Goal: Task Accomplishment & Management: Manage account settings

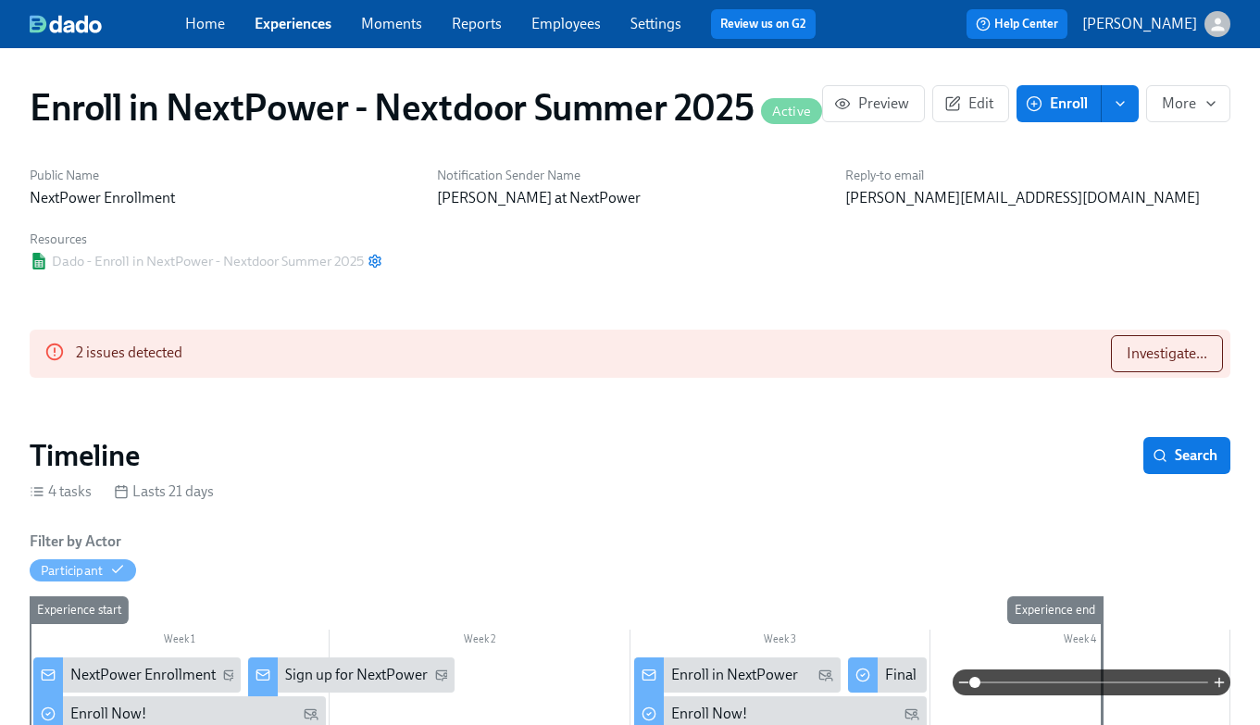
click at [280, 31] on link "Experiences" at bounding box center [293, 24] width 77 height 18
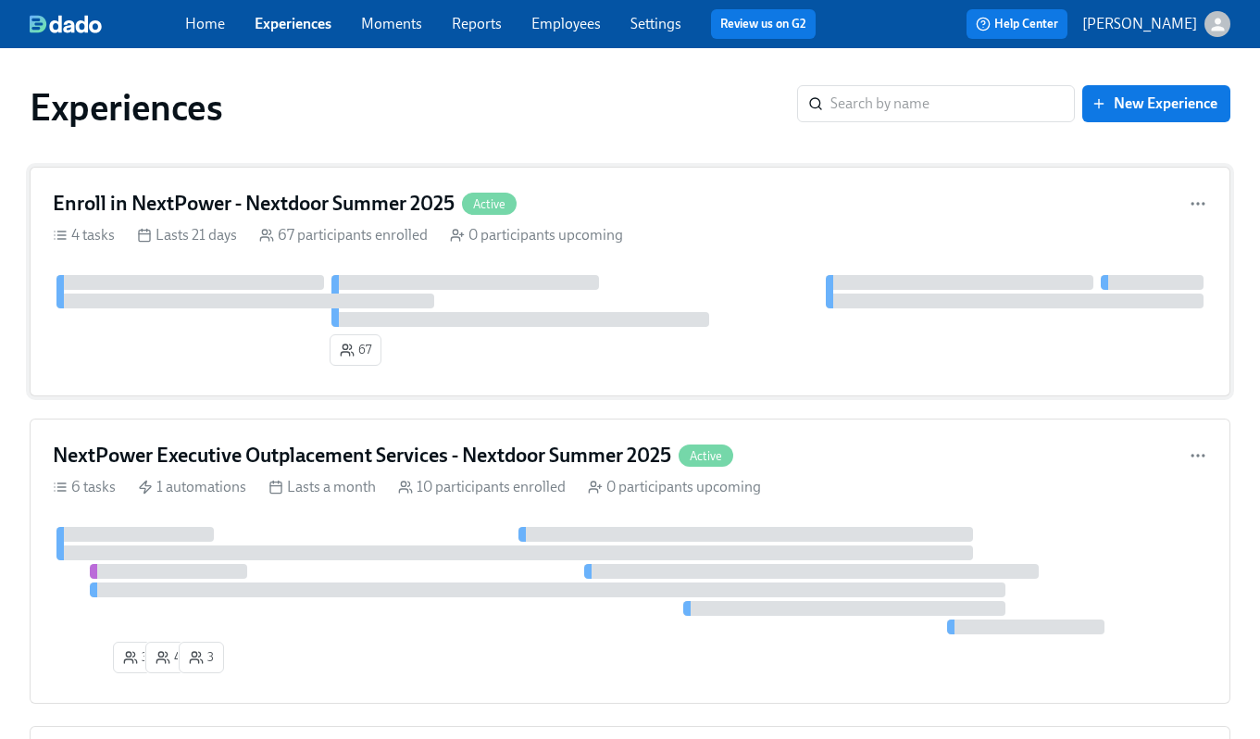
click at [223, 201] on h4 "Enroll in NextPower - Nextdoor Summer 2025" at bounding box center [254, 204] width 402 height 28
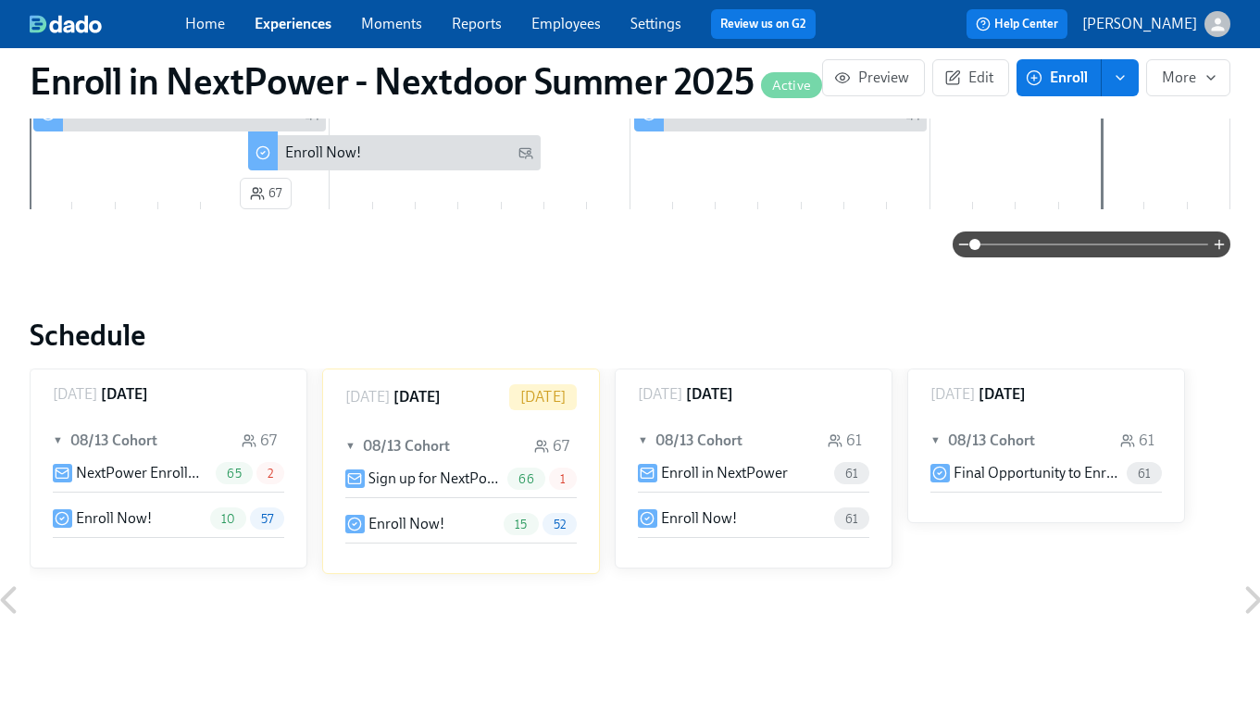
scroll to position [635, 0]
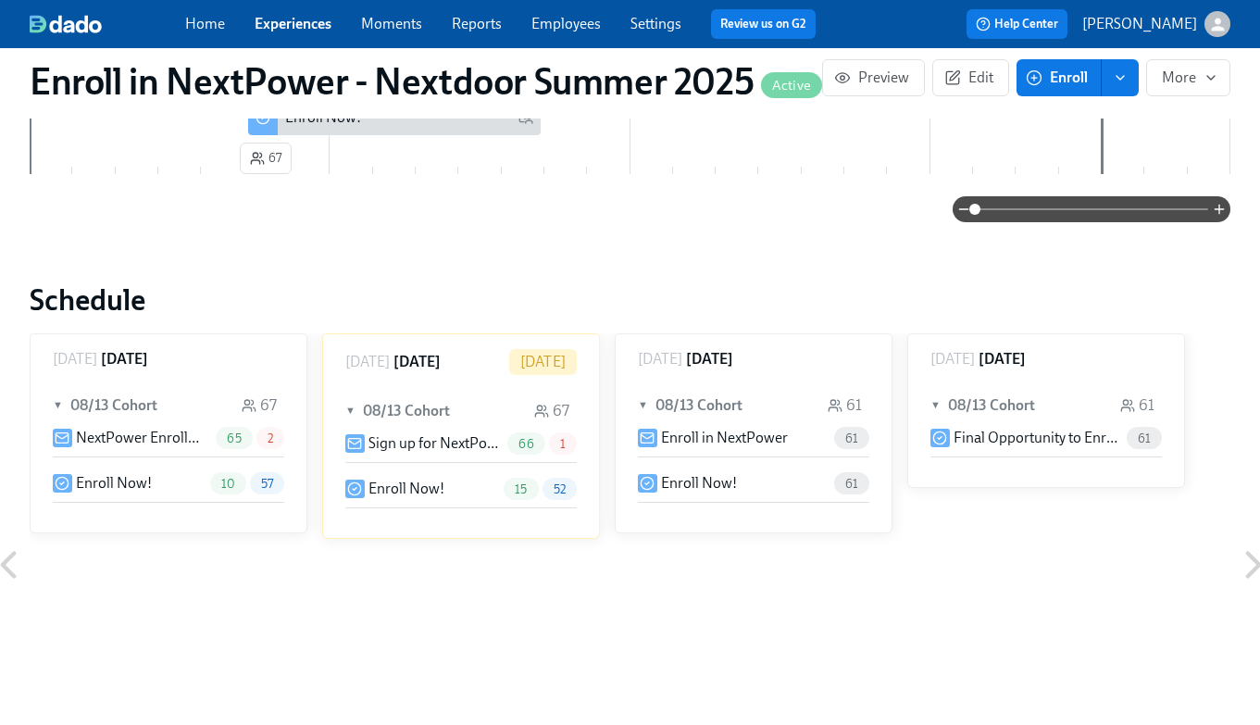
click at [293, 19] on link "Experiences" at bounding box center [293, 24] width 77 height 18
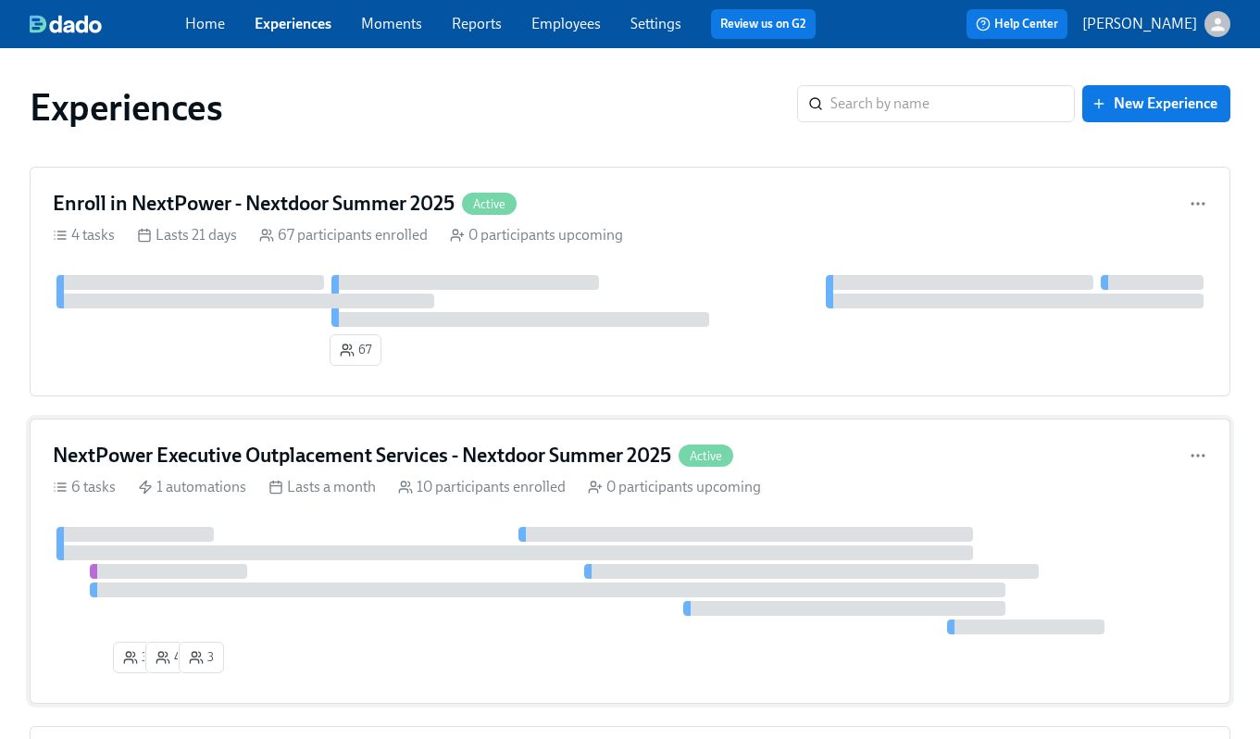
click at [321, 456] on h4 "NextPower Executive Outplacement Services - Nextdoor Summer 2025" at bounding box center [362, 456] width 618 height 28
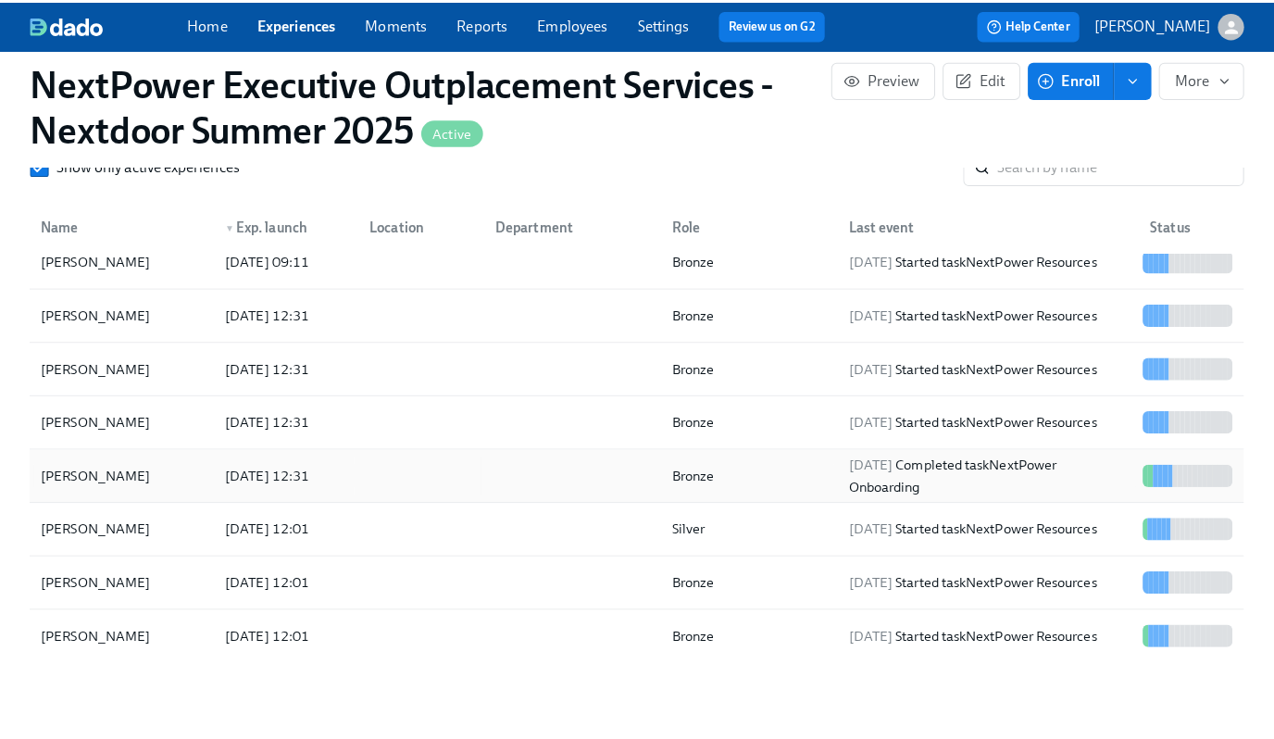
scroll to position [1671, 0]
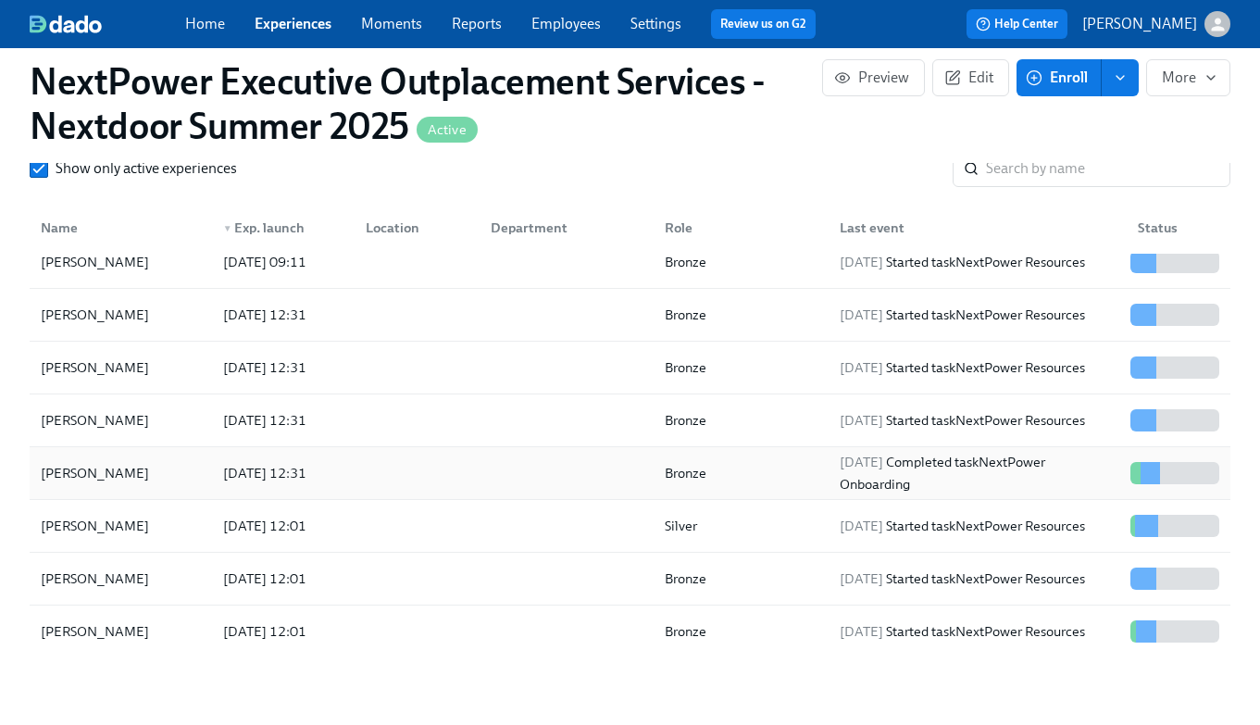
click at [432, 476] on div at bounding box center [413, 473] width 124 height 37
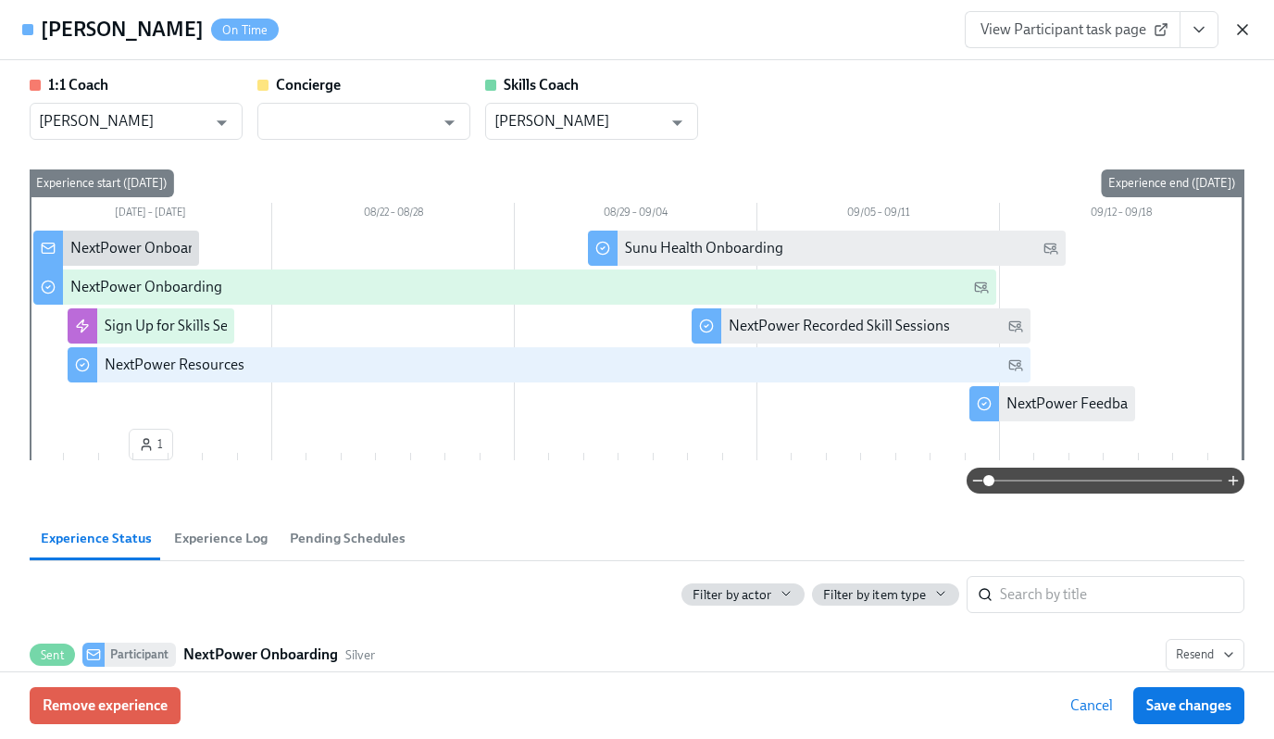
click at [1238, 29] on icon "button" at bounding box center [1242, 29] width 19 height 19
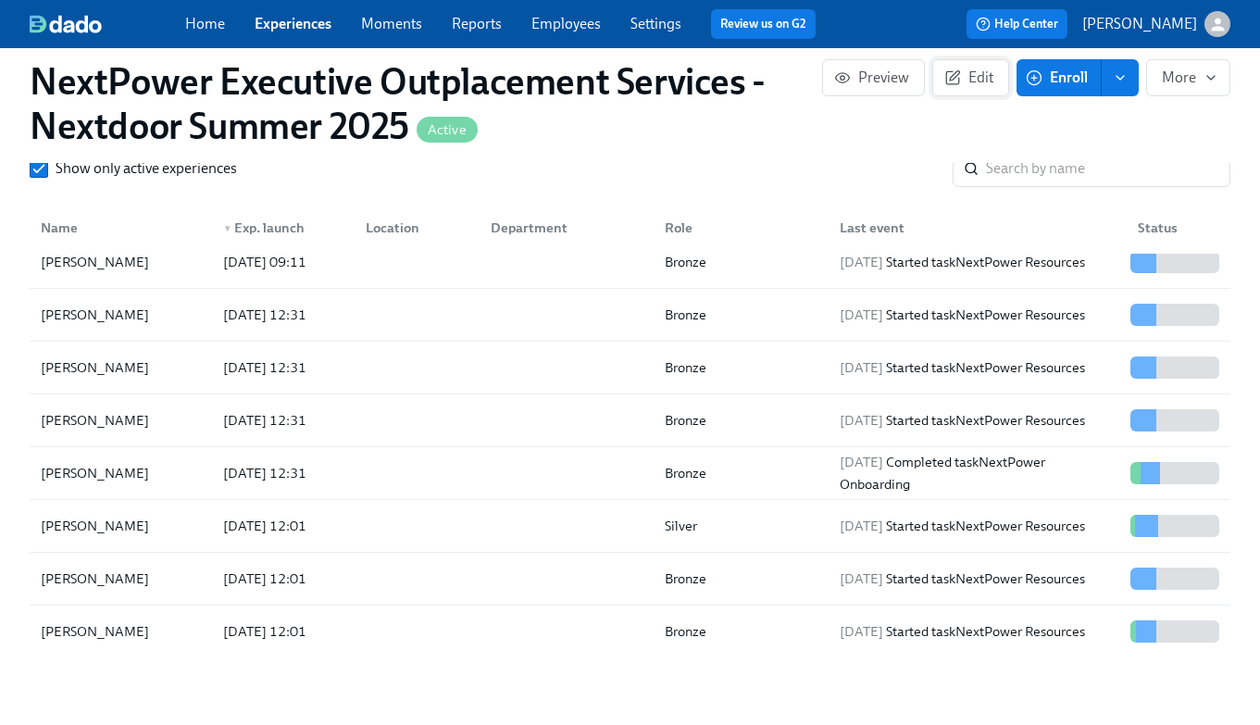
click at [961, 81] on span "Edit" at bounding box center [970, 78] width 45 height 19
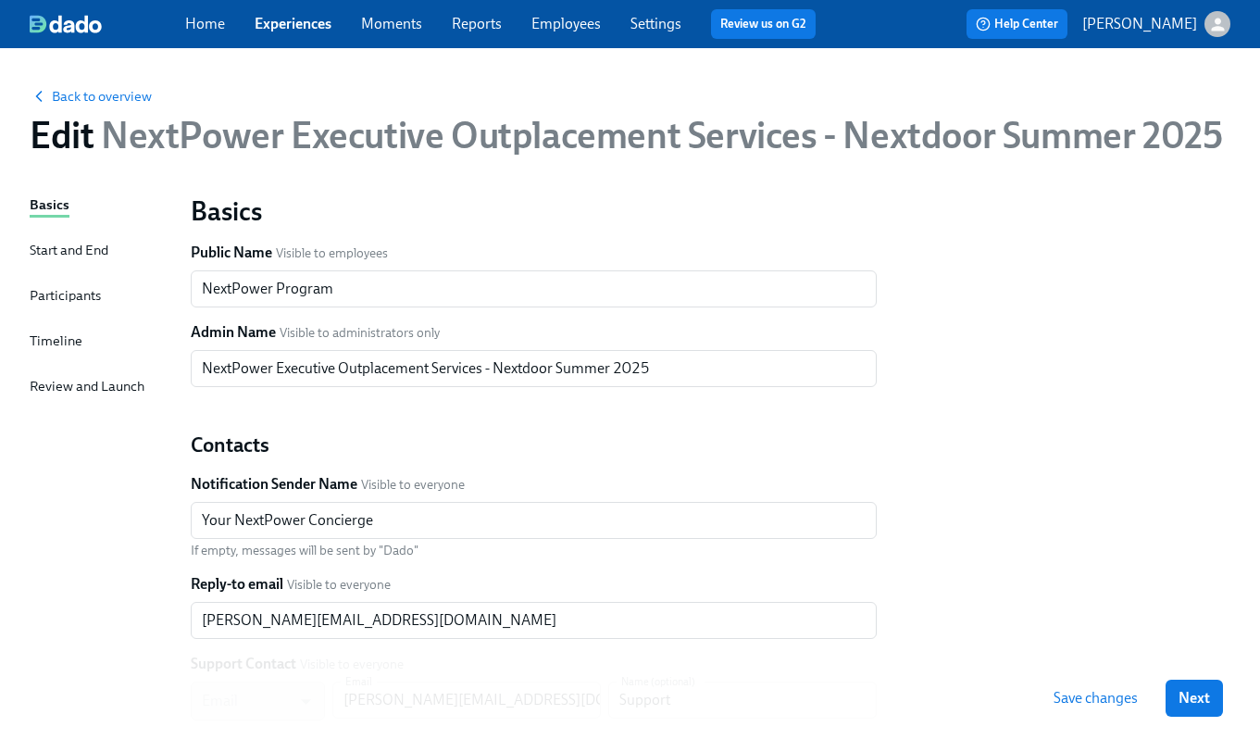
click at [69, 346] on div "Timeline" at bounding box center [56, 341] width 53 height 20
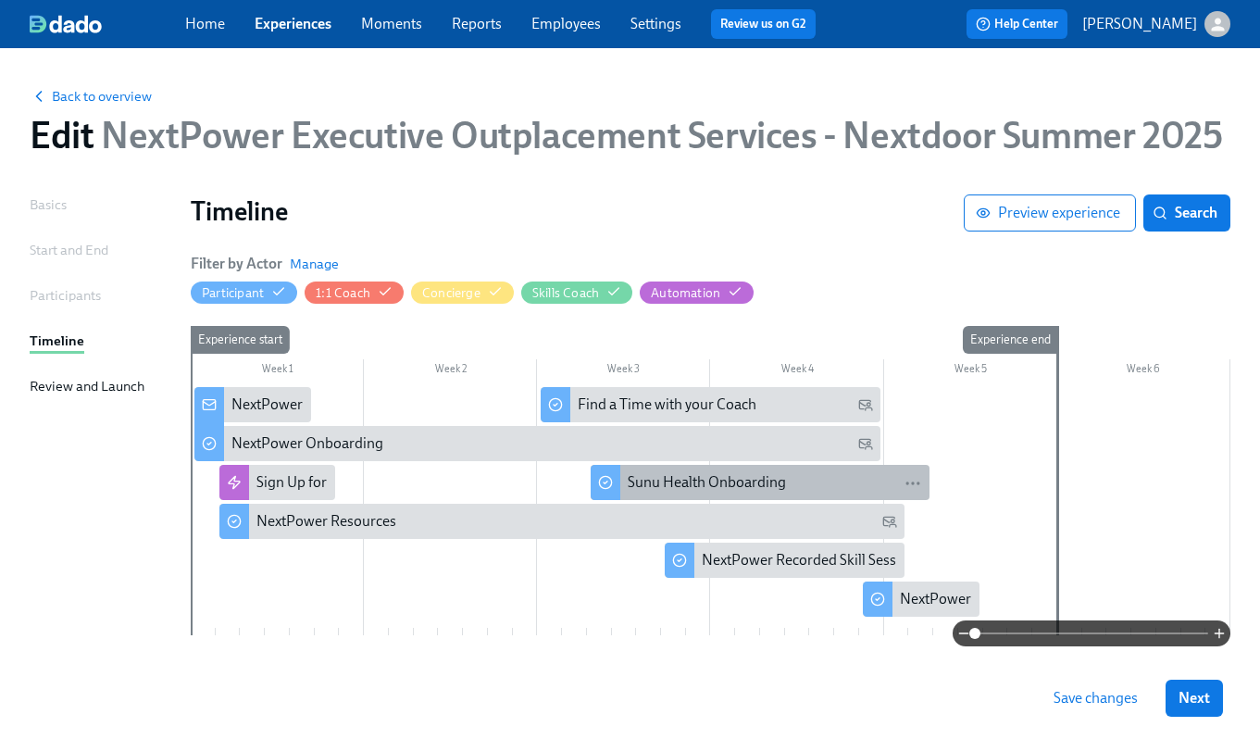
click at [639, 483] on div "Sunu Health Onboarding" at bounding box center [707, 482] width 158 height 20
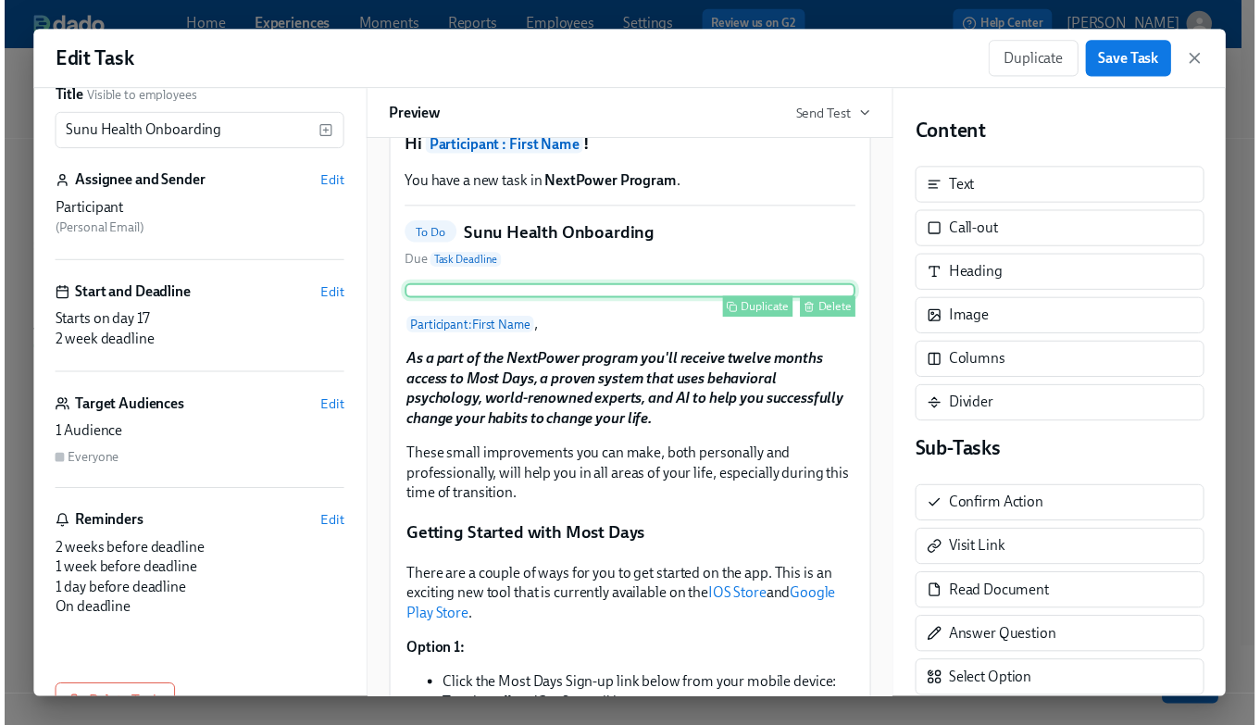
scroll to position [56, 0]
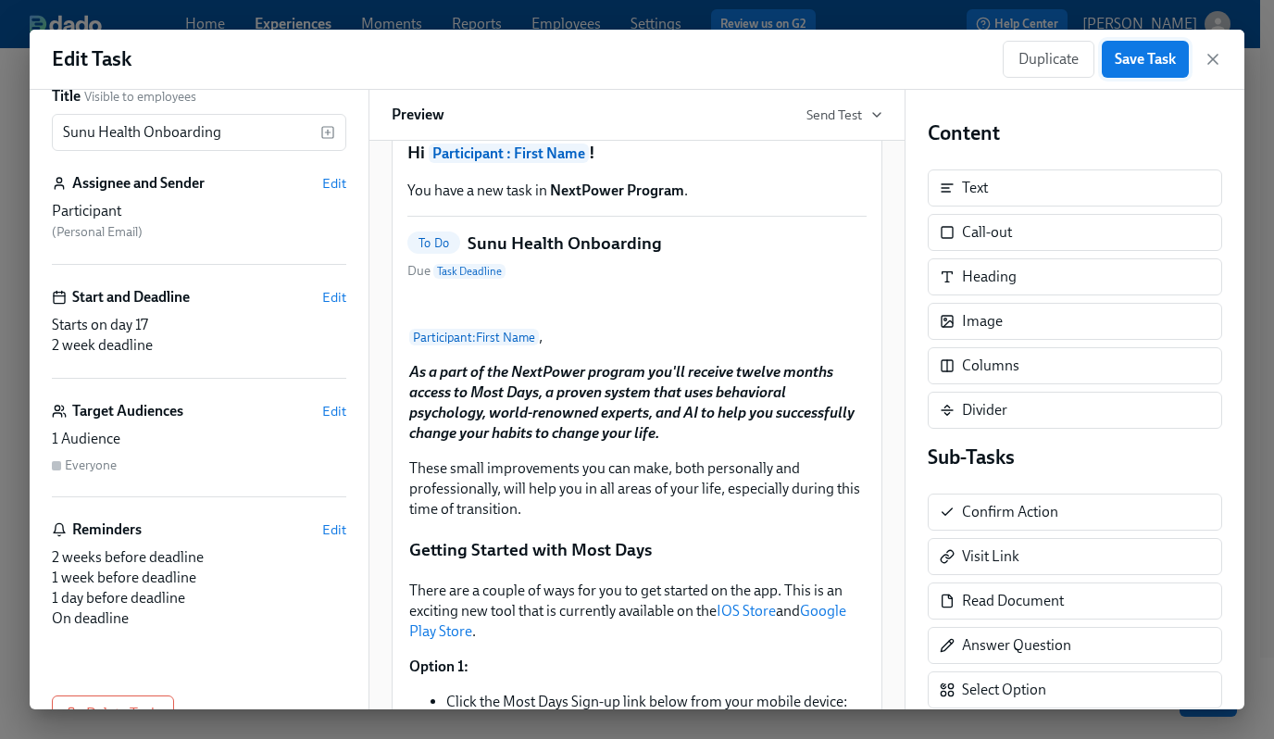
click at [1150, 54] on span "Save Task" at bounding box center [1145, 59] width 61 height 19
click at [1210, 61] on icon "button" at bounding box center [1212, 59] width 9 height 9
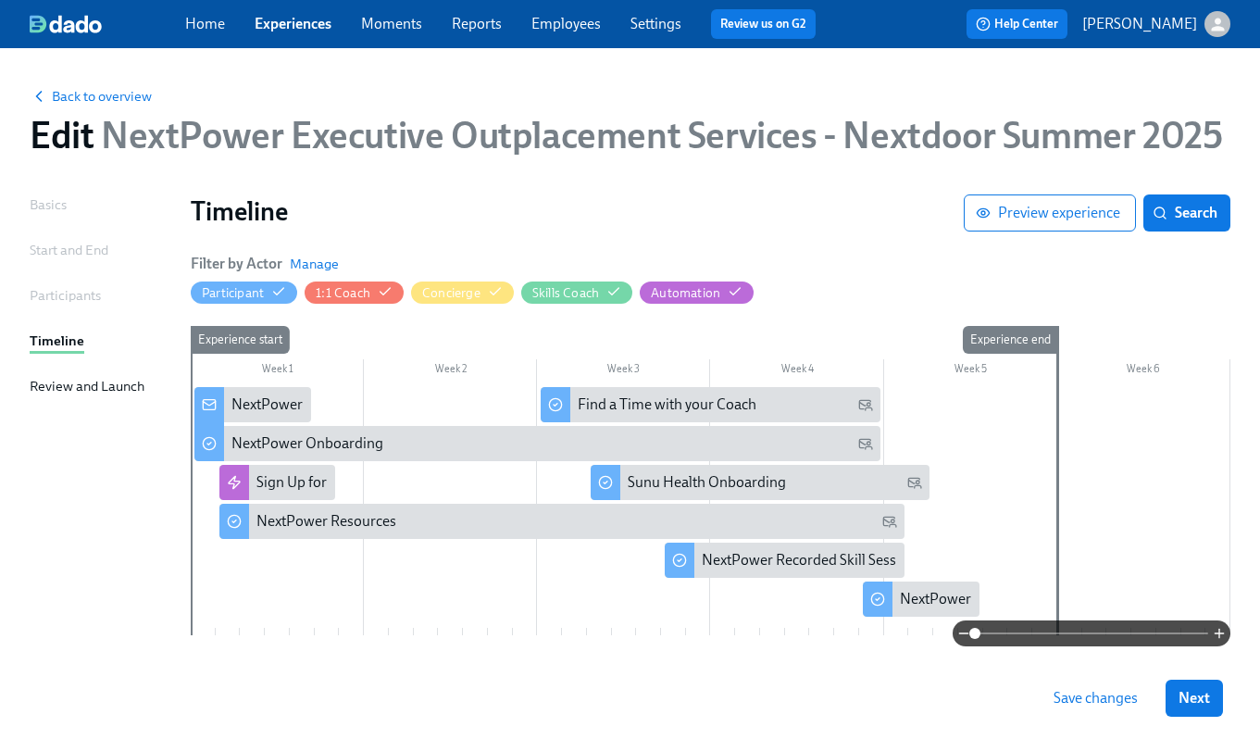
click at [577, 20] on link "Employees" at bounding box center [565, 24] width 69 height 18
click at [1112, 699] on span "Save changes" at bounding box center [1096, 698] width 84 height 19
click at [560, 24] on link "Employees" at bounding box center [565, 24] width 69 height 18
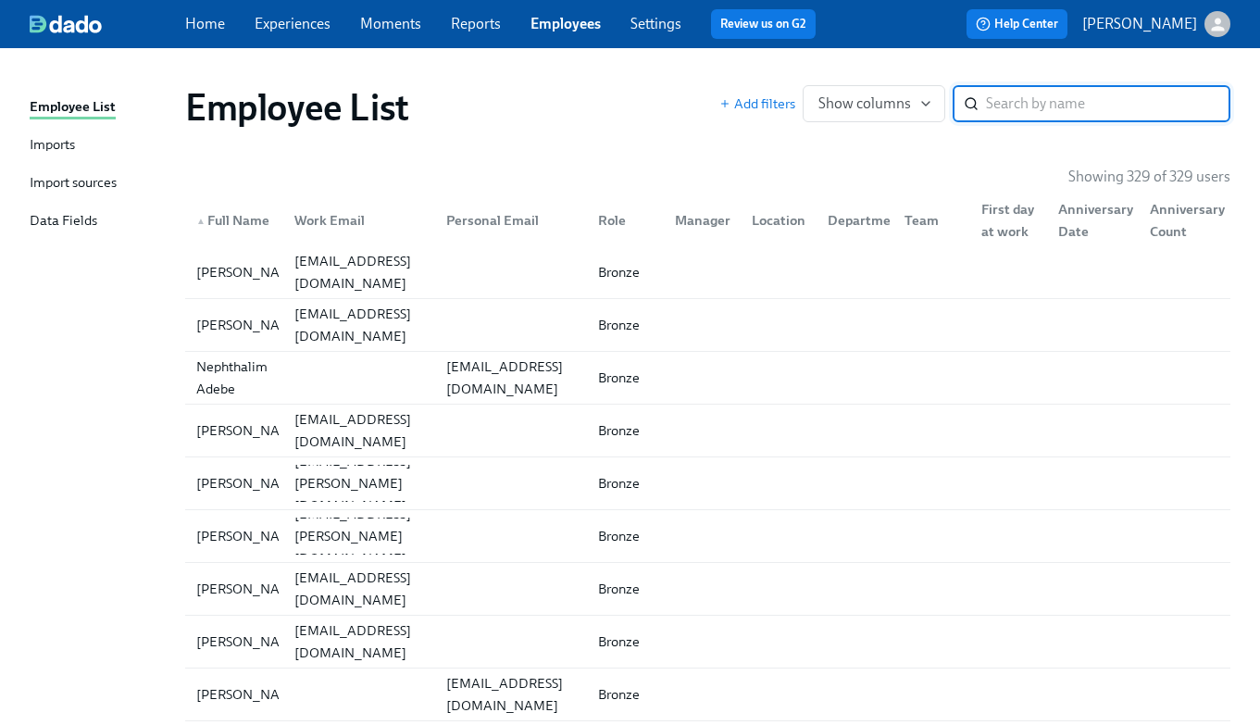
click at [1054, 114] on input "search" at bounding box center [1108, 103] width 244 height 37
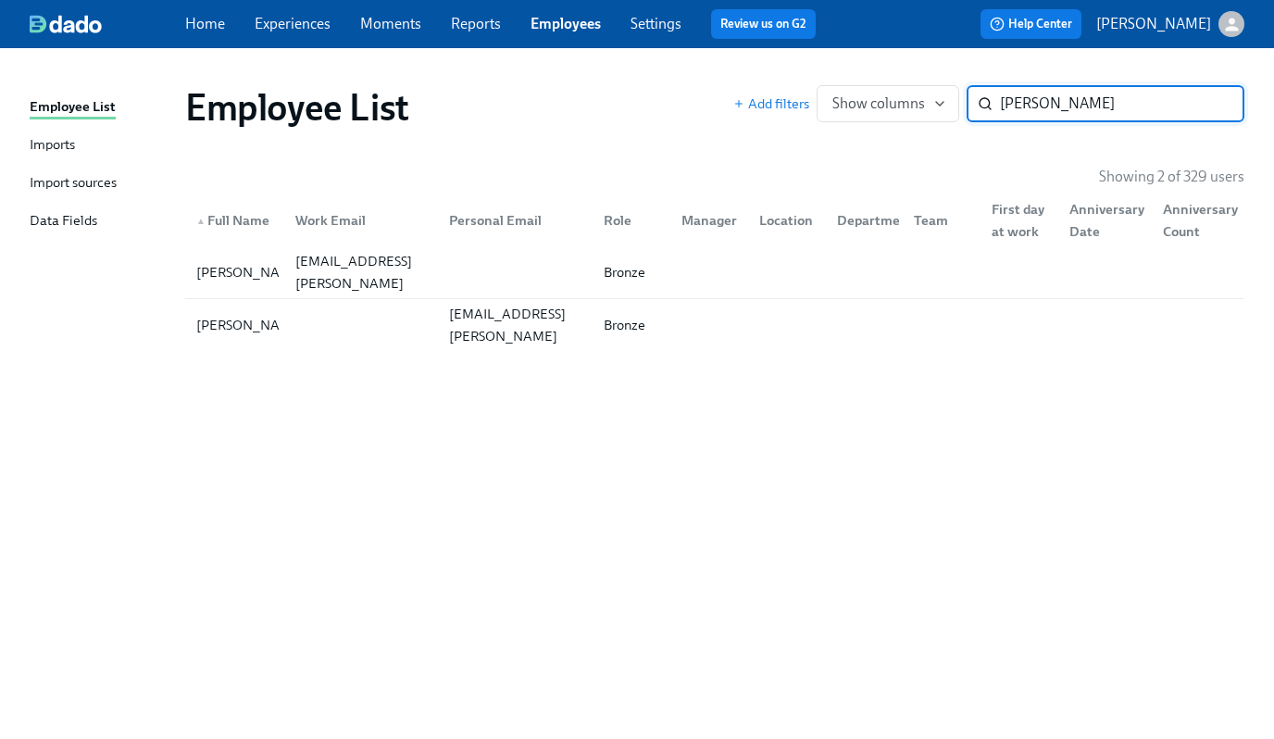
type input "[PERSON_NAME]"
click at [304, 23] on link "Experiences" at bounding box center [293, 24] width 76 height 18
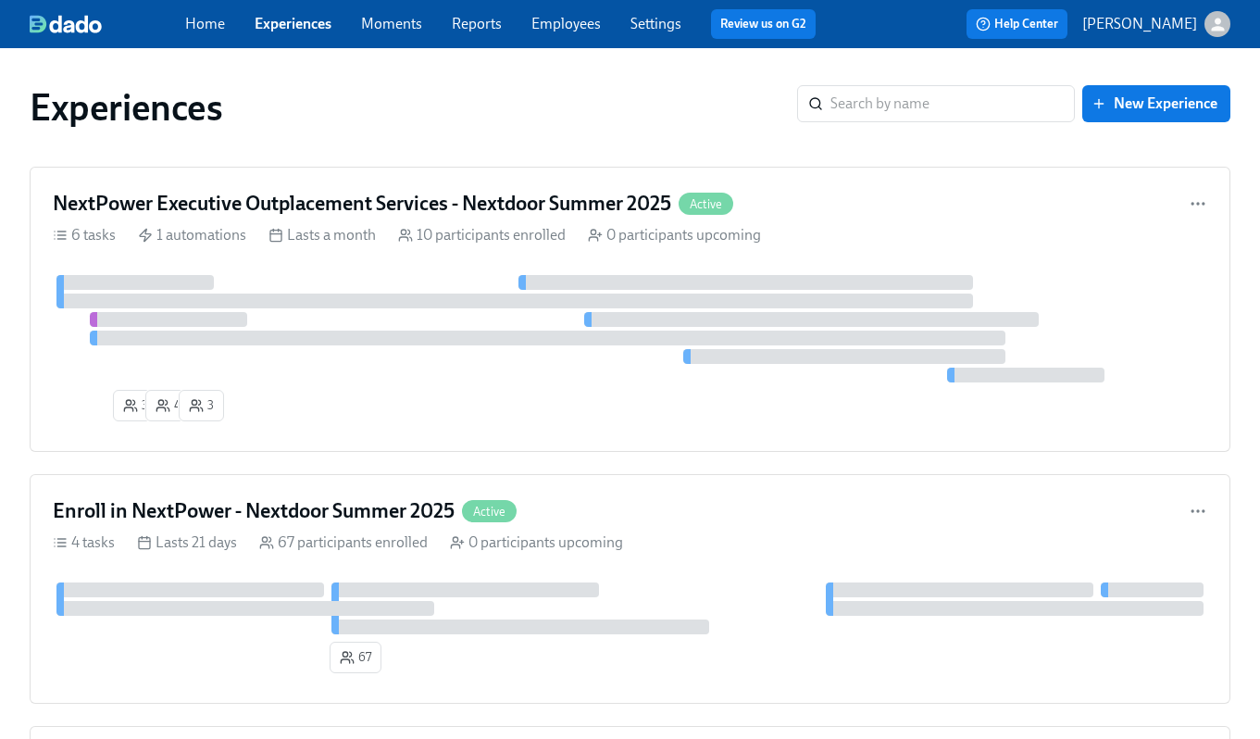
click at [293, 23] on link "Experiences" at bounding box center [293, 24] width 77 height 18
click at [301, 522] on h4 "Enroll in NextPower - Nextdoor Summer 2025" at bounding box center [254, 511] width 402 height 28
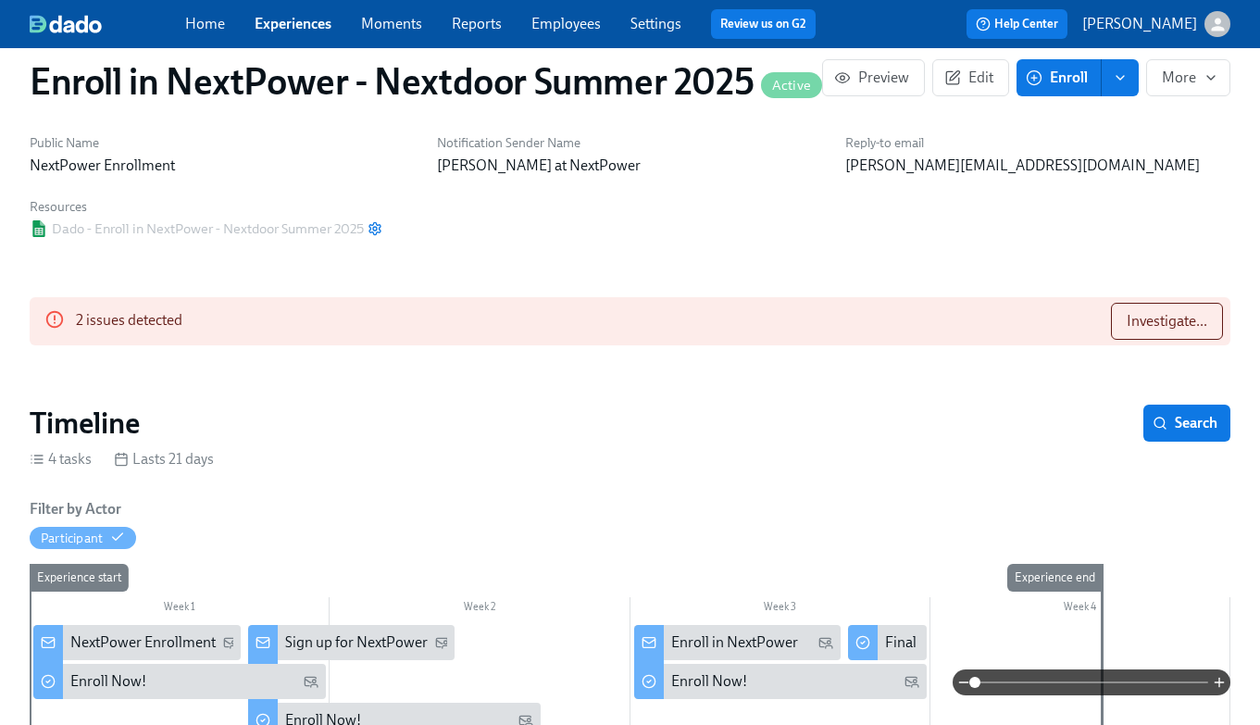
scroll to position [33, 0]
click at [1172, 327] on span "Investigate..." at bounding box center [1167, 320] width 81 height 19
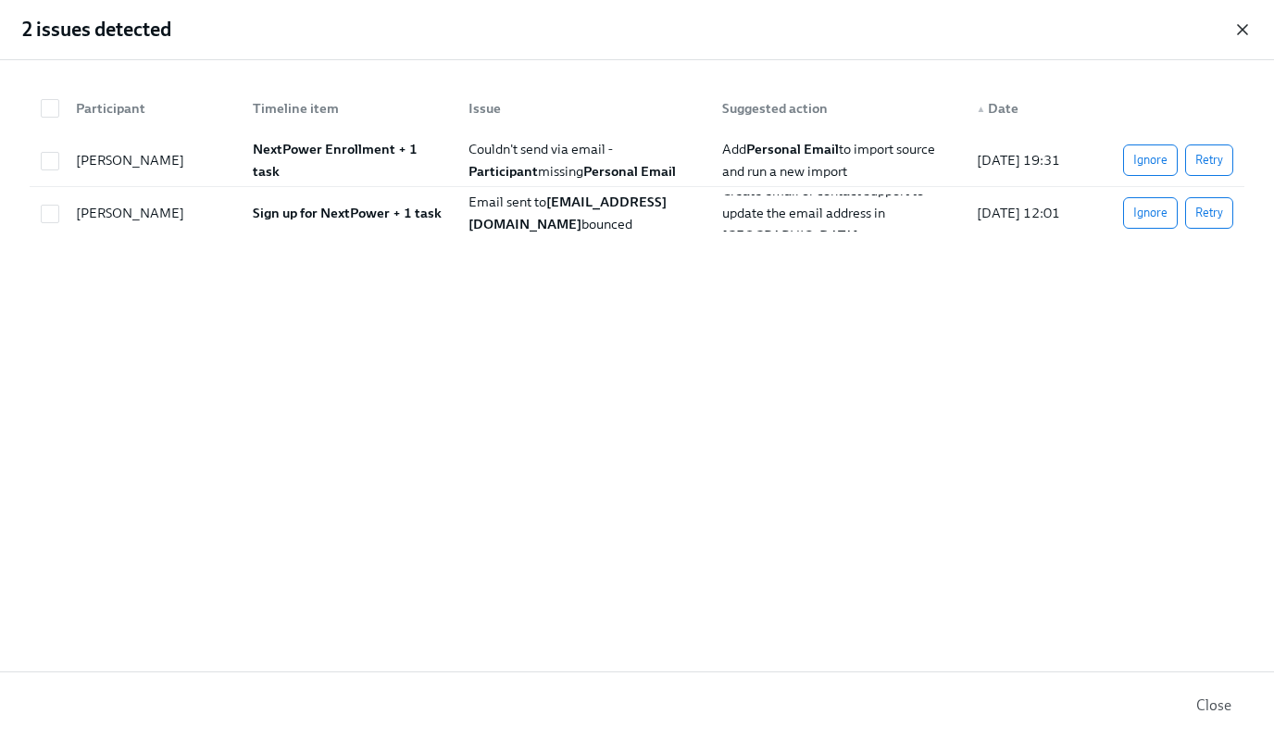
click at [1246, 32] on icon "button" at bounding box center [1242, 29] width 9 height 9
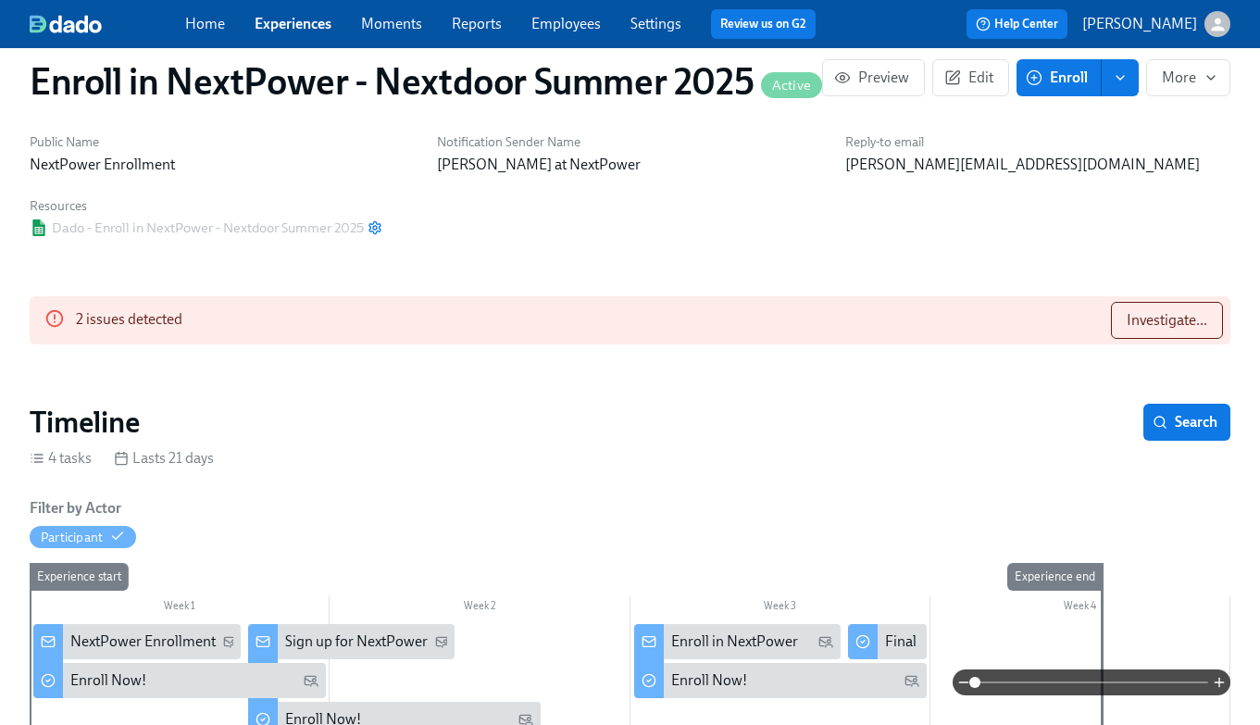
click at [579, 23] on link "Employees" at bounding box center [565, 24] width 69 height 18
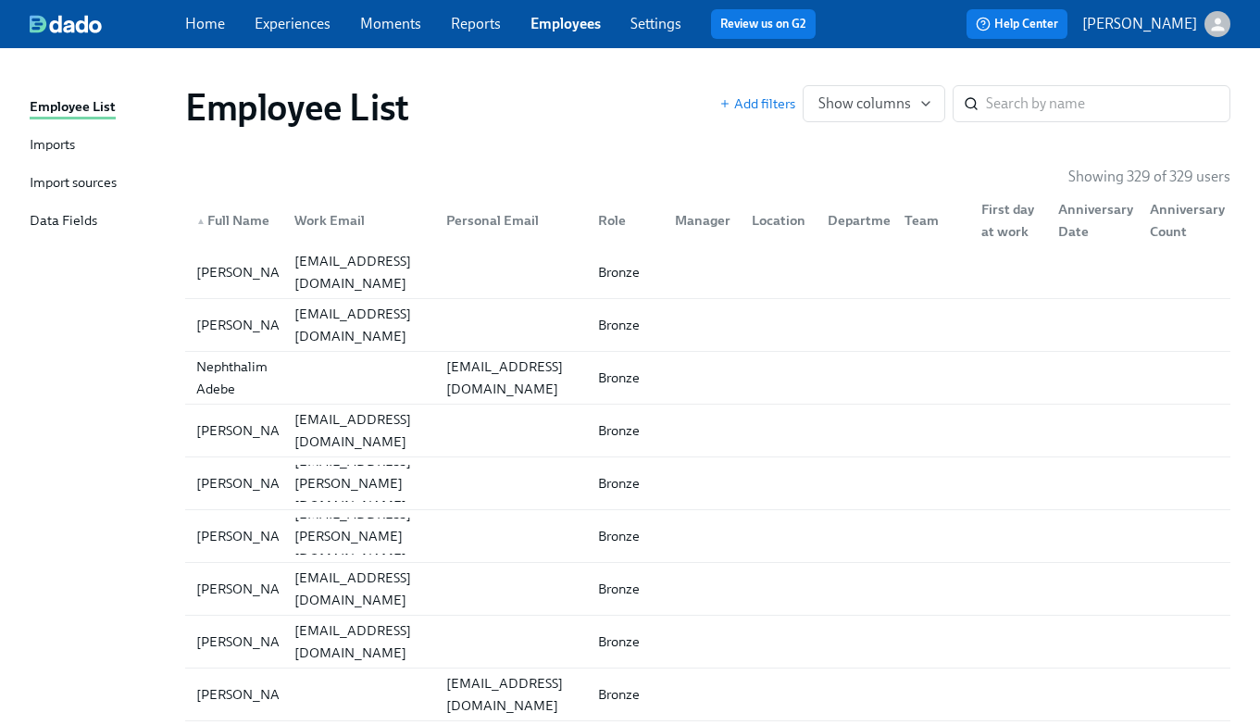
click at [67, 144] on div "Imports" at bounding box center [52, 145] width 45 height 23
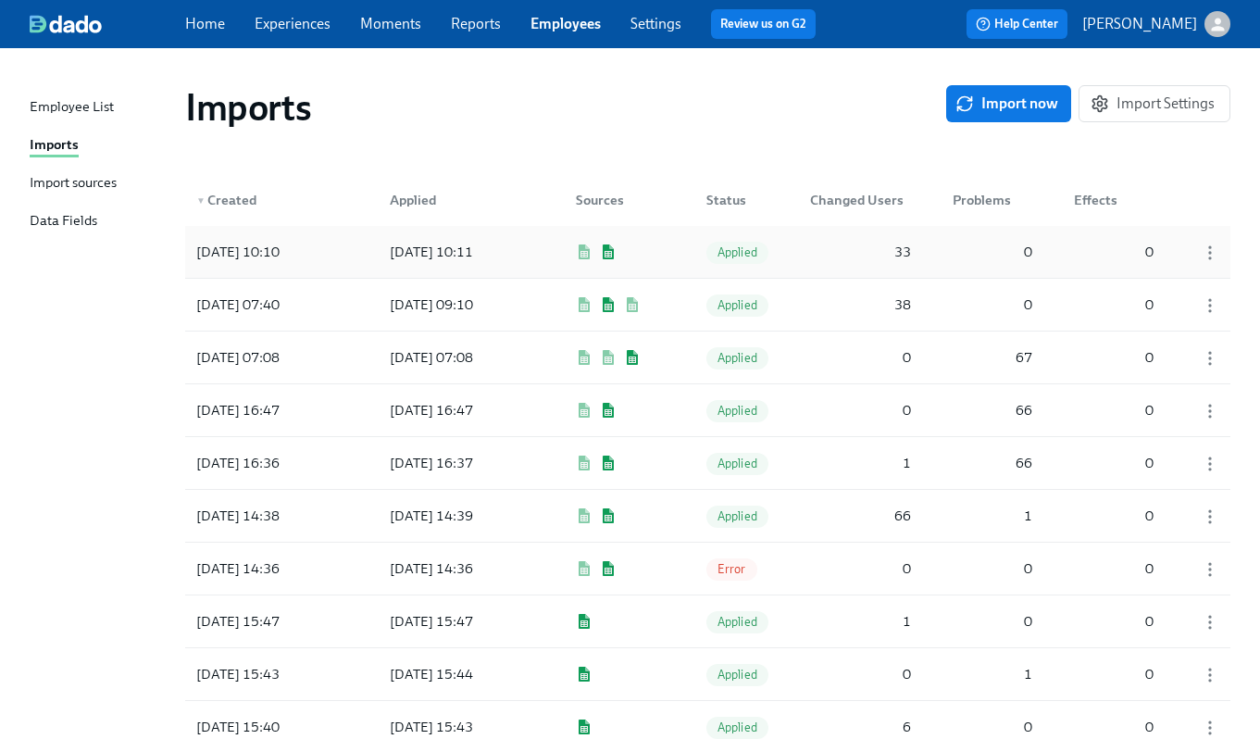
click at [432, 248] on div "[DATE] 10:11" at bounding box center [431, 252] width 98 height 22
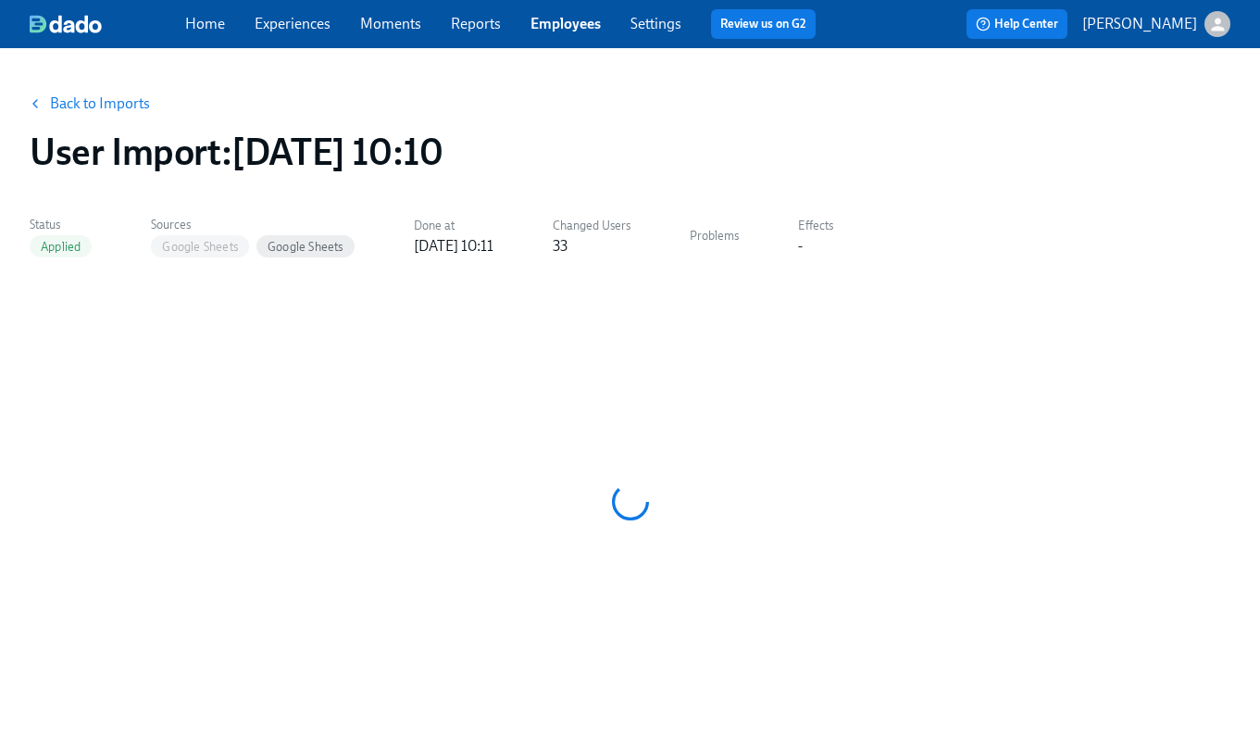
click at [110, 106] on link "Back to Imports" at bounding box center [100, 103] width 100 height 19
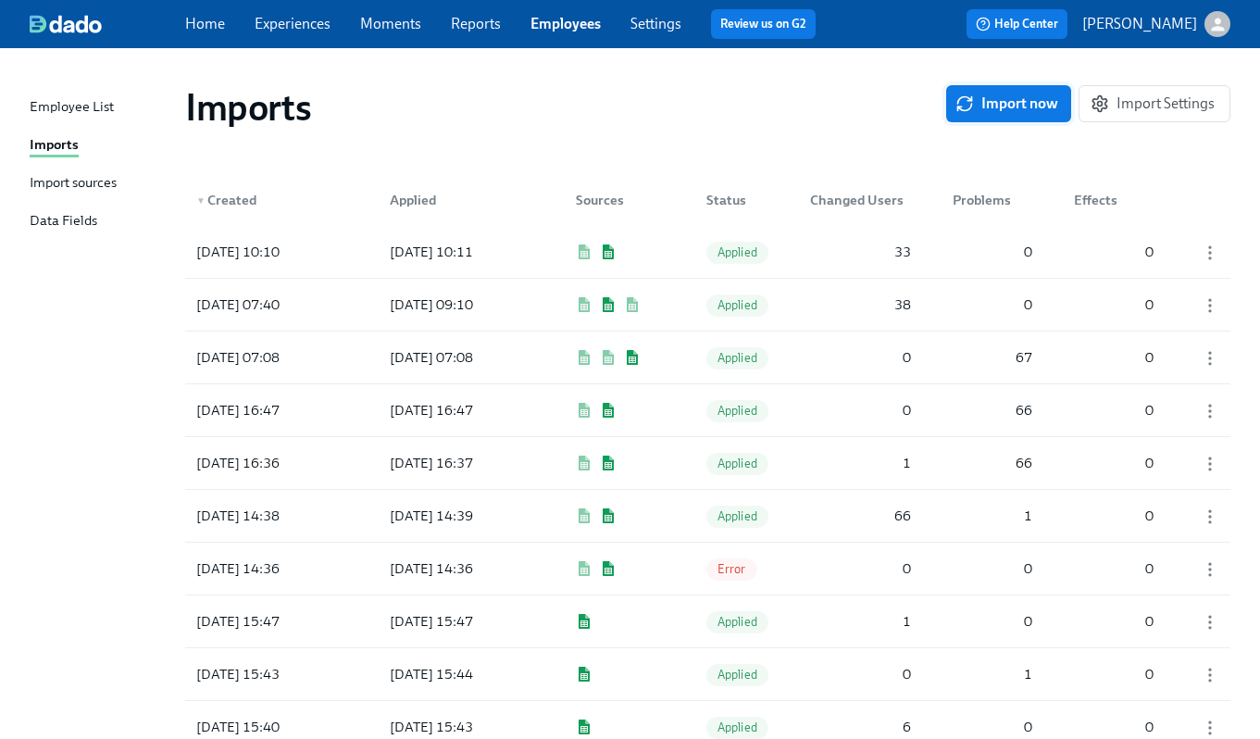
click at [1025, 107] on span "Import now" at bounding box center [1008, 103] width 99 height 19
click at [703, 253] on div "Pending" at bounding box center [739, 251] width 81 height 23
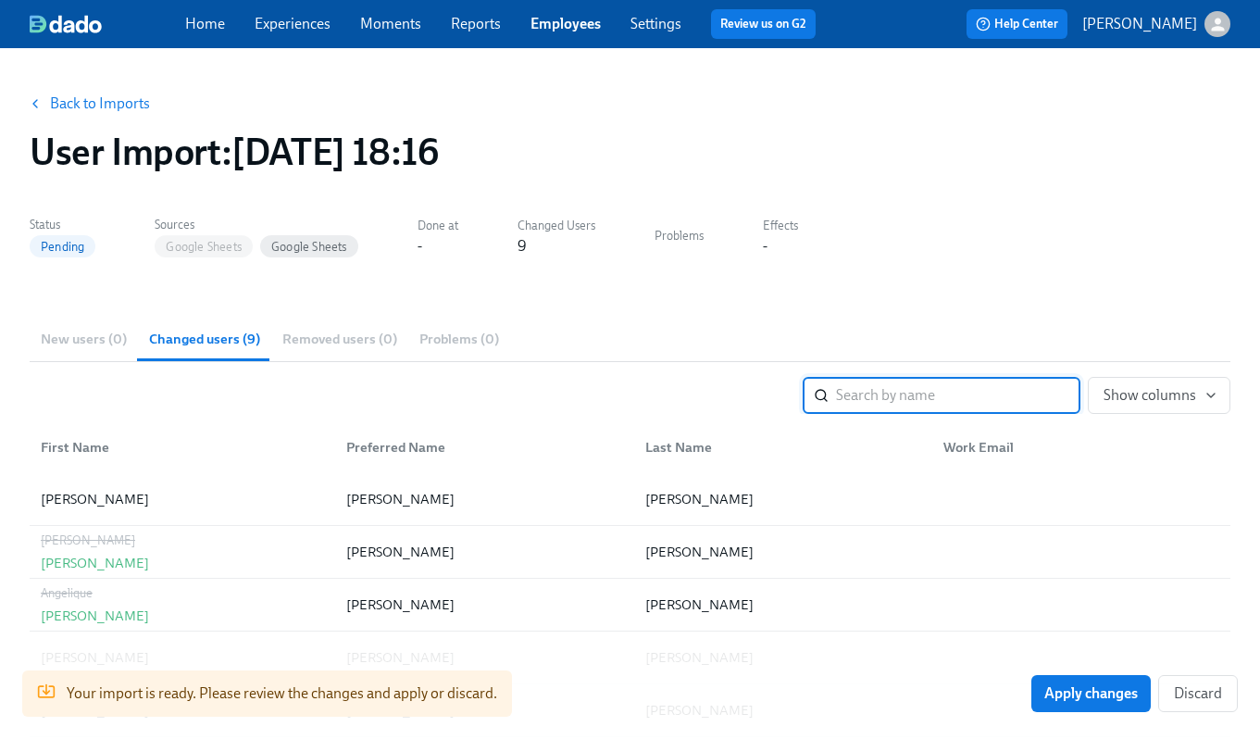
click at [572, 23] on link "Employees" at bounding box center [565, 24] width 70 height 18
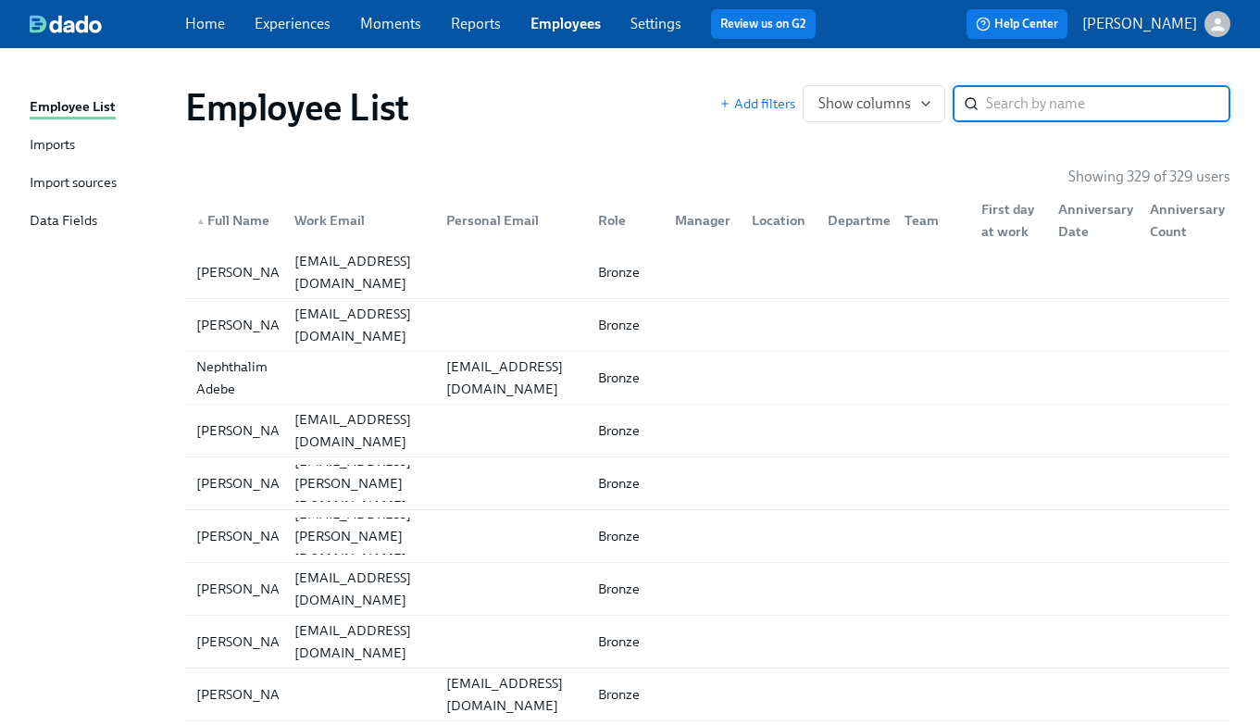
click at [1035, 102] on input "search" at bounding box center [1108, 103] width 244 height 37
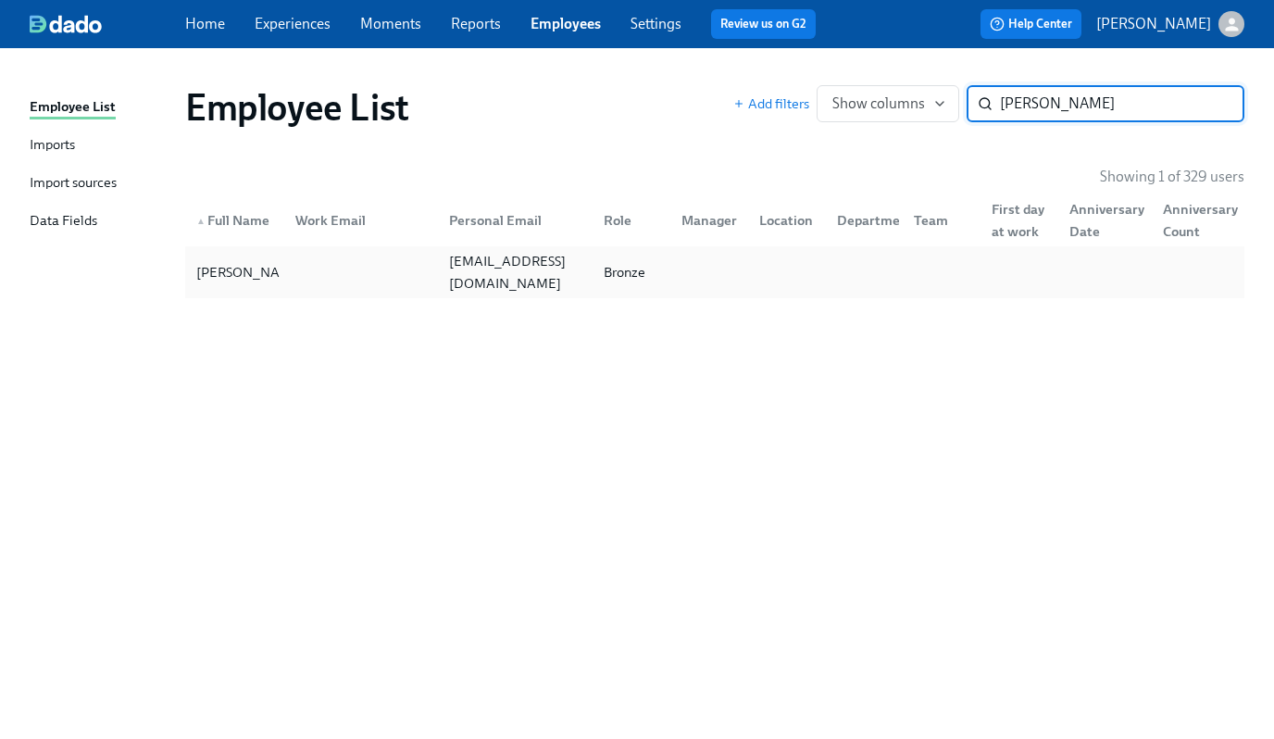
type input "[PERSON_NAME]"
click at [532, 278] on div "[EMAIL_ADDRESS][DOMAIN_NAME]" at bounding box center [515, 272] width 146 height 44
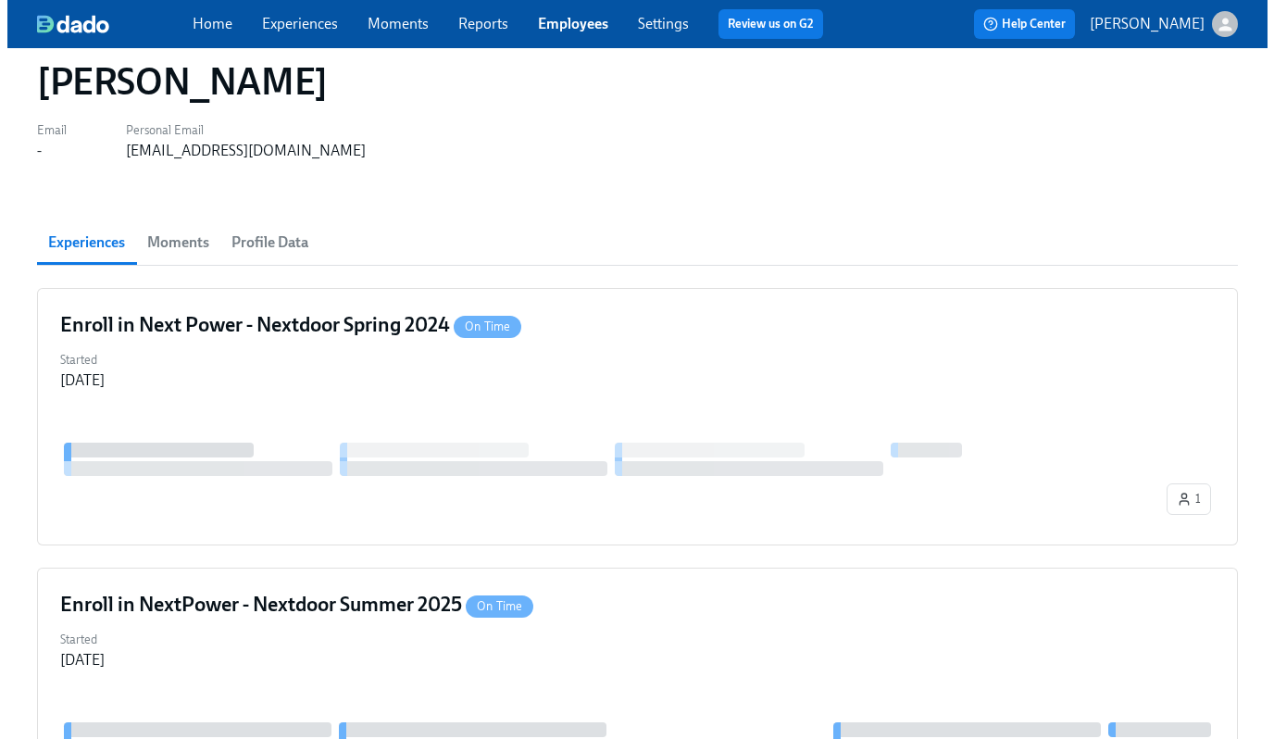
scroll to position [52, 0]
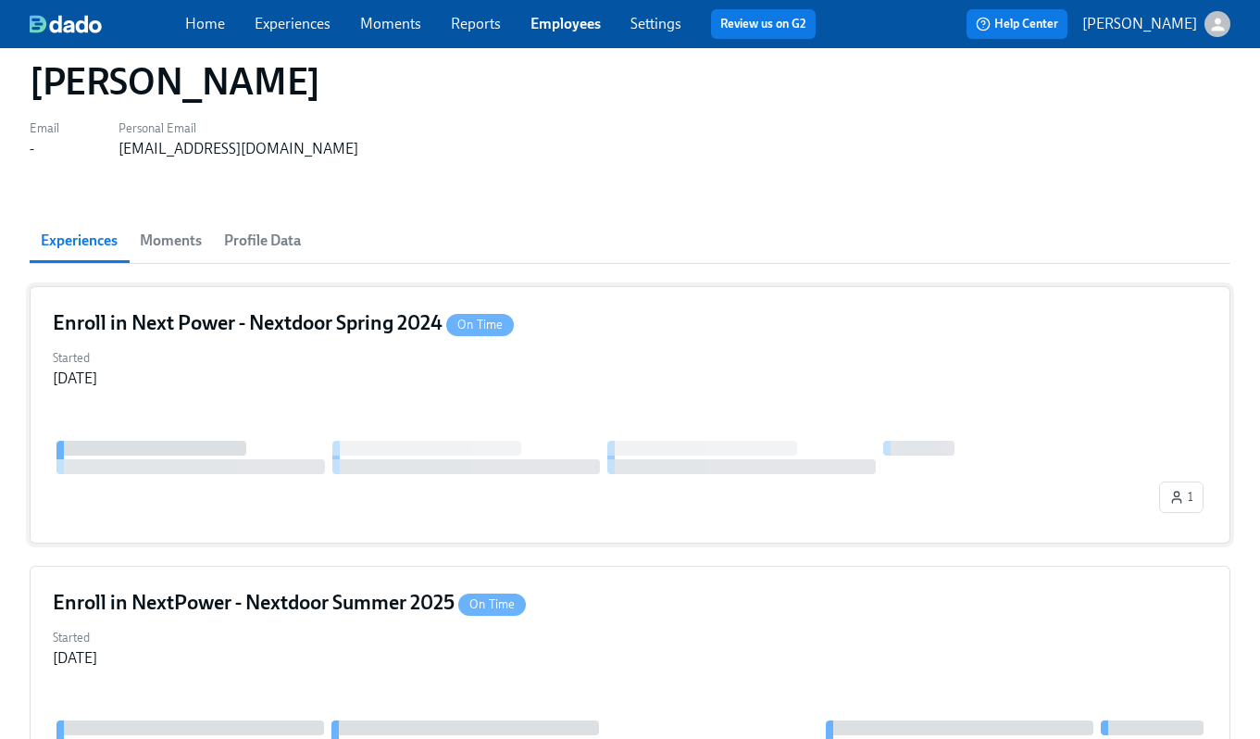
click at [261, 318] on h4 "Enroll in Next Power - Nextdoor Spring 2024 On Time" at bounding box center [283, 323] width 461 height 28
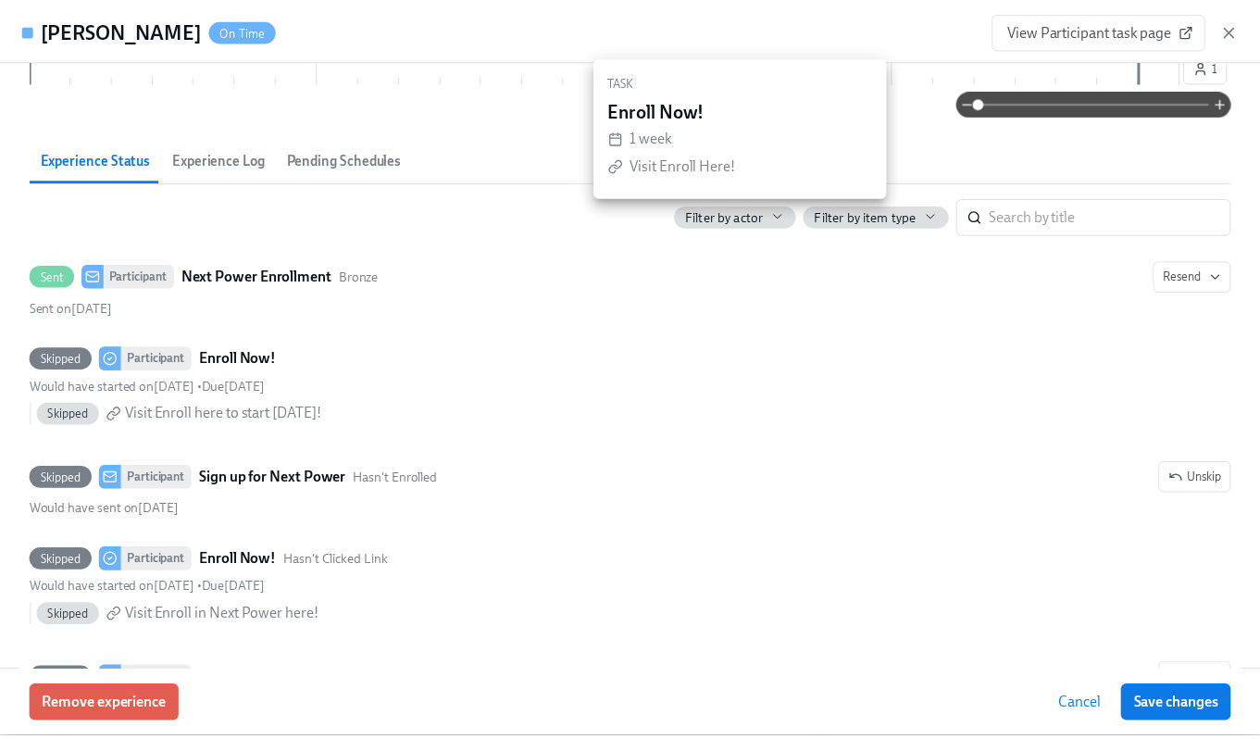
scroll to position [165, 0]
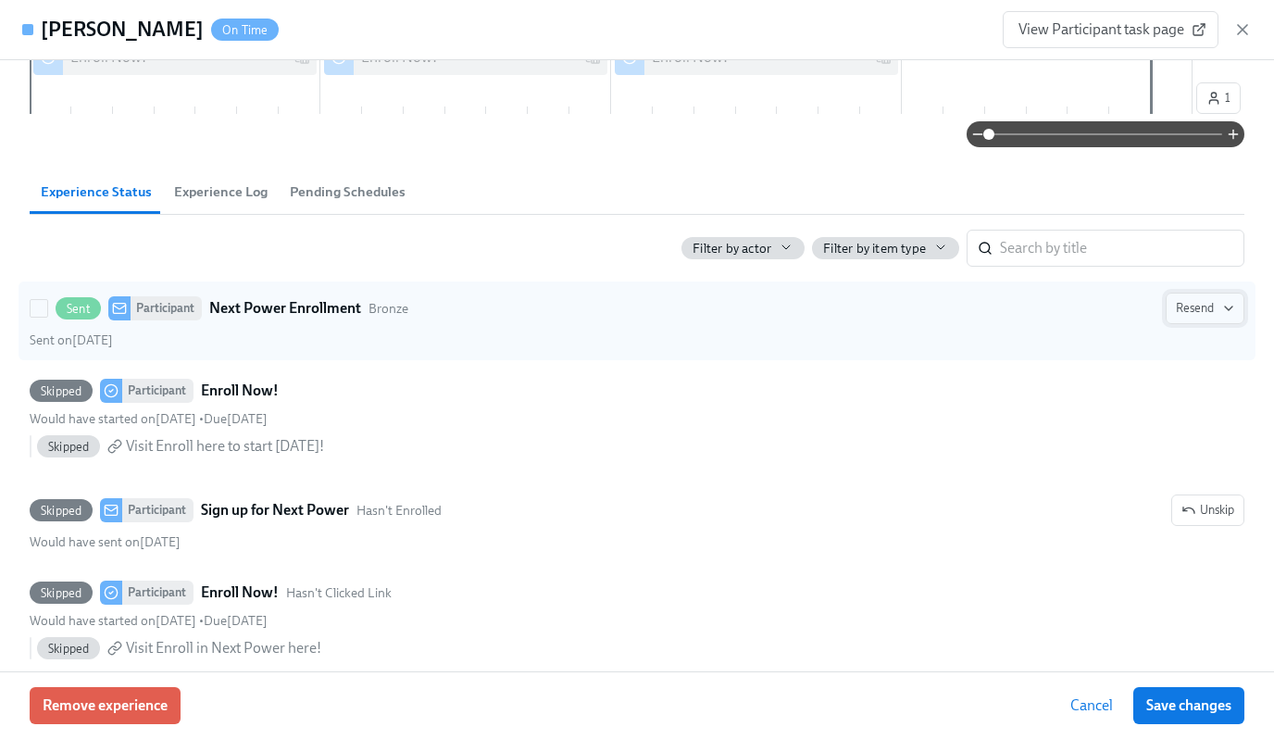
click at [1176, 306] on span "Resend" at bounding box center [1205, 308] width 58 height 19
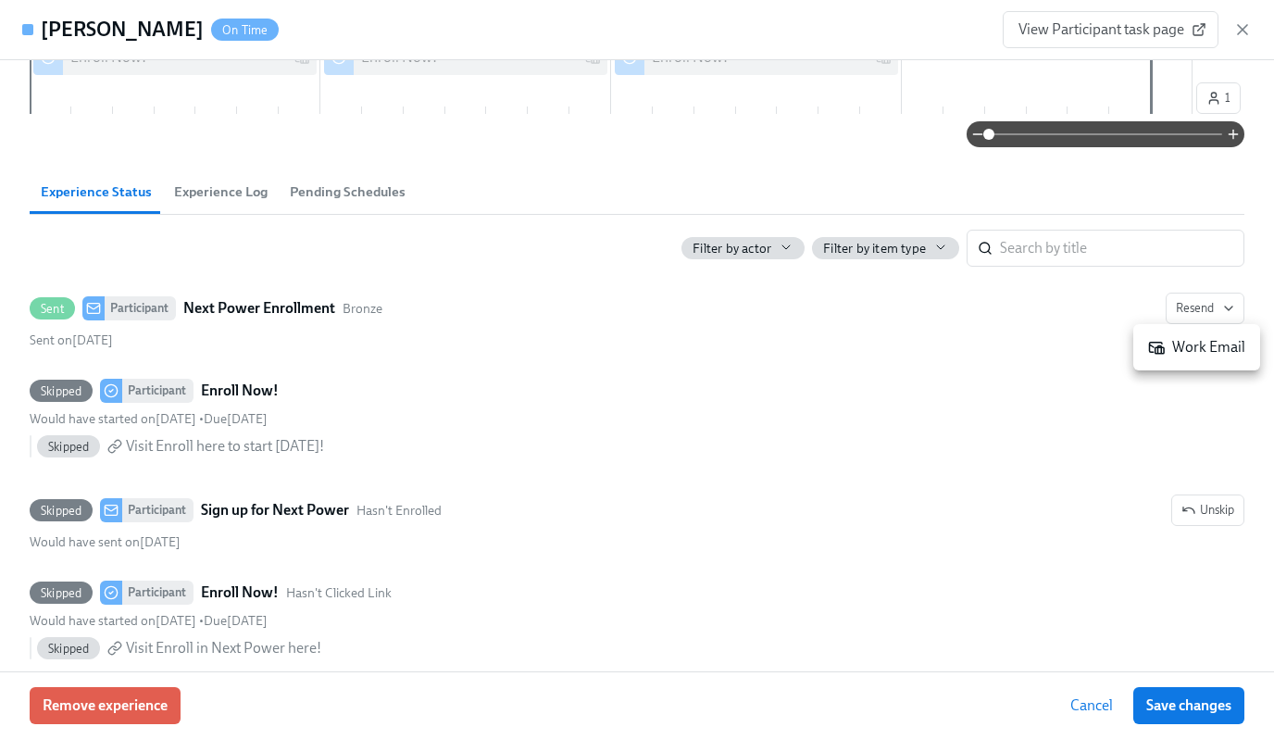
click at [1246, 32] on div at bounding box center [637, 369] width 1274 height 739
click at [1240, 30] on icon "button" at bounding box center [1242, 29] width 19 height 19
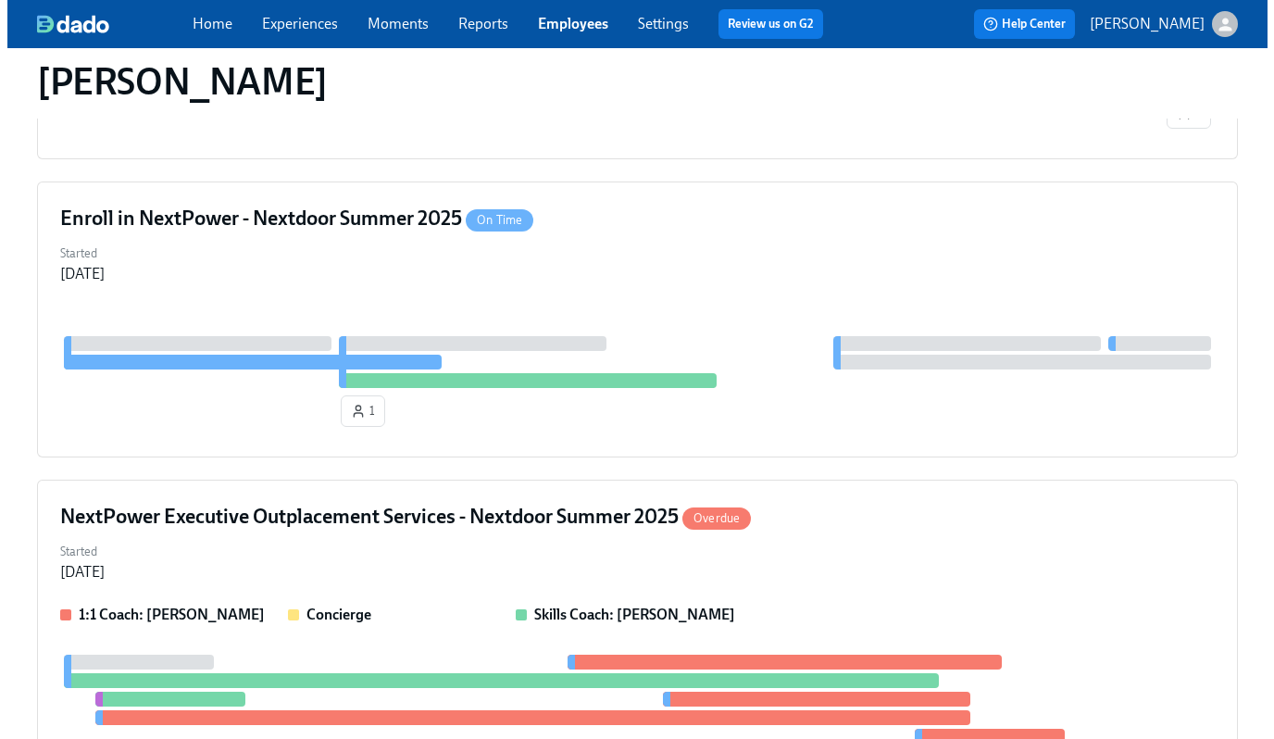
scroll to position [446, 0]
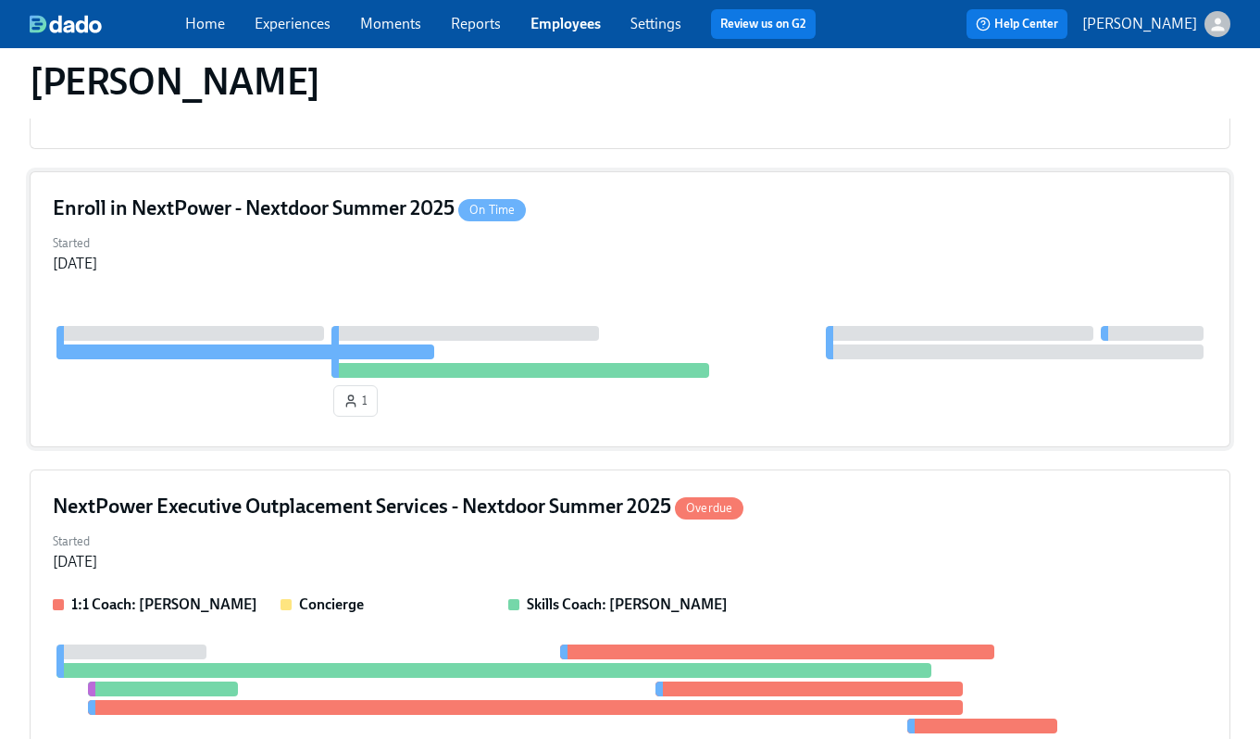
click at [282, 207] on h4 "Enroll in NextPower - Nextdoor Summer 2025 On Time" at bounding box center [289, 208] width 473 height 28
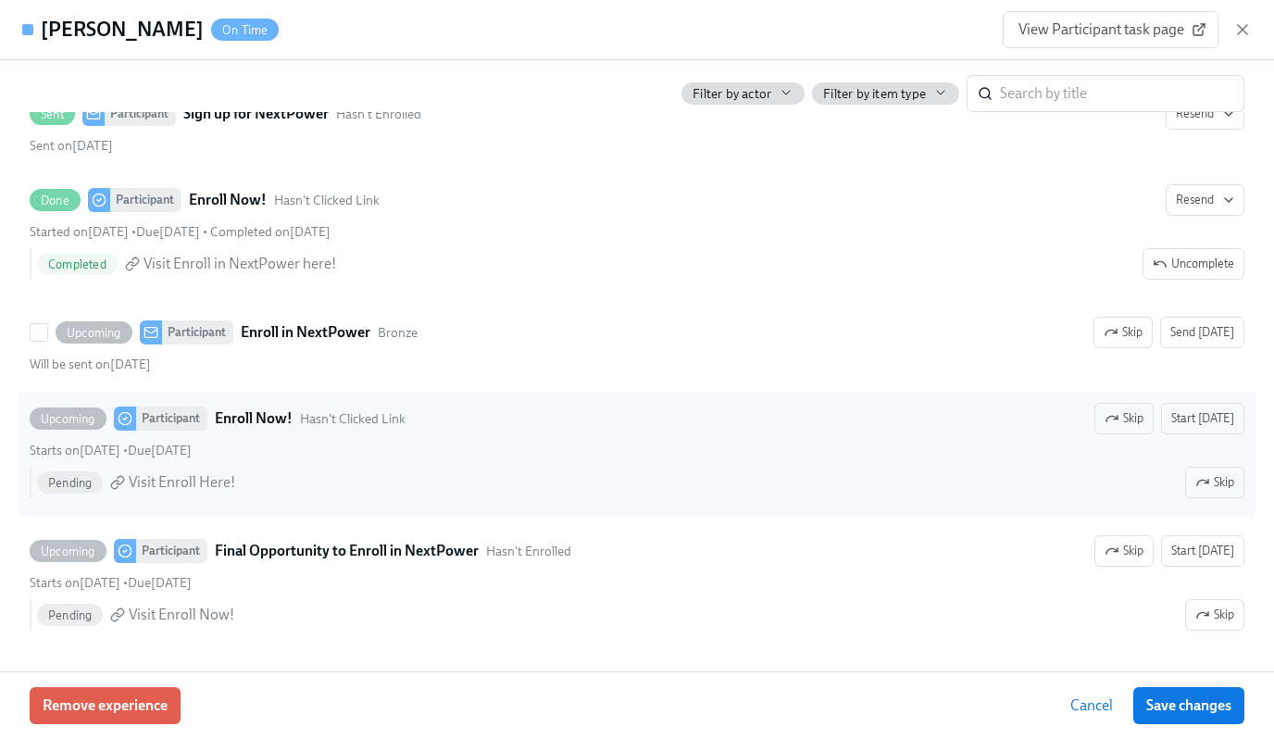
scroll to position [588, 0]
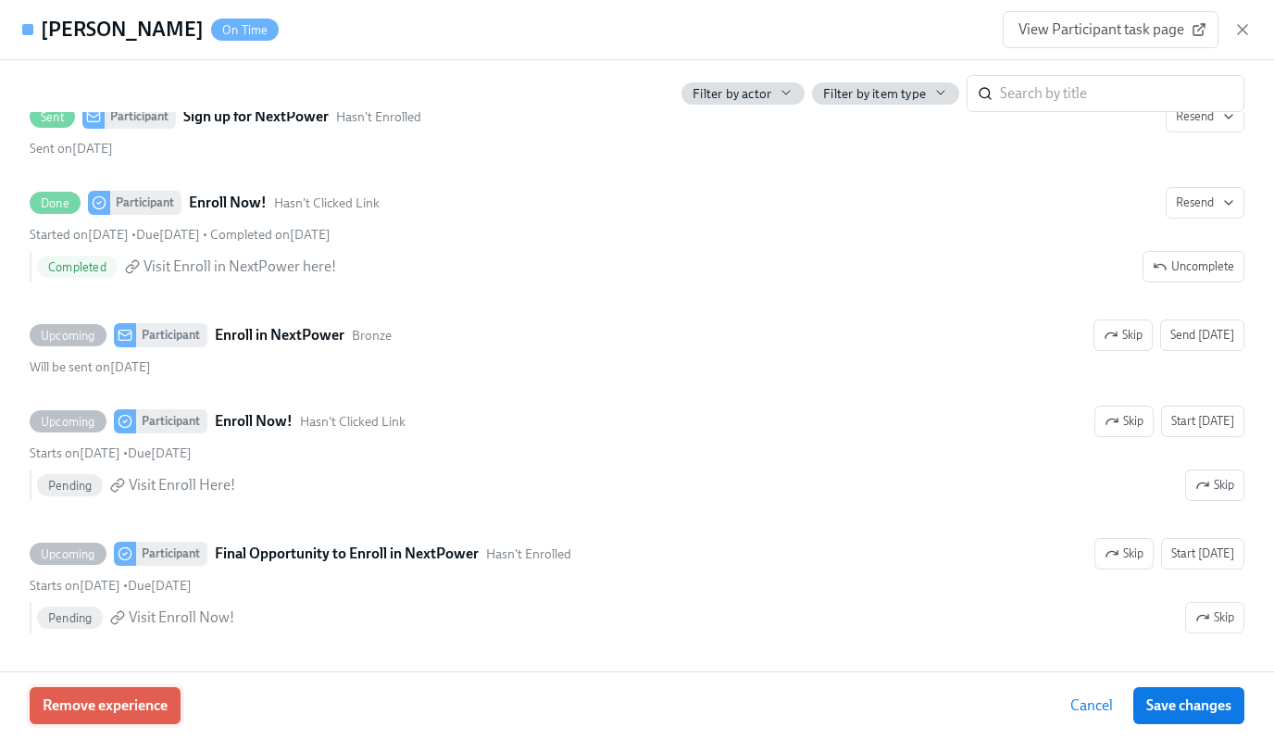
click at [98, 705] on span "Remove experience" at bounding box center [105, 705] width 125 height 19
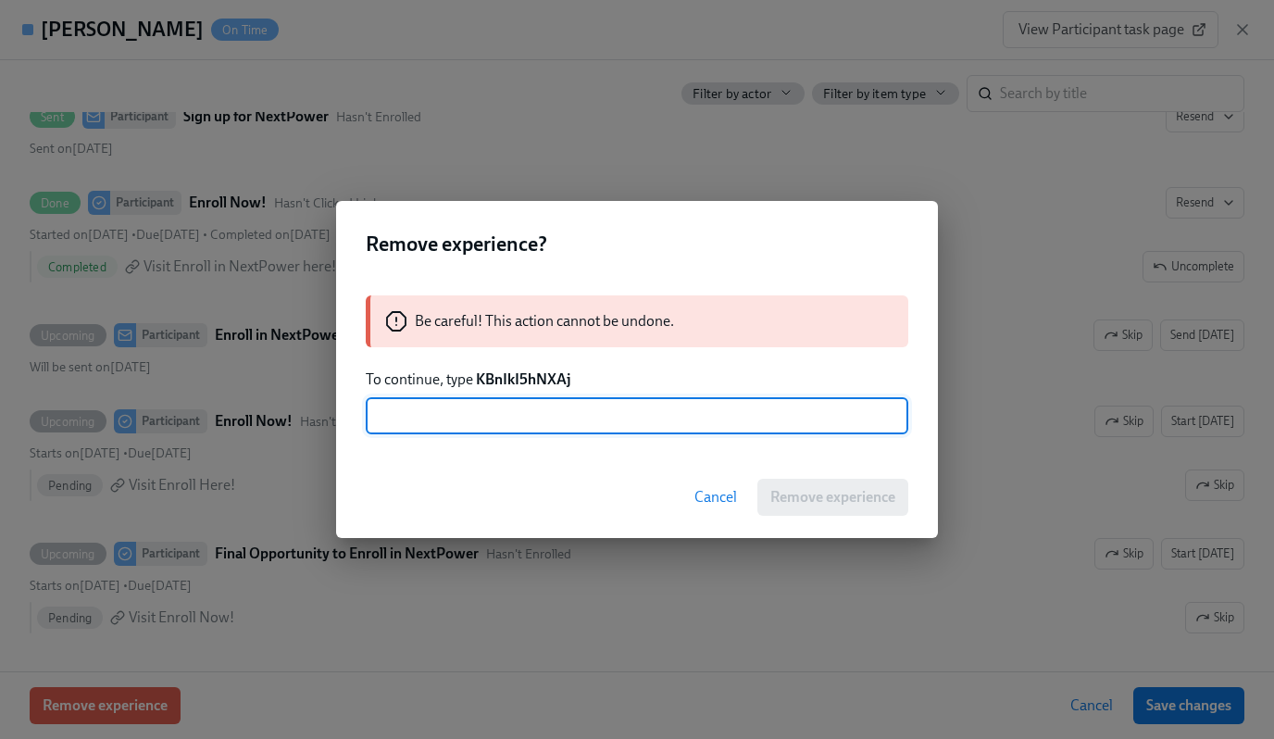
click at [626, 417] on input "text" at bounding box center [637, 415] width 543 height 37
click at [558, 412] on input "KBnlkl5hNXAj" at bounding box center [637, 415] width 543 height 37
click at [622, 466] on div "Cancel Remove experience" at bounding box center [637, 496] width 602 height 81
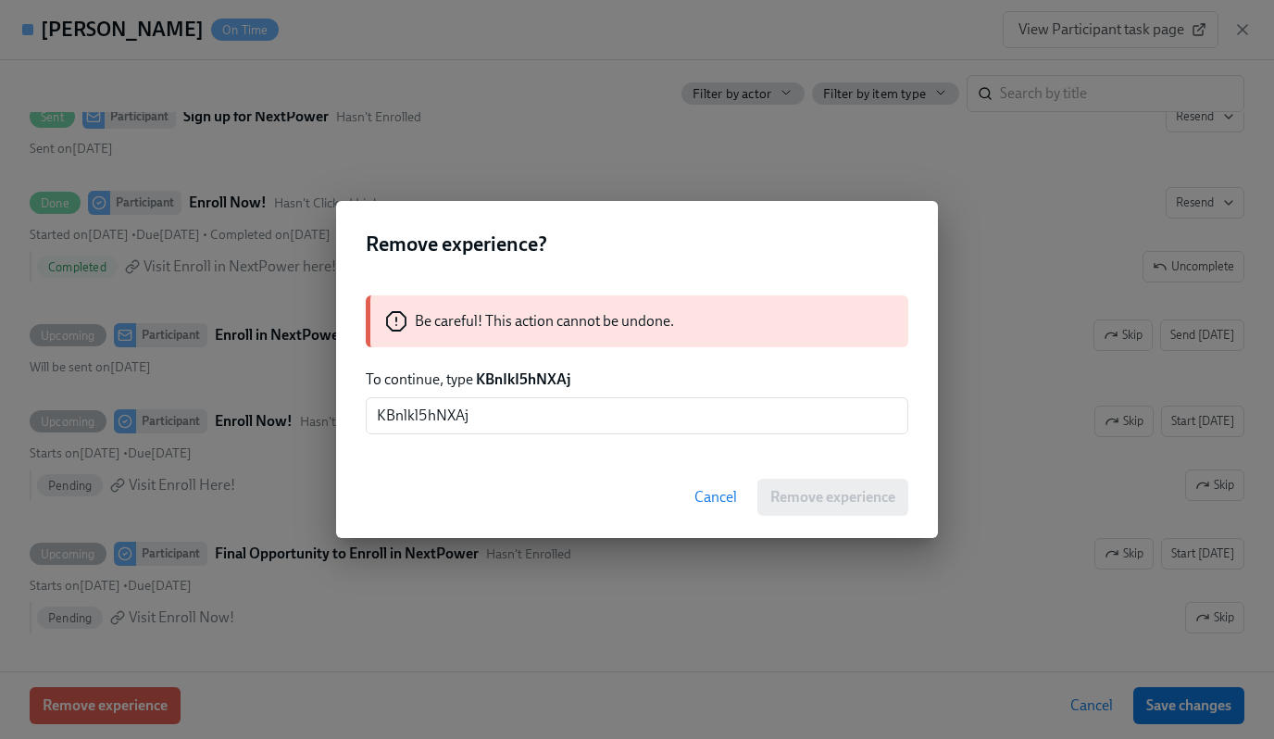
click at [543, 436] on div "Be careful! This action cannot be undone. To continue, type KBnIkI5hNXAj KBnlkl…" at bounding box center [637, 364] width 602 height 183
click at [526, 418] on input "KBnlkl5hNXAj" at bounding box center [637, 415] width 543 height 37
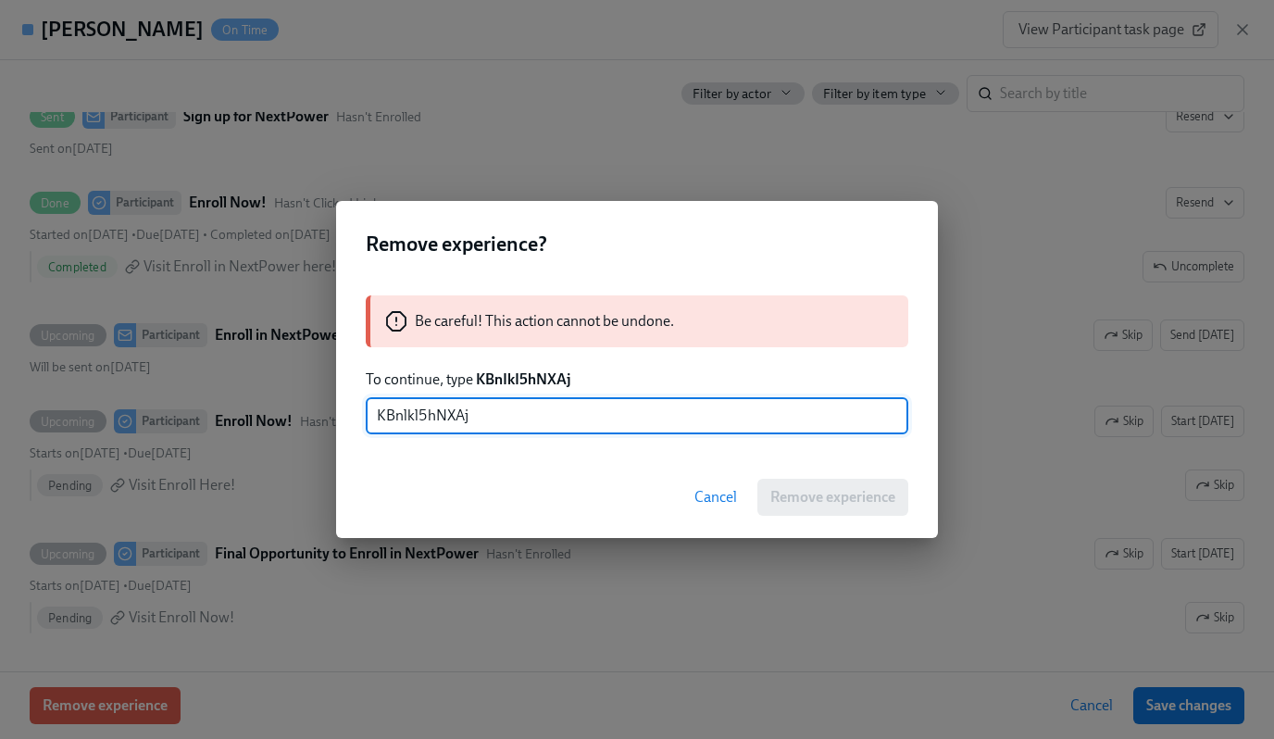
click at [526, 418] on input "KBnlkl5hNXAj" at bounding box center [637, 415] width 543 height 37
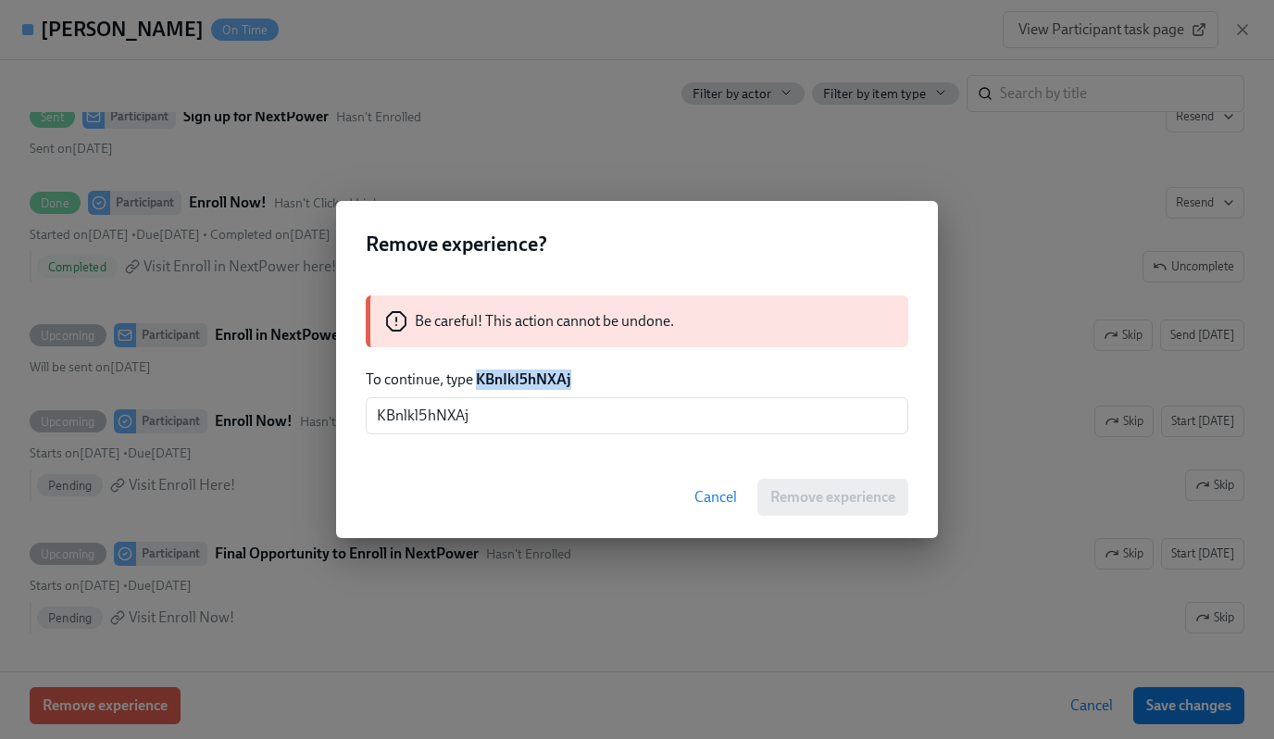
drag, startPoint x: 575, startPoint y: 378, endPoint x: 480, endPoint y: 375, distance: 95.4
click at [480, 375] on p "To continue, type KBnIkI5hNXAj" at bounding box center [637, 379] width 543 height 20
copy strong "KBnIkI5hNXAj"
click at [484, 421] on input "KBnlkl5hNXAj" at bounding box center [637, 415] width 543 height 37
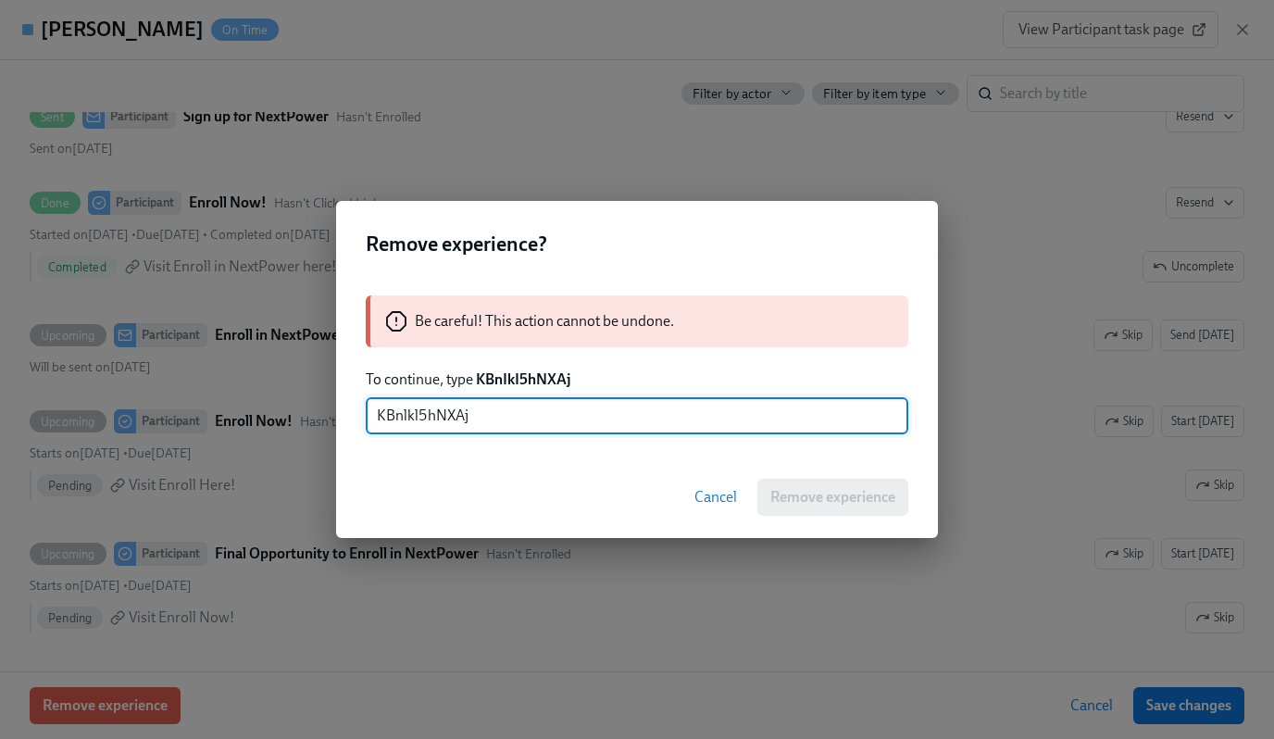
click at [484, 421] on input "KBnlkl5hNXAj" at bounding box center [637, 415] width 543 height 37
paste input "IkI"
type input "KBnIkI5hNXAj"
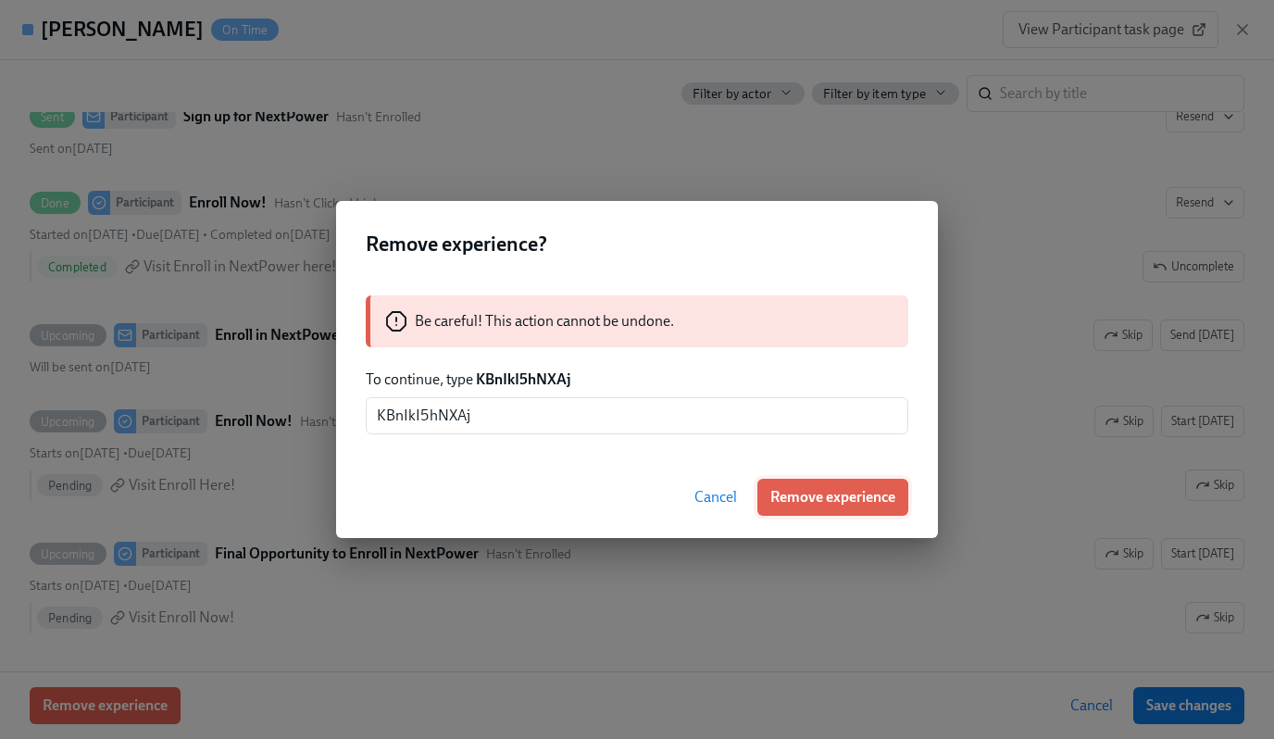
click at [800, 498] on span "Remove experience" at bounding box center [832, 497] width 125 height 19
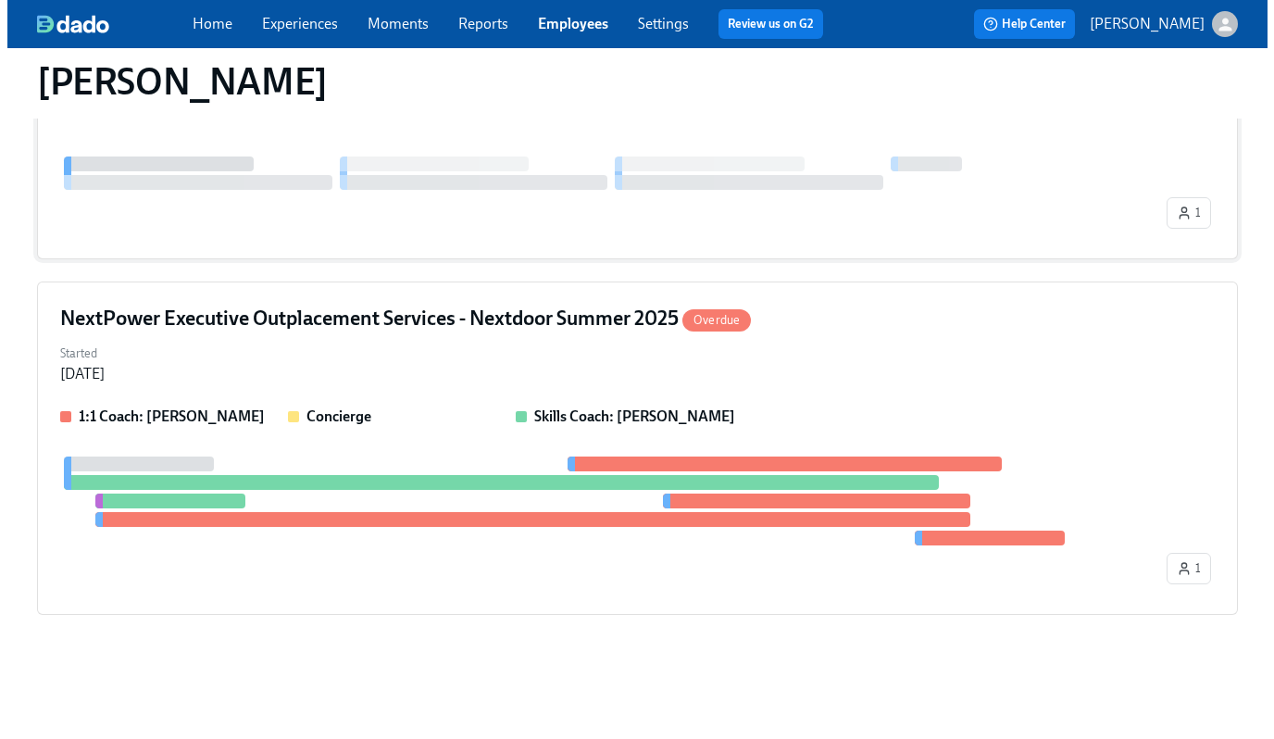
scroll to position [338, 0]
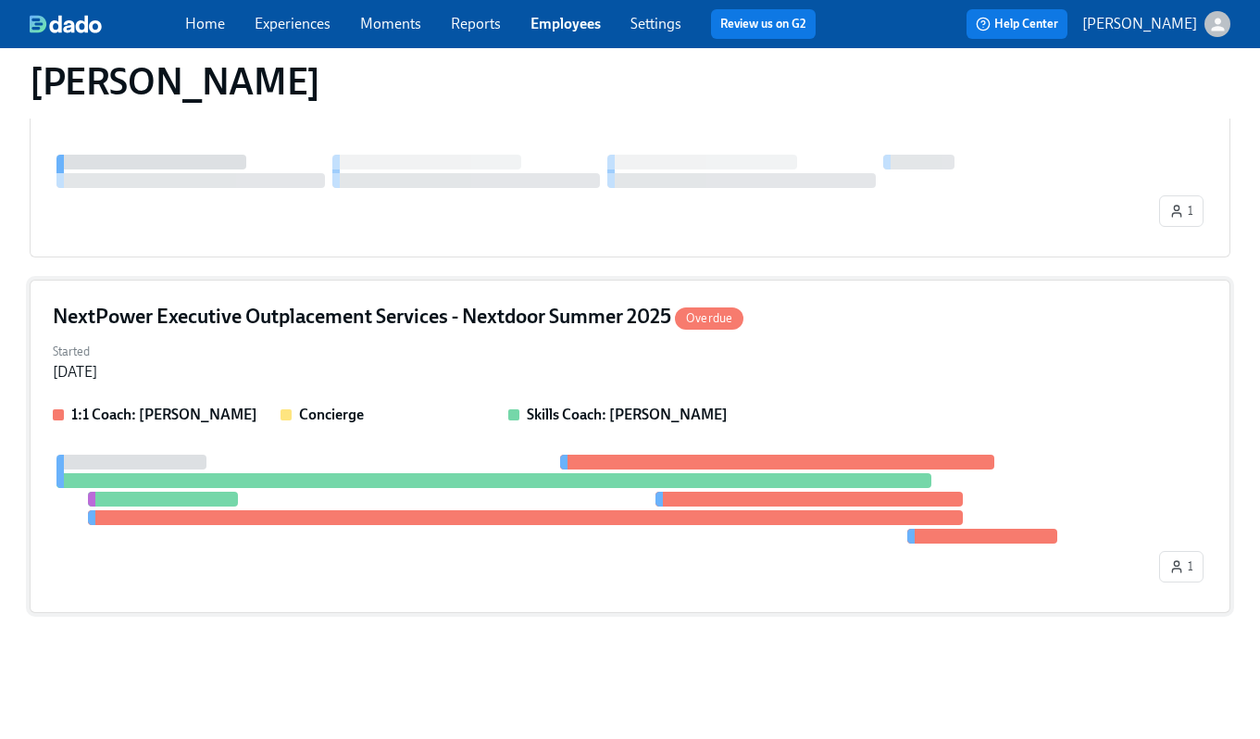
click at [345, 318] on h4 "NextPower Executive Outplacement Services - Nextdoor Summer 2025 Overdue" at bounding box center [398, 317] width 691 height 28
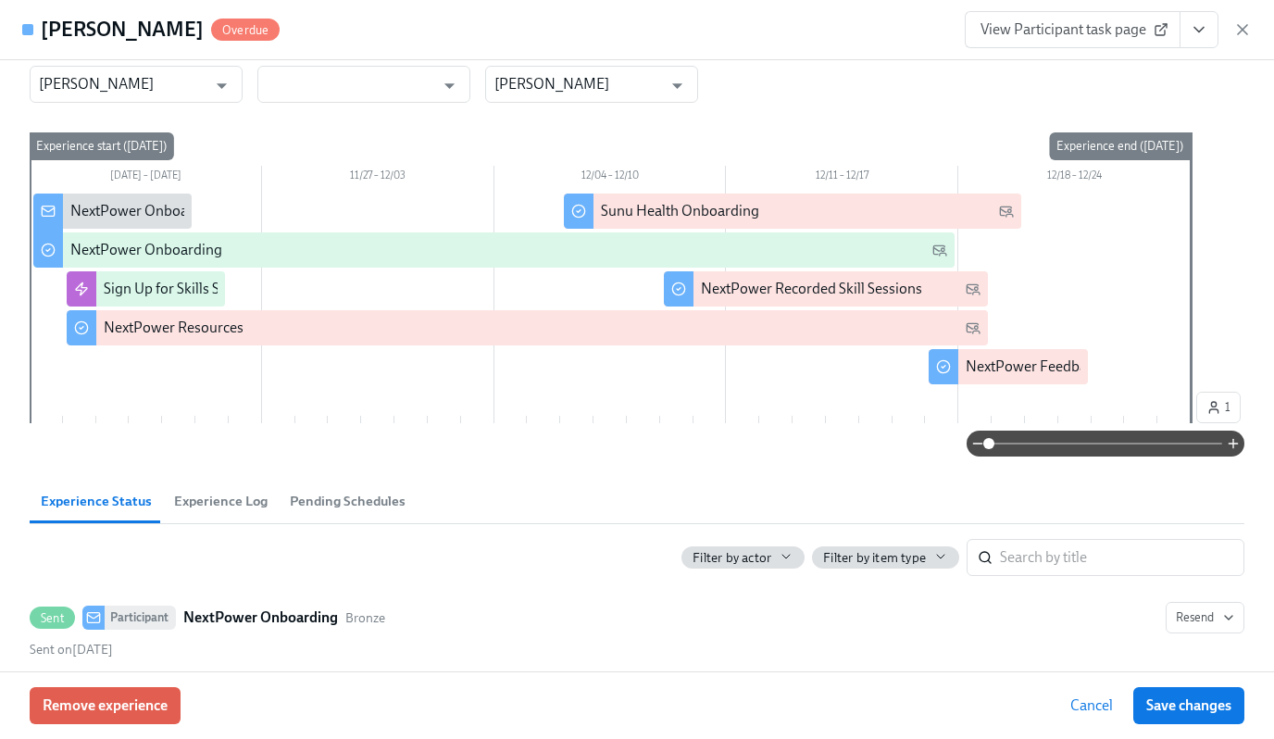
scroll to position [0, 0]
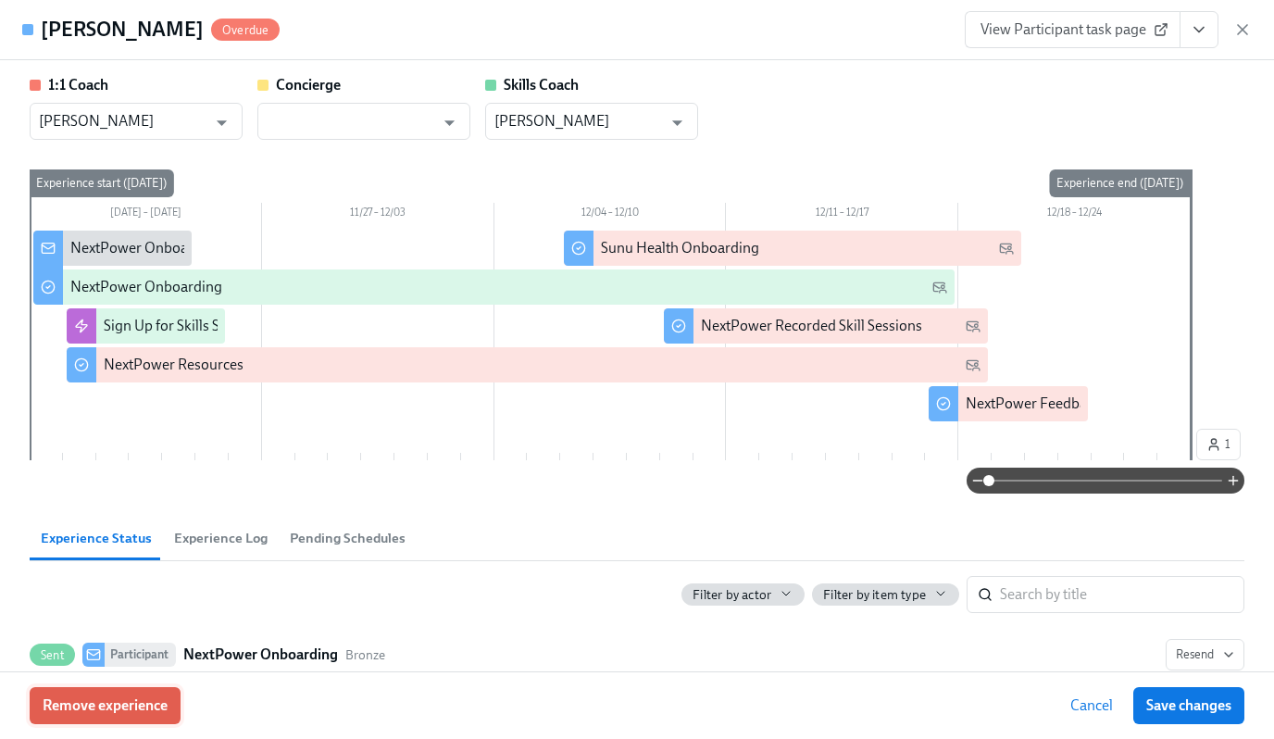
click at [96, 708] on span "Remove experience" at bounding box center [105, 705] width 125 height 19
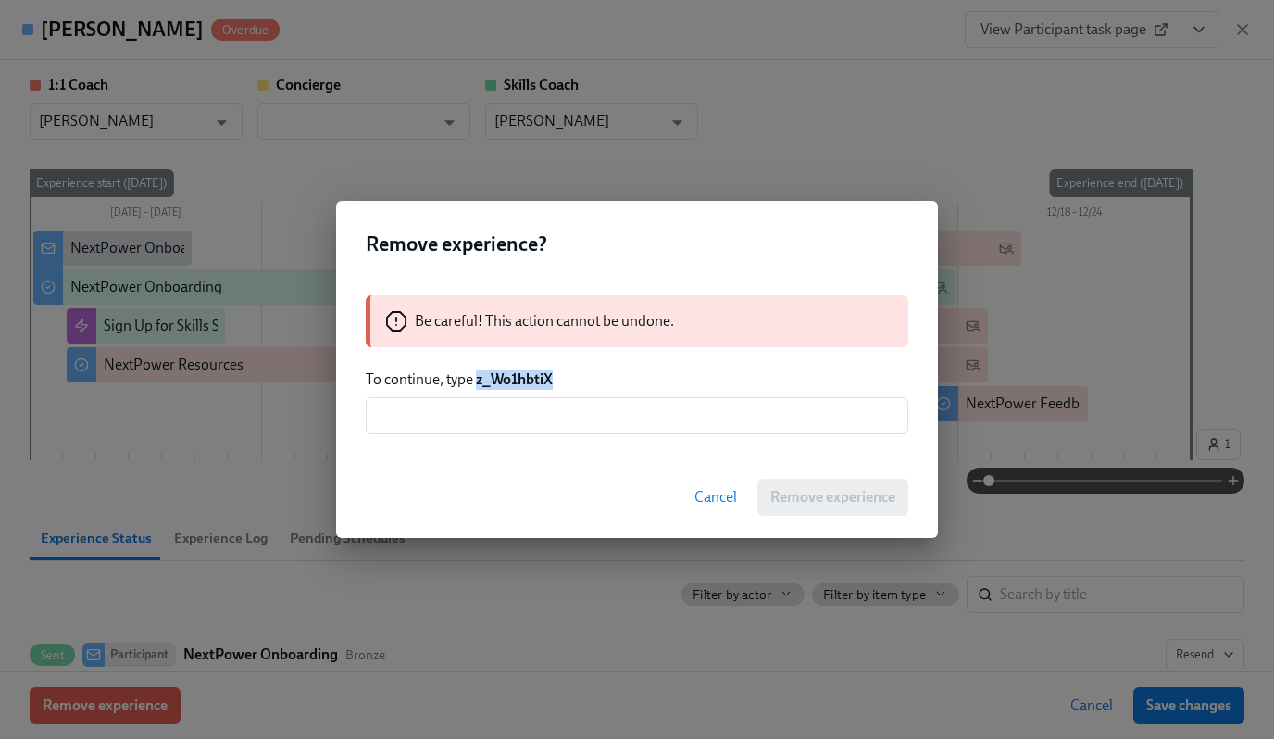
drag, startPoint x: 555, startPoint y: 375, endPoint x: 477, endPoint y: 377, distance: 77.8
click at [477, 377] on p "To continue, type z_Wo1hbtiX" at bounding box center [637, 379] width 543 height 20
copy strong "z_Wo1hbtiX"
click at [479, 414] on input "text" at bounding box center [637, 415] width 543 height 37
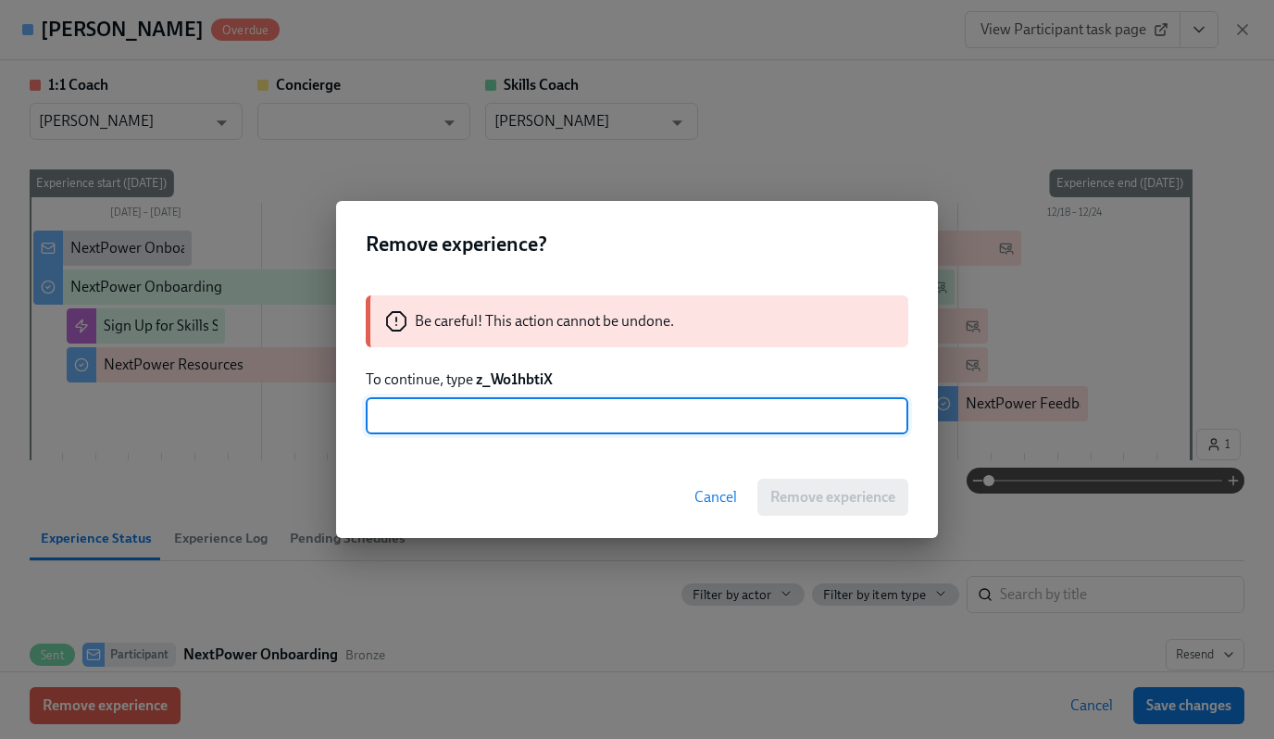
paste input "z_Wo1hbtiX"
type input "z_Wo1hbtiX"
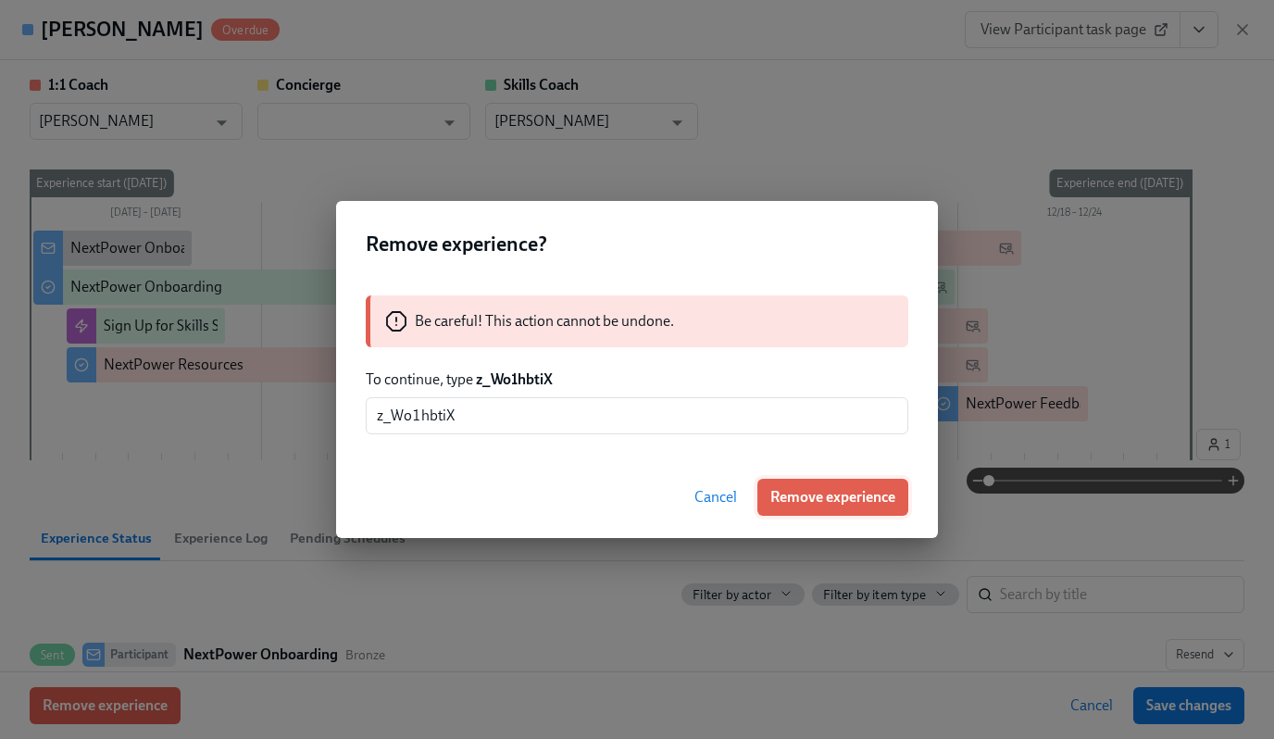
click at [786, 502] on span "Remove experience" at bounding box center [832, 497] width 125 height 19
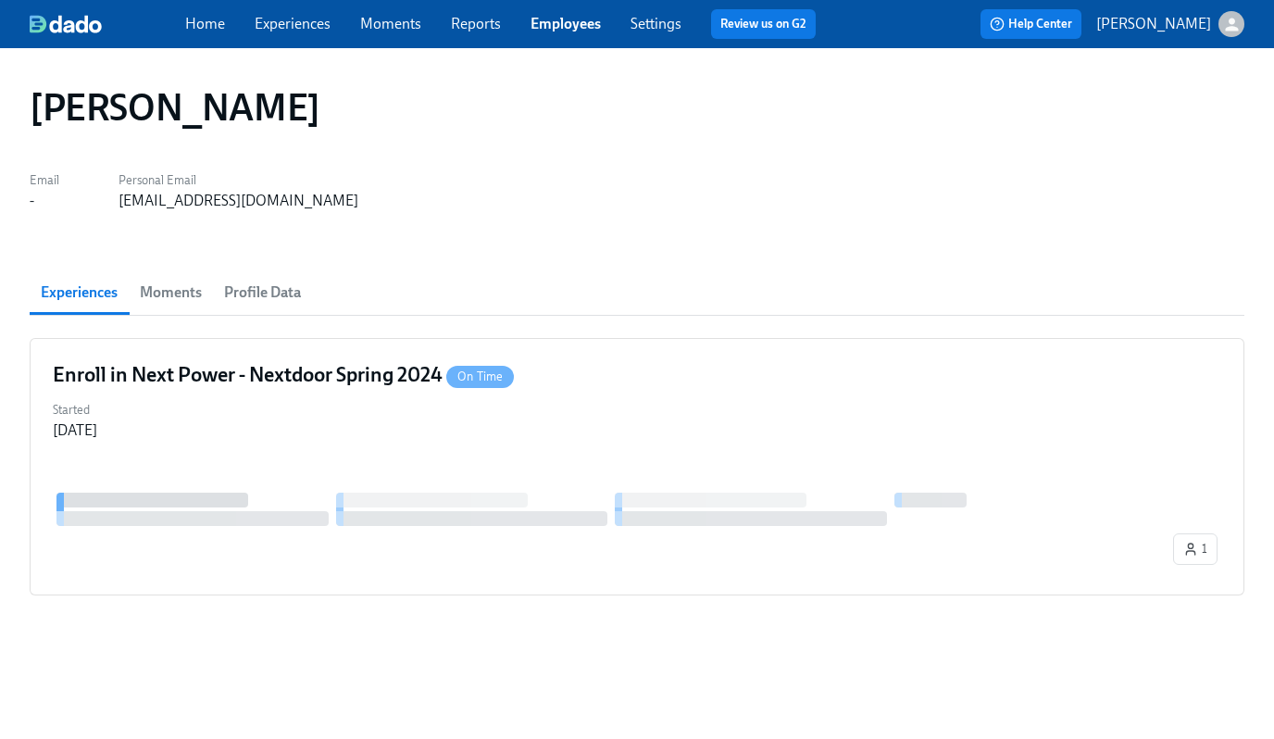
click at [291, 31] on link "Experiences" at bounding box center [293, 24] width 76 height 18
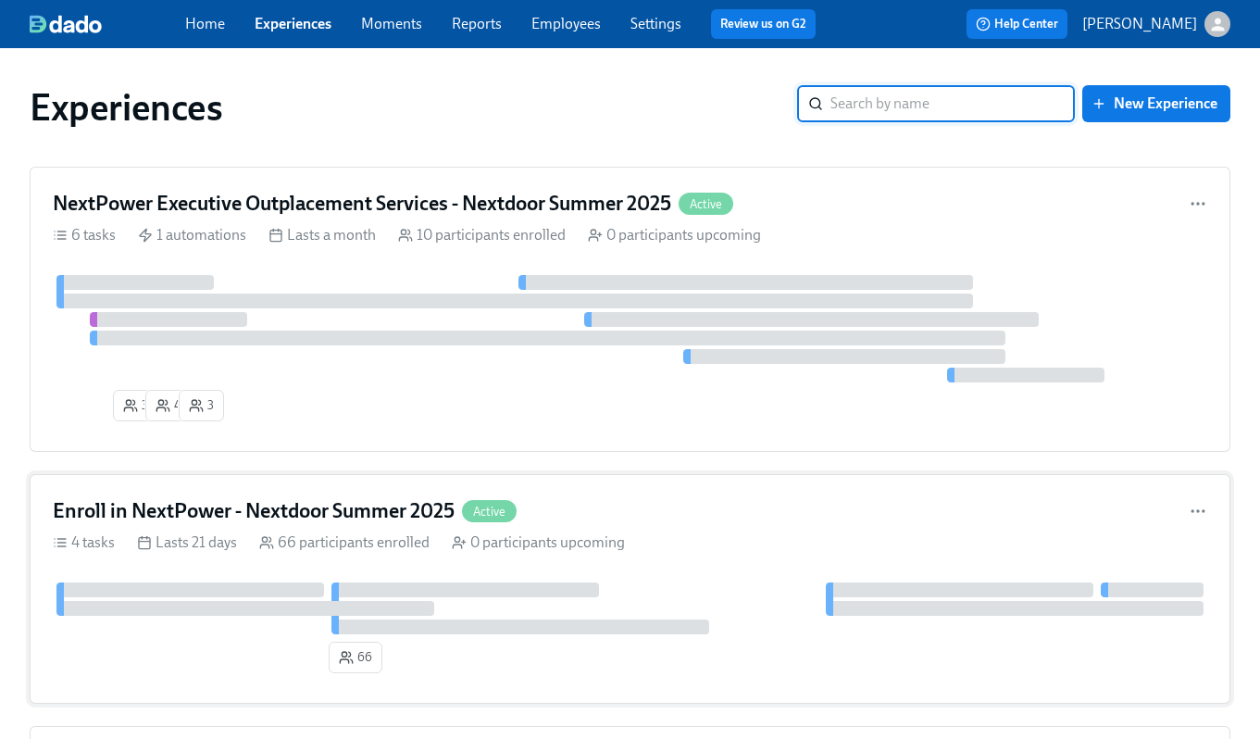
click at [248, 514] on h4 "Enroll in NextPower - Nextdoor Summer 2025" at bounding box center [254, 511] width 402 height 28
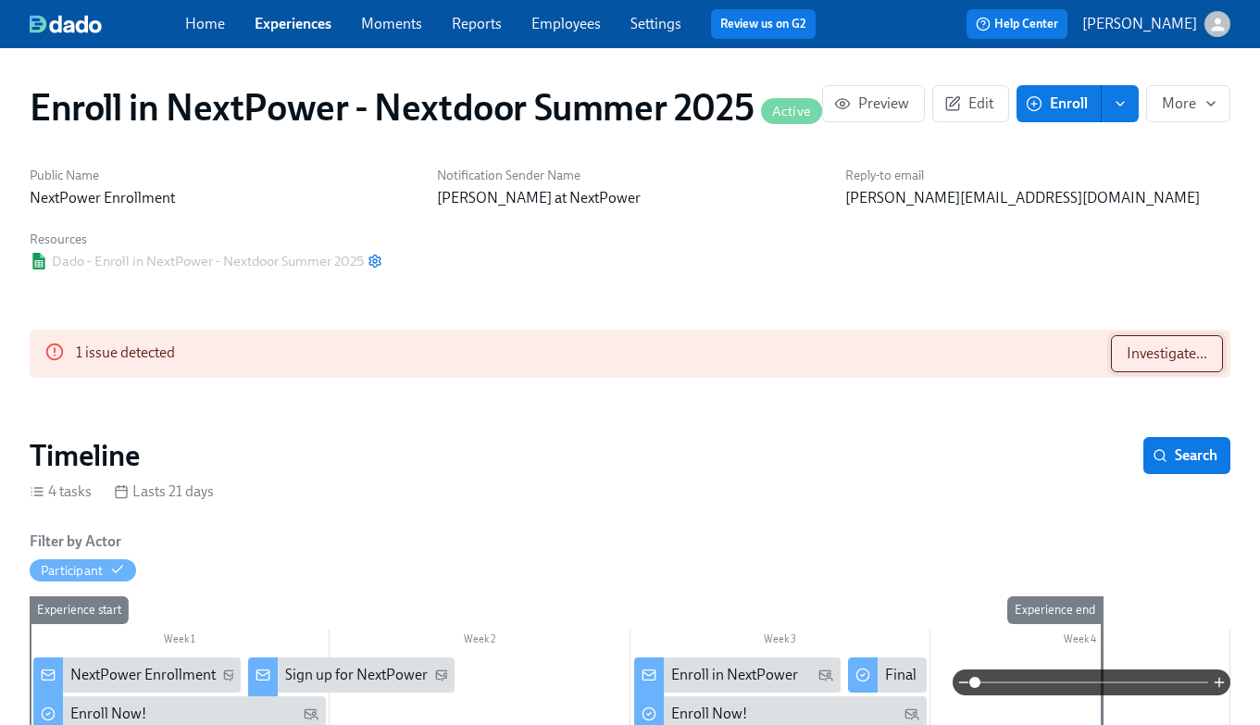
click at [1144, 347] on span "Investigate..." at bounding box center [1167, 353] width 81 height 19
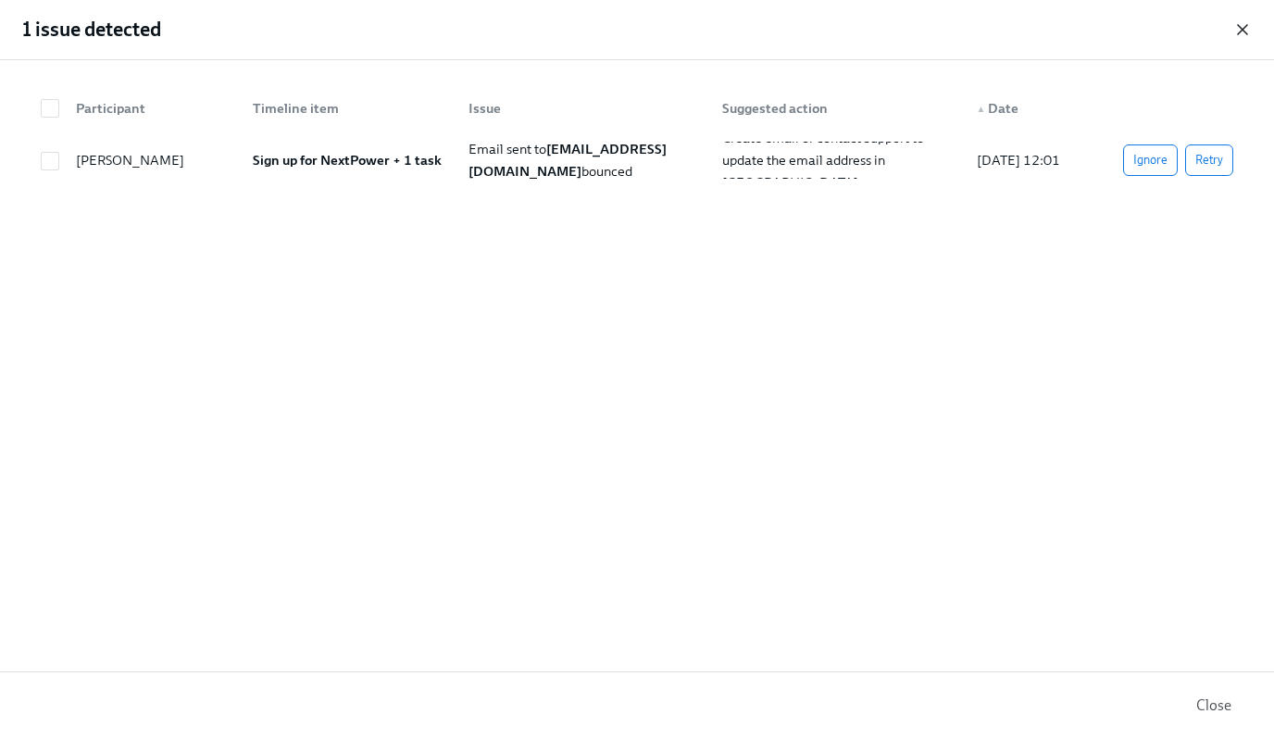
click at [1242, 25] on icon "button" at bounding box center [1242, 29] width 19 height 19
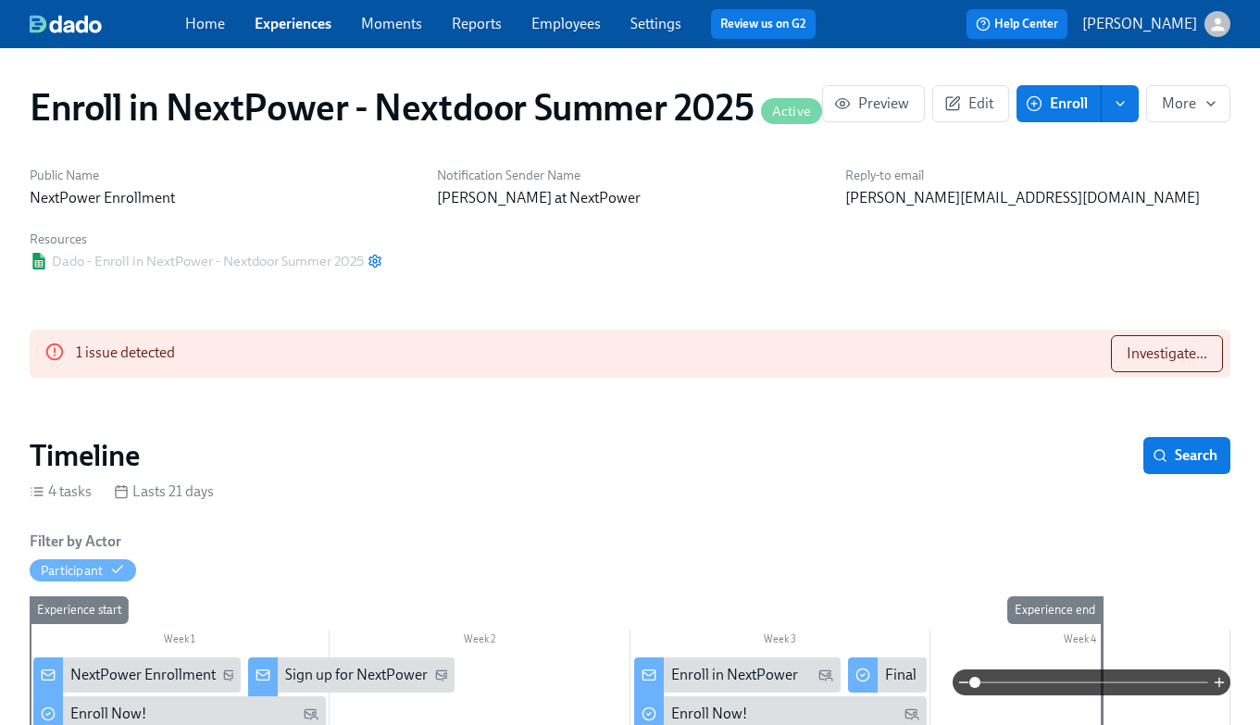
click at [1118, 109] on icon "enroll" at bounding box center [1120, 103] width 15 height 15
click at [1084, 148] on span "Enroll manually" at bounding box center [1072, 149] width 106 height 20
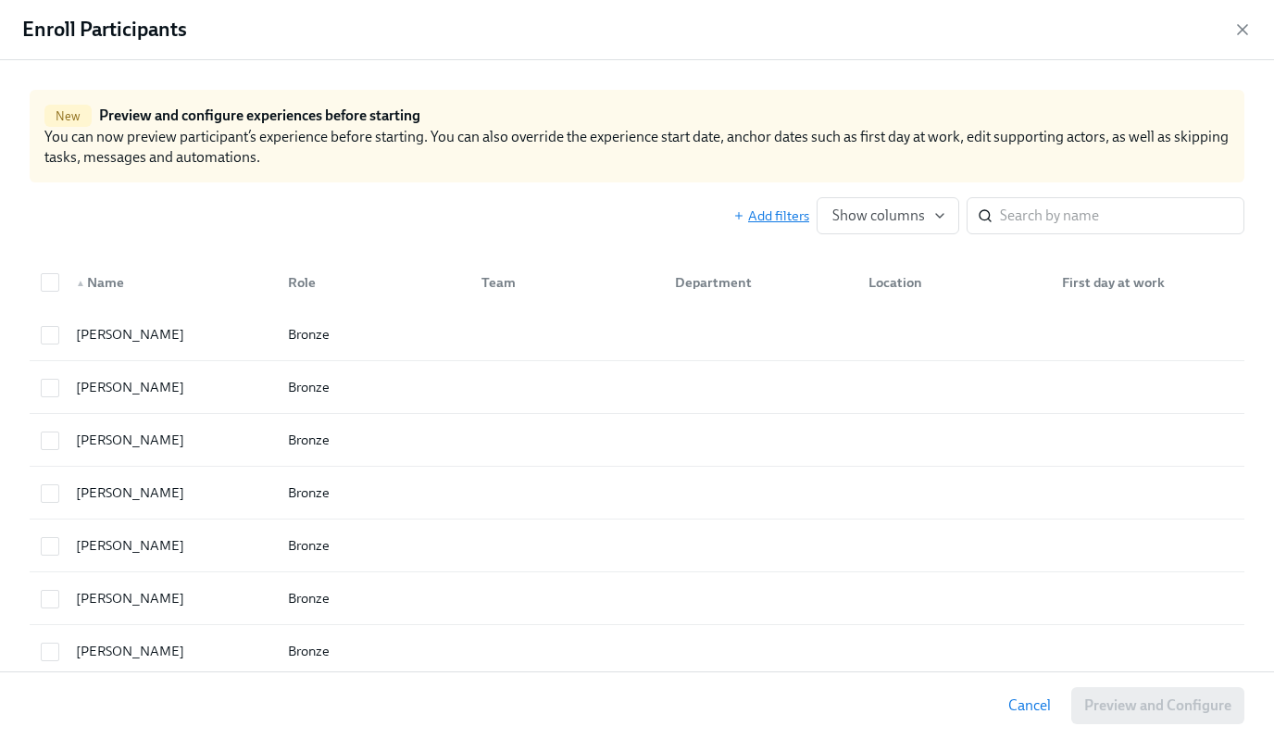
click at [785, 217] on span "Add filters" at bounding box center [771, 215] width 76 height 19
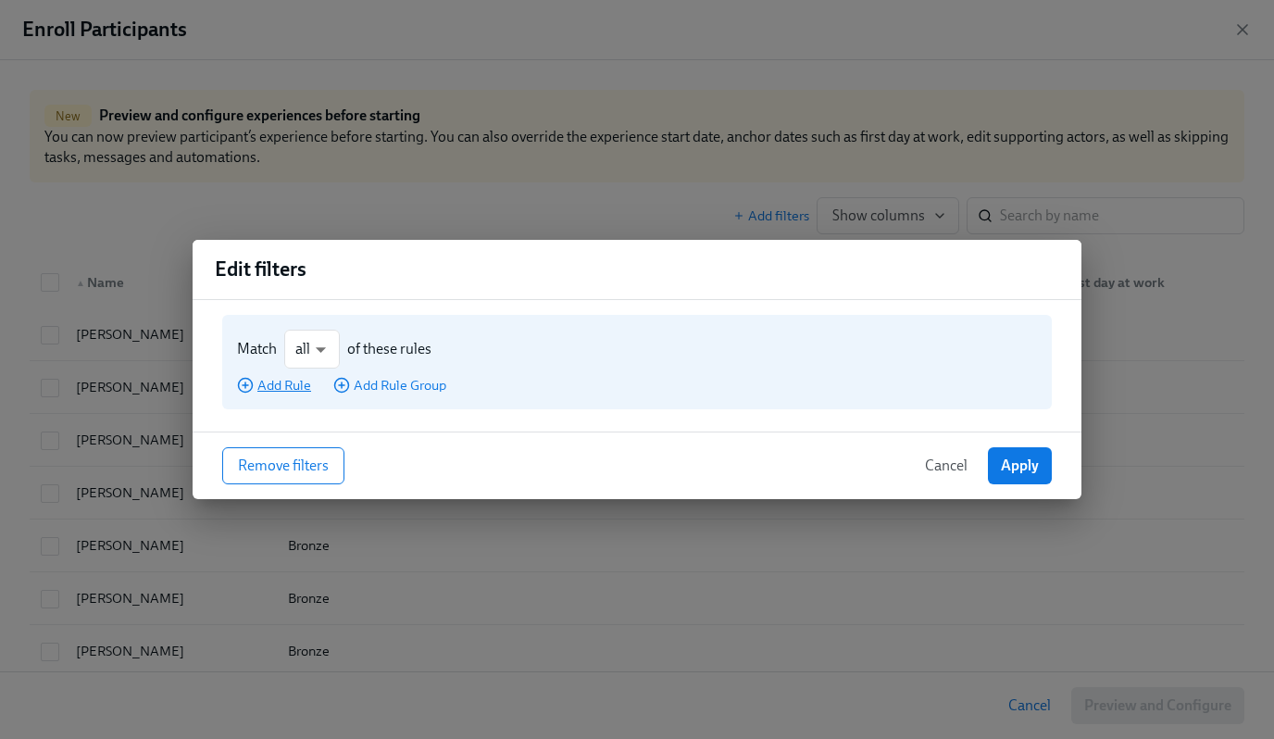
click at [270, 382] on span "Add Rule" at bounding box center [274, 385] width 74 height 19
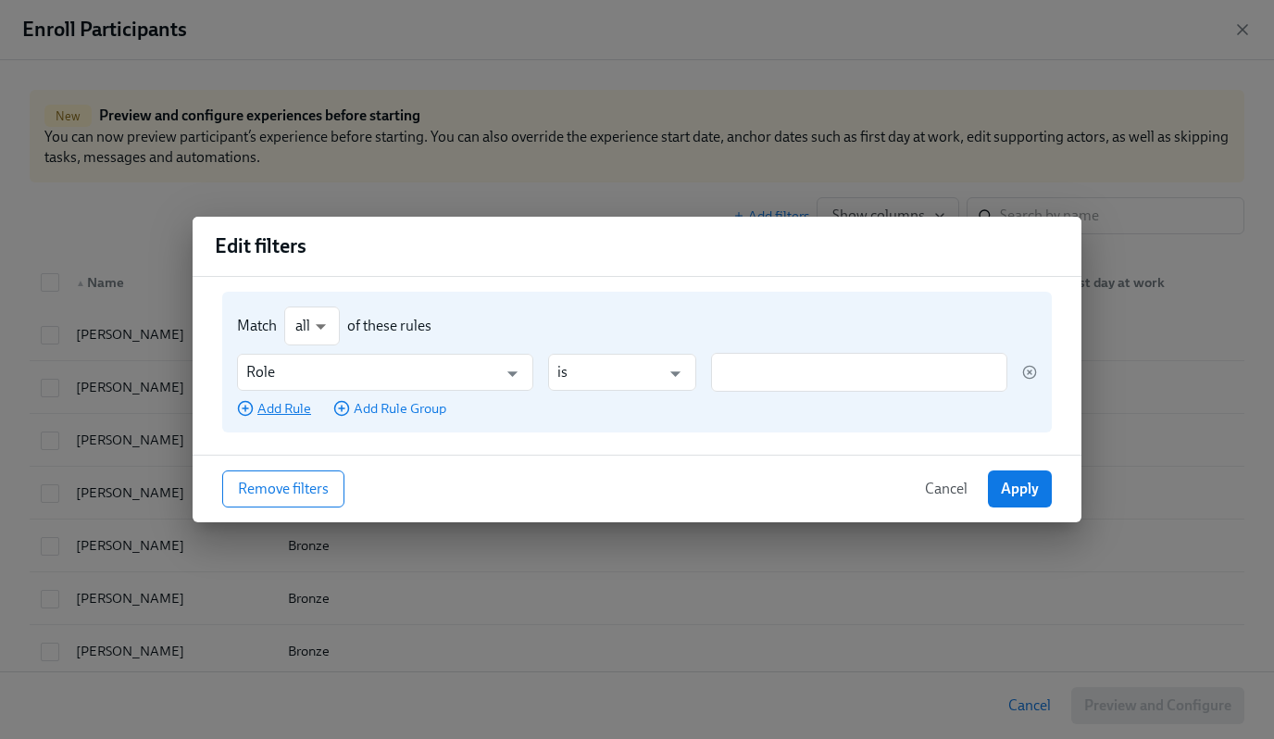
click at [284, 407] on span "Add Rule" at bounding box center [274, 408] width 74 height 19
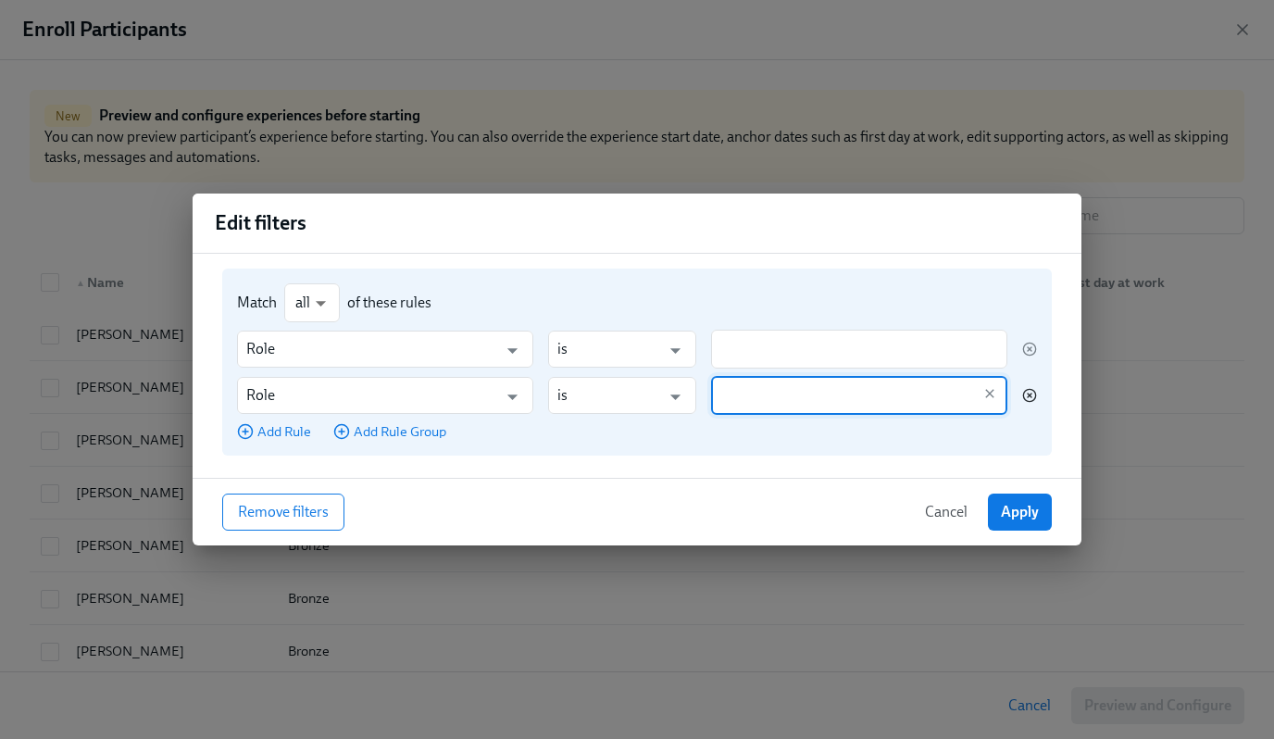
click at [1029, 398] on icon "button" at bounding box center [1029, 395] width 15 height 15
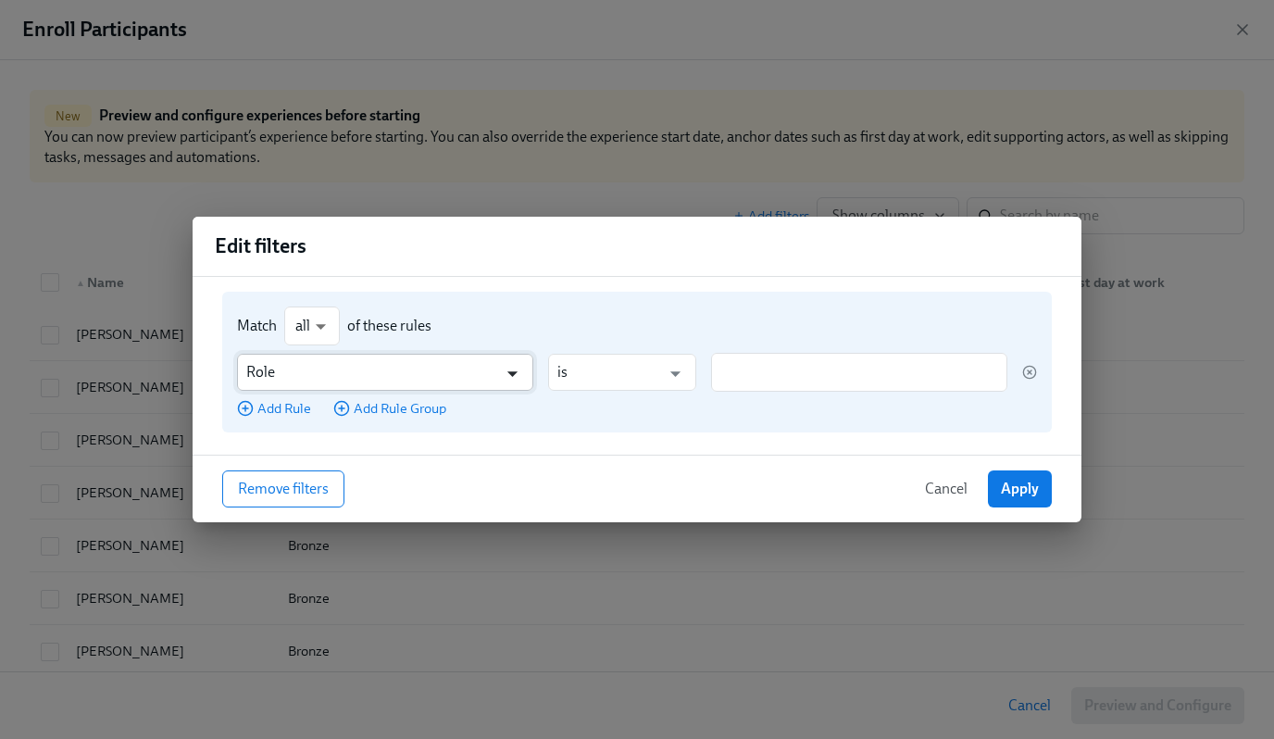
click at [507, 372] on icon "Open" at bounding box center [512, 374] width 10 height 6
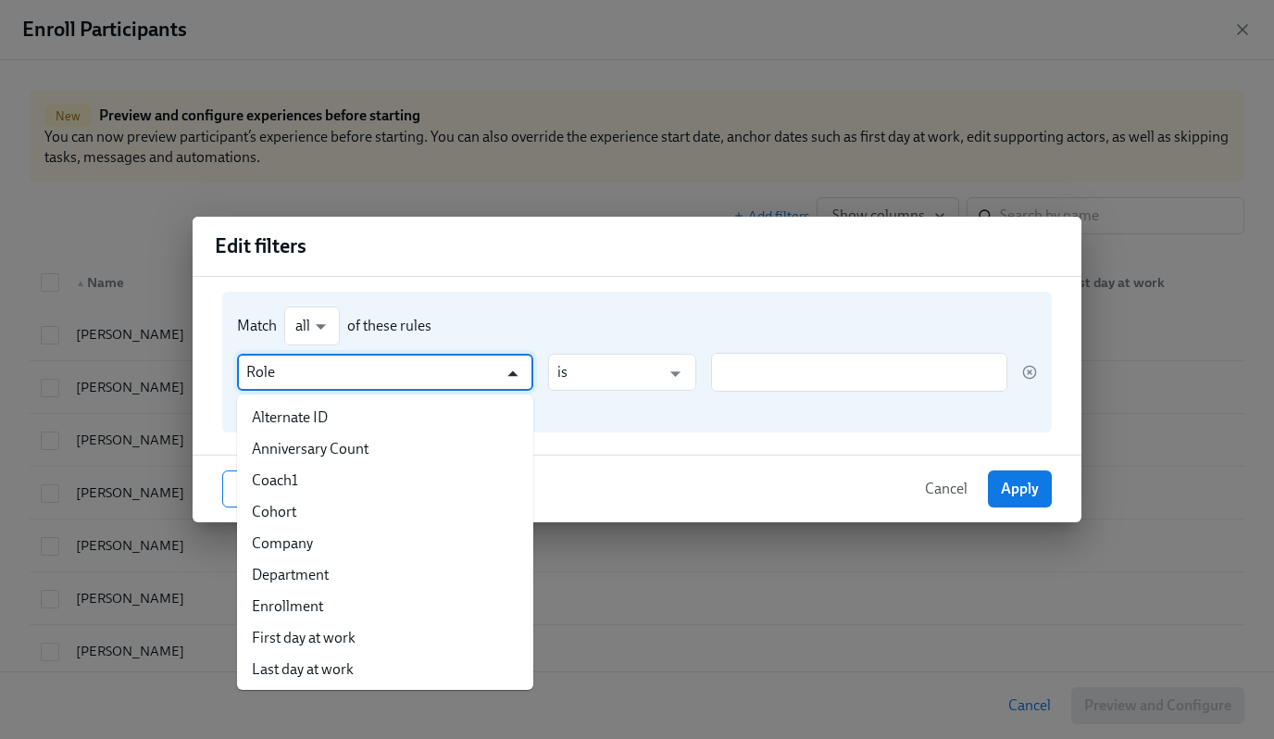
scroll to position [94, 0]
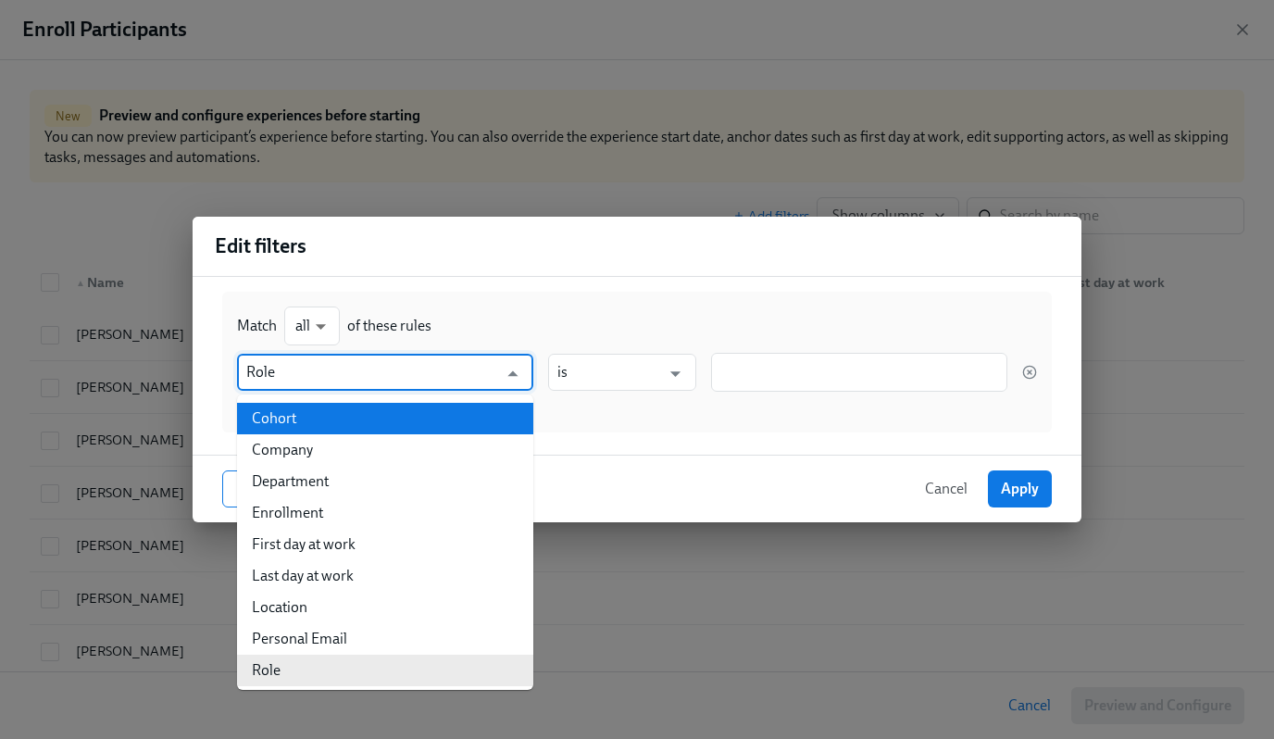
click at [425, 420] on li "Cohort" at bounding box center [385, 418] width 296 height 31
type input "Cohort"
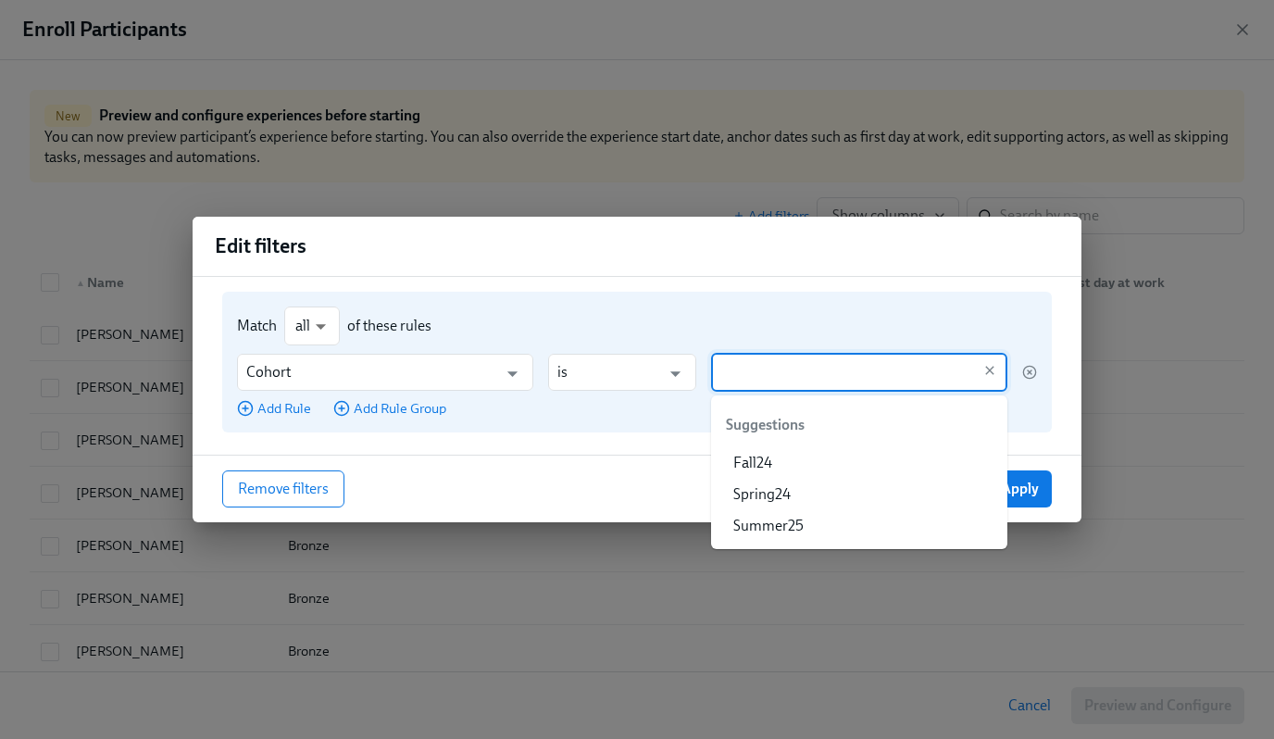
click at [777, 366] on input "text" at bounding box center [845, 372] width 251 height 39
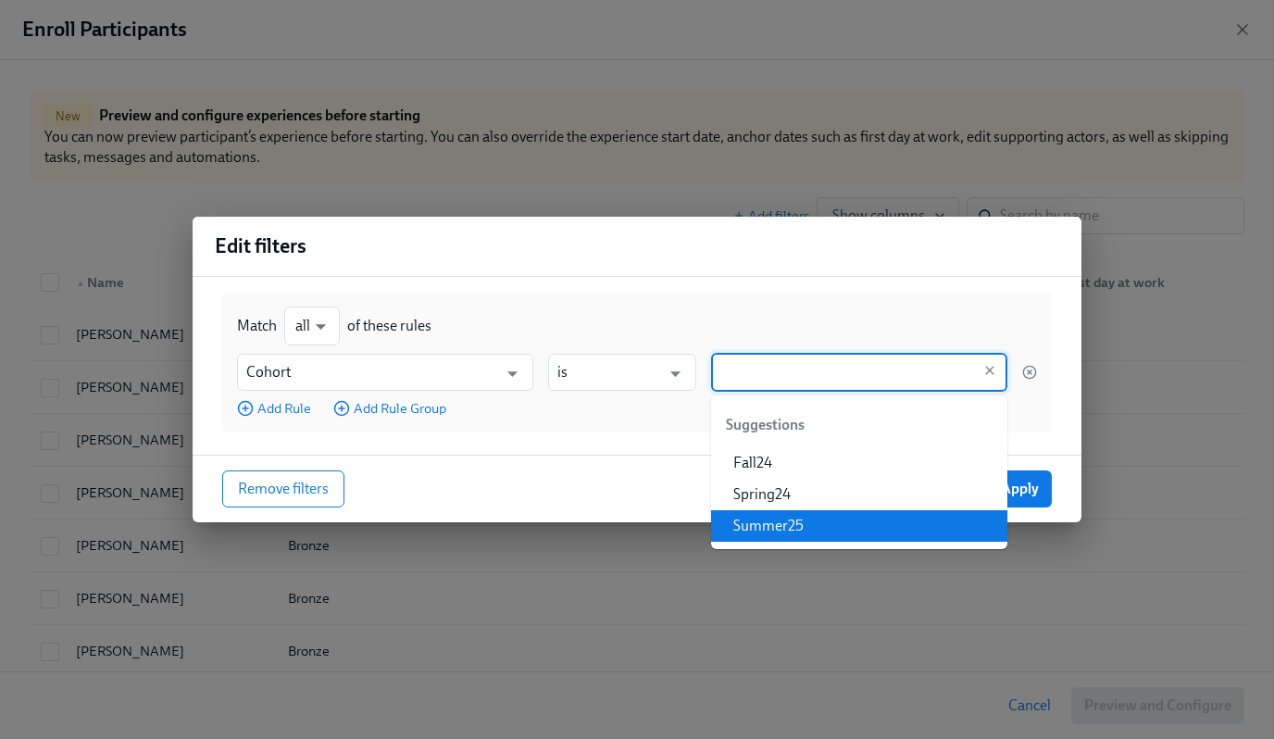
click at [779, 520] on li "Summer25" at bounding box center [859, 525] width 296 height 31
type input "Summer25"
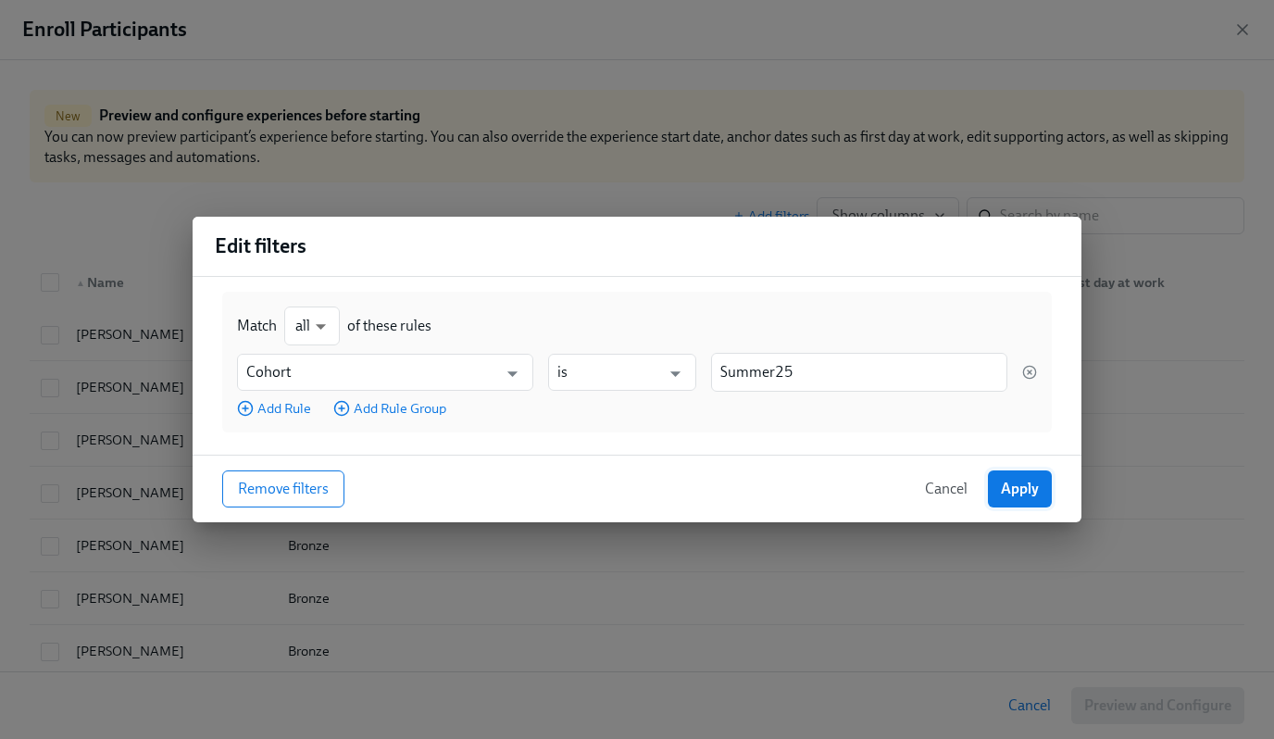
click at [1032, 488] on span "Apply" at bounding box center [1020, 489] width 38 height 19
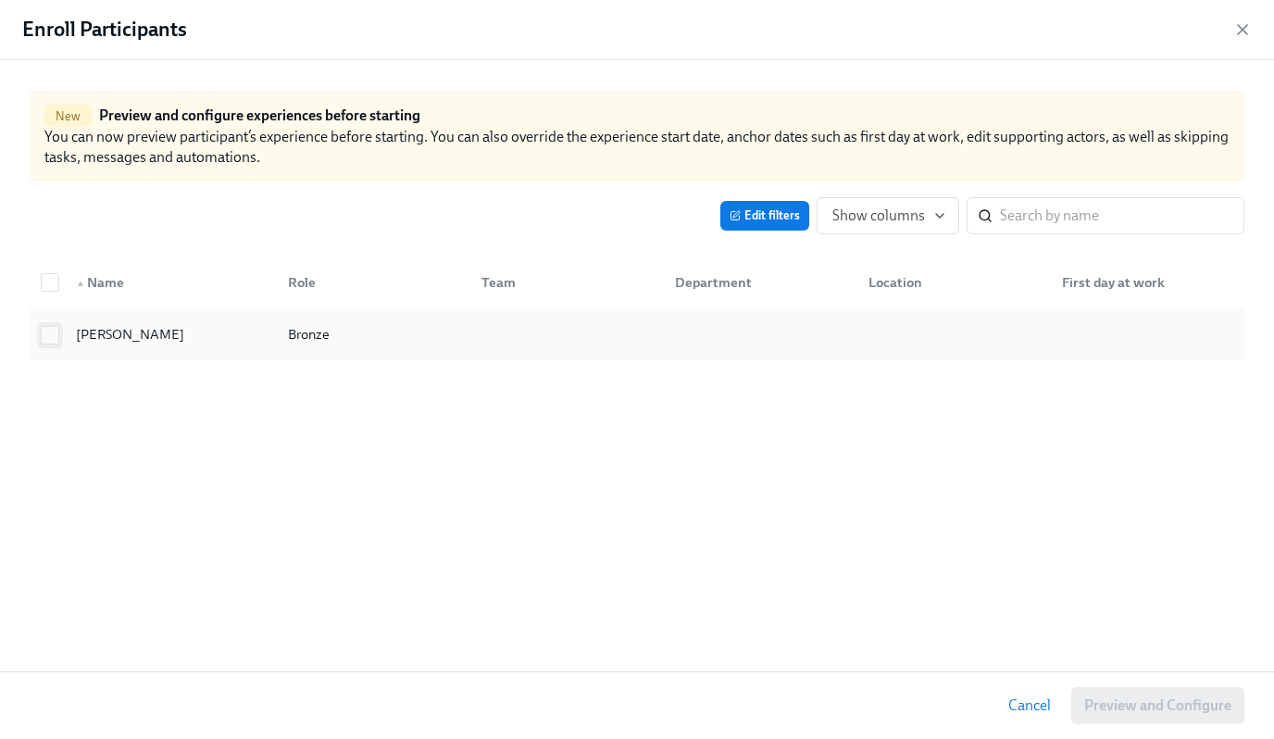
click at [51, 332] on input "checkbox" at bounding box center [50, 335] width 17 height 17
checkbox input "true"
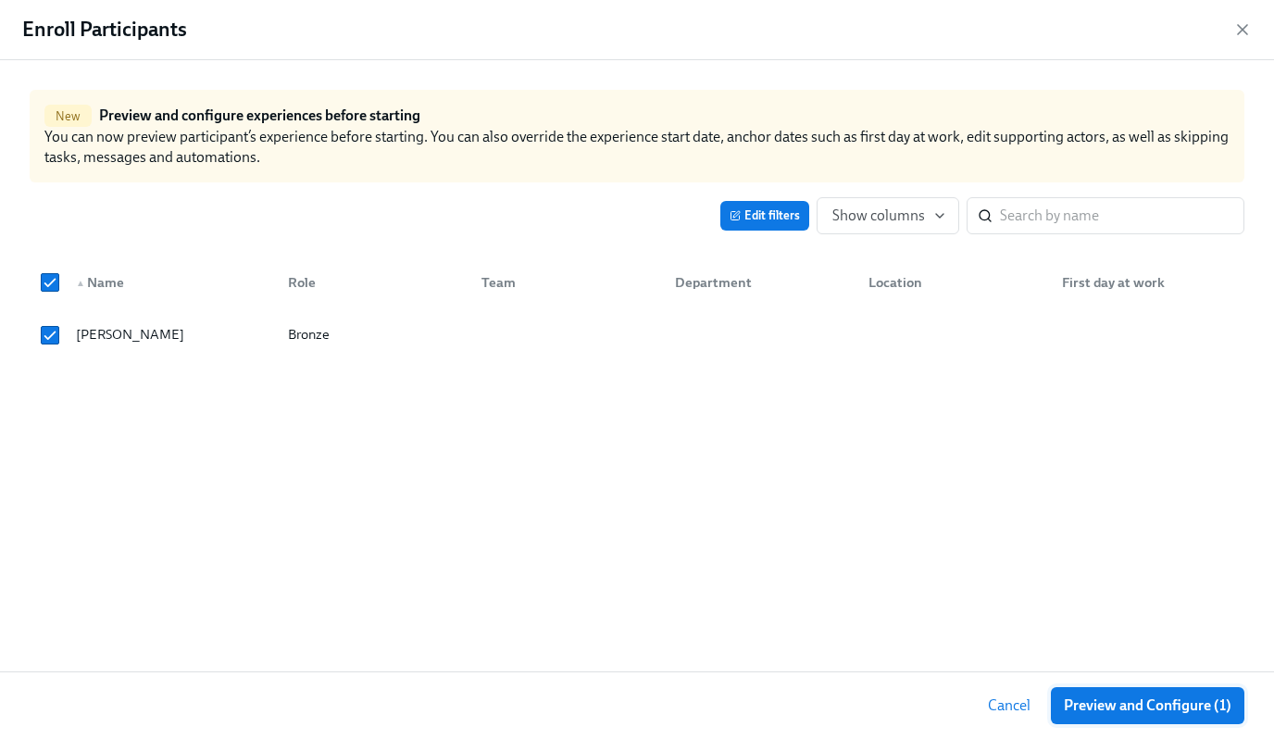
click at [1120, 708] on span "Preview and Configure (1)" at bounding box center [1148, 705] width 168 height 19
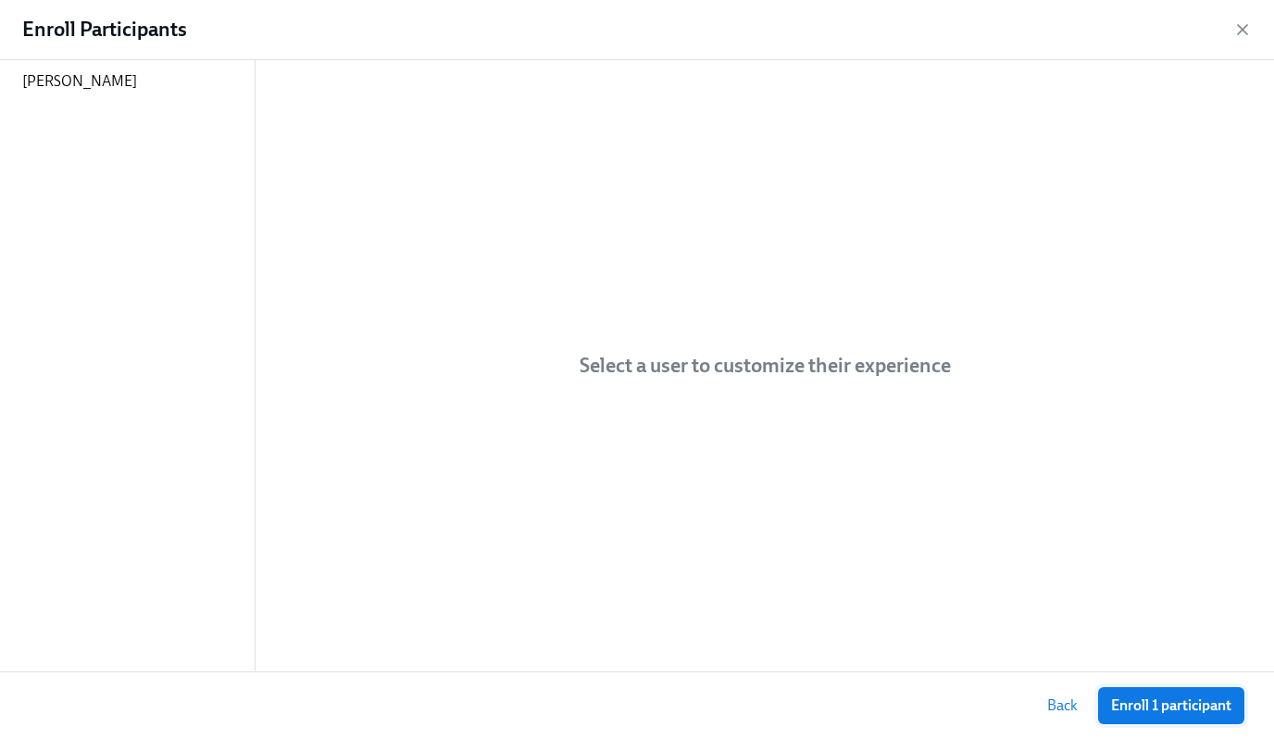
click at [1117, 705] on span "Enroll 1 participant" at bounding box center [1171, 705] width 120 height 19
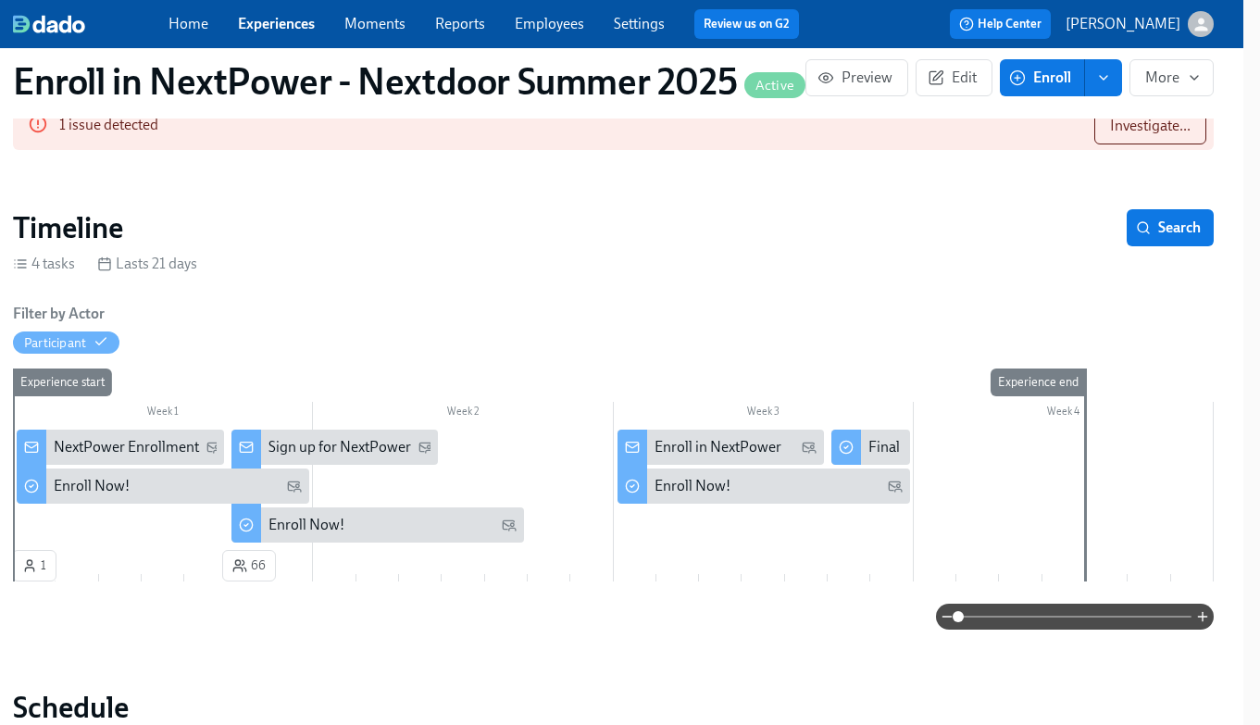
scroll to position [212, 17]
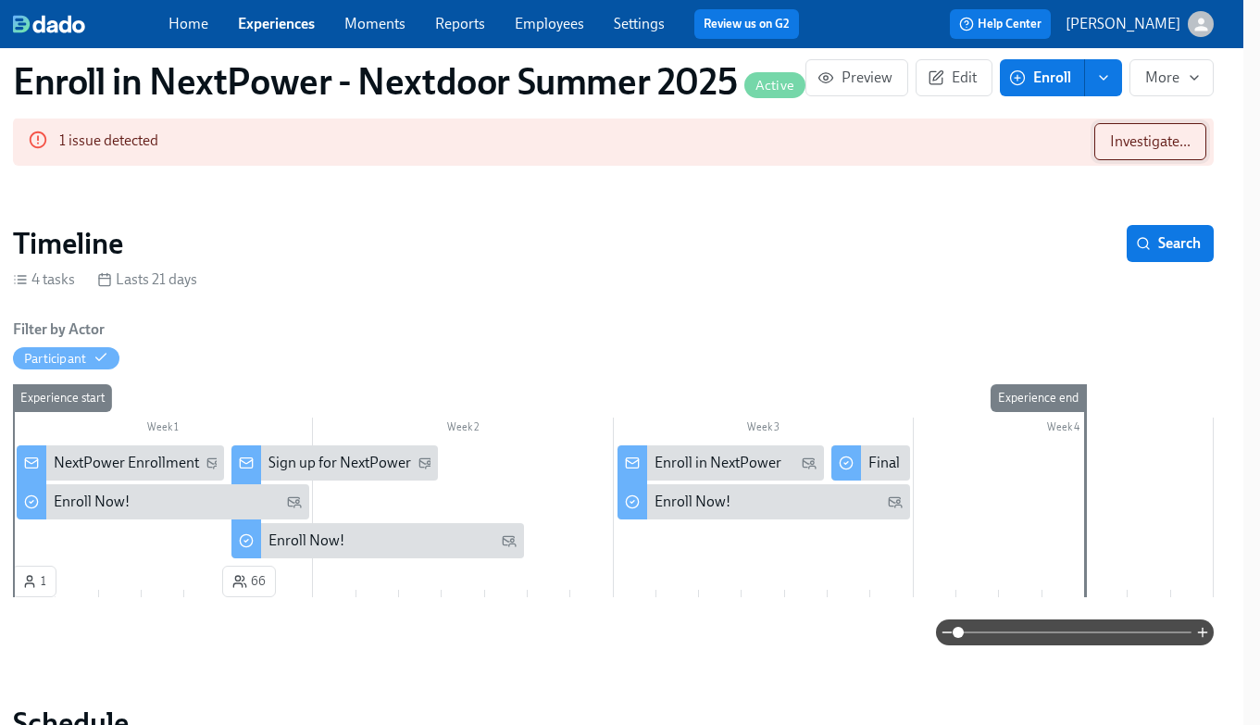
click at [1148, 130] on button "Investigate..." at bounding box center [1150, 141] width 112 height 37
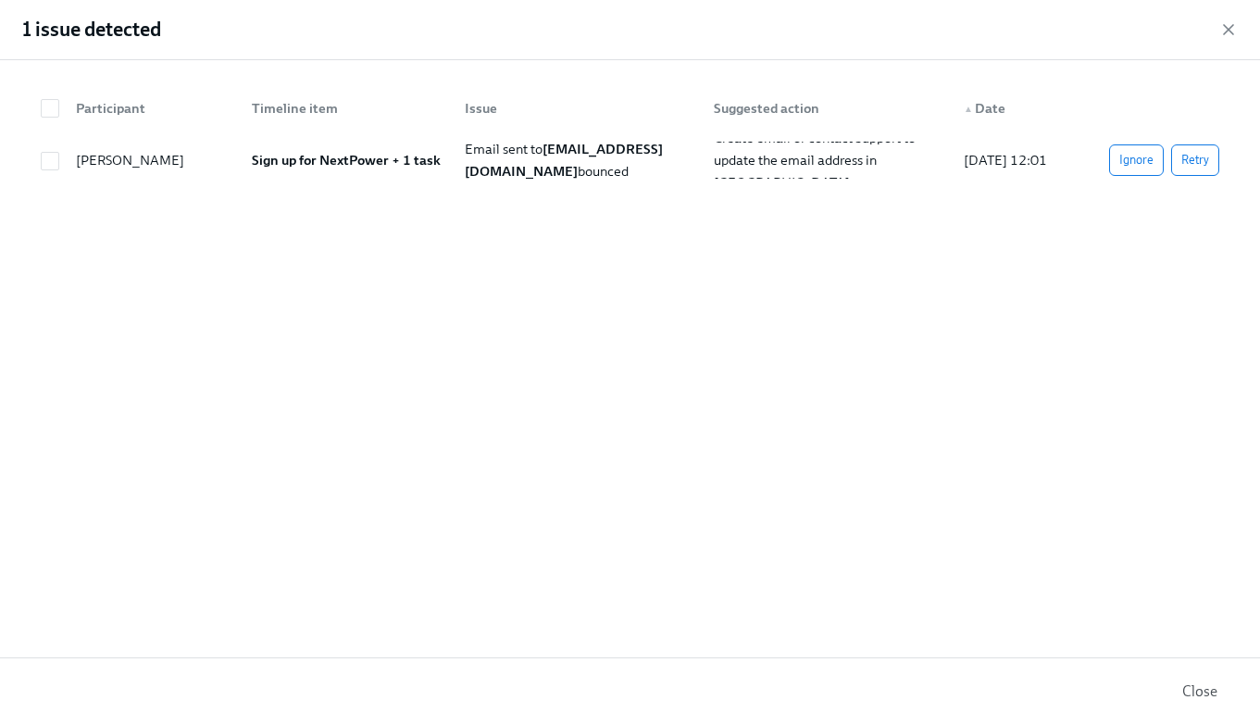
scroll to position [212, 3]
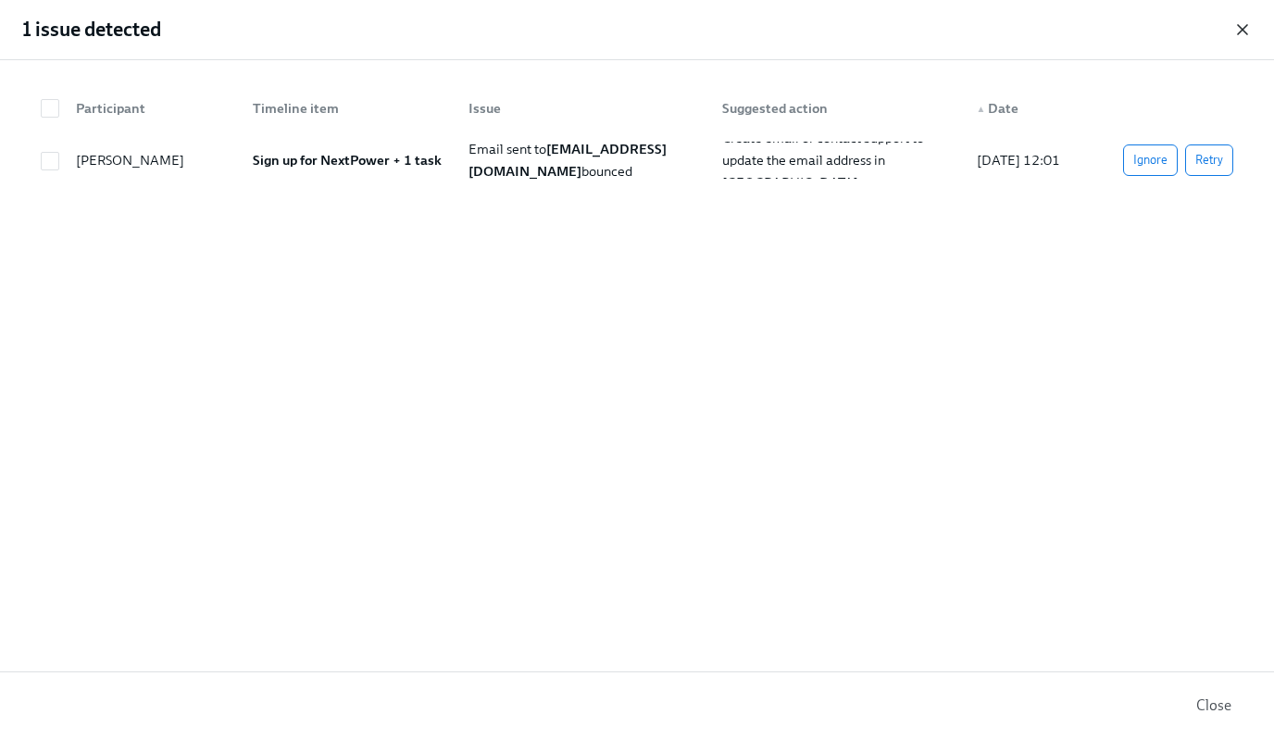
click at [1245, 29] on icon "button" at bounding box center [1242, 29] width 19 height 19
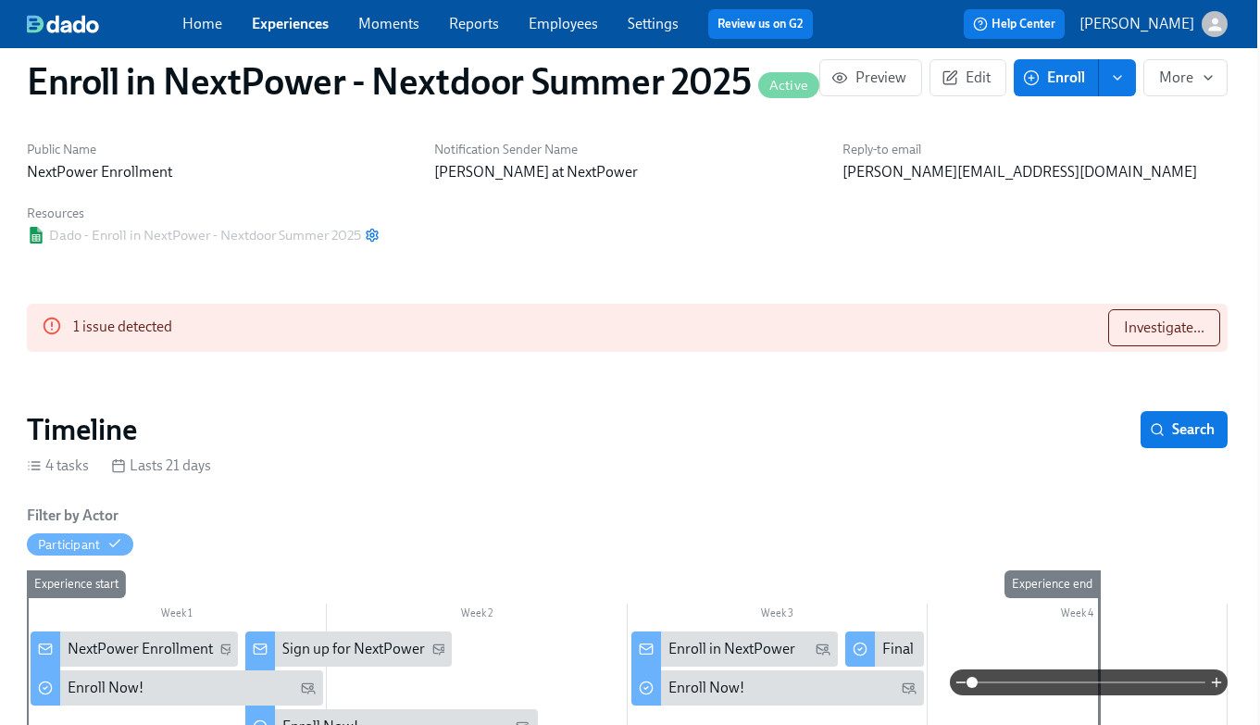
scroll to position [0, 3]
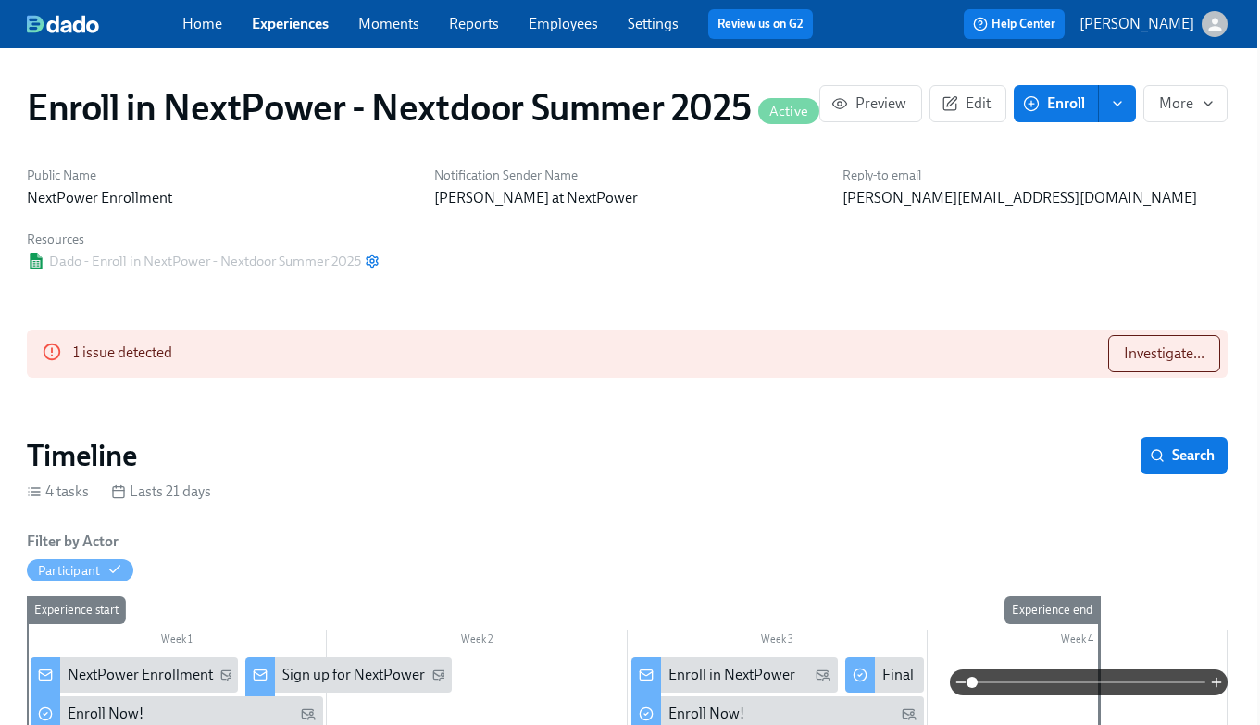
click at [315, 24] on link "Experiences" at bounding box center [290, 24] width 77 height 18
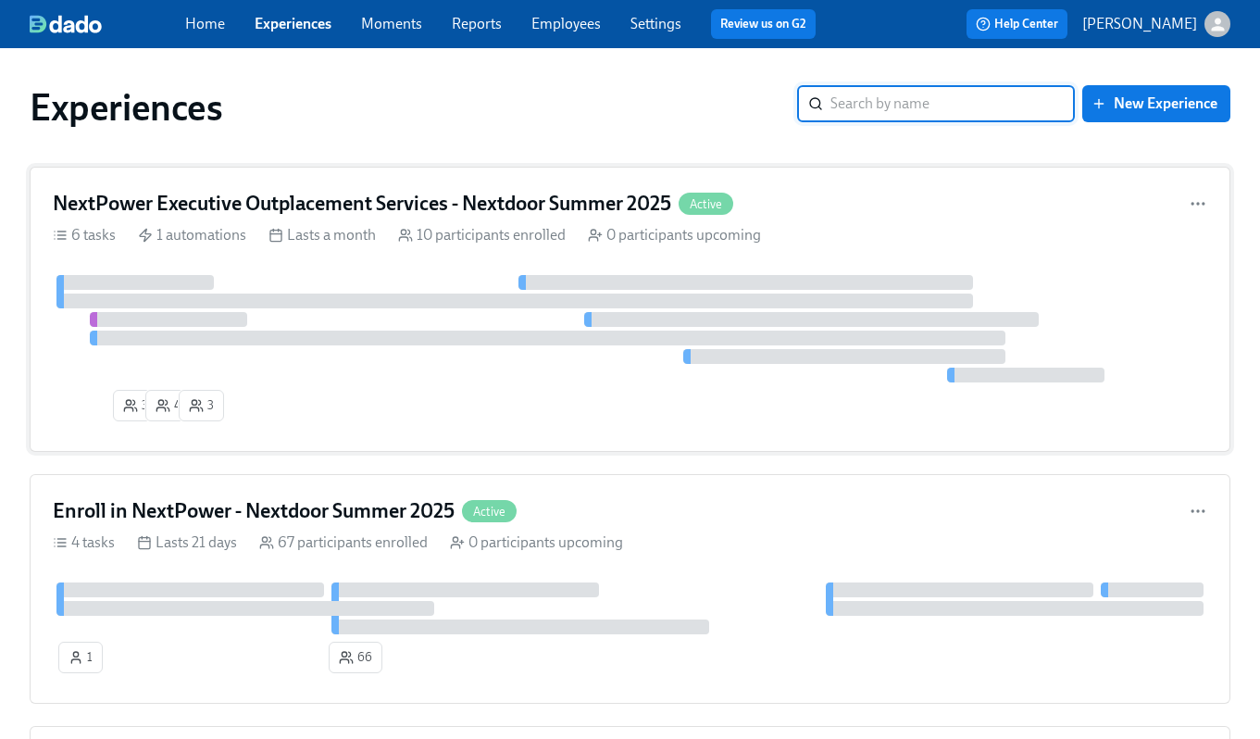
click at [368, 214] on h4 "NextPower Executive Outplacement Services - Nextdoor Summer 2025" at bounding box center [362, 204] width 618 height 28
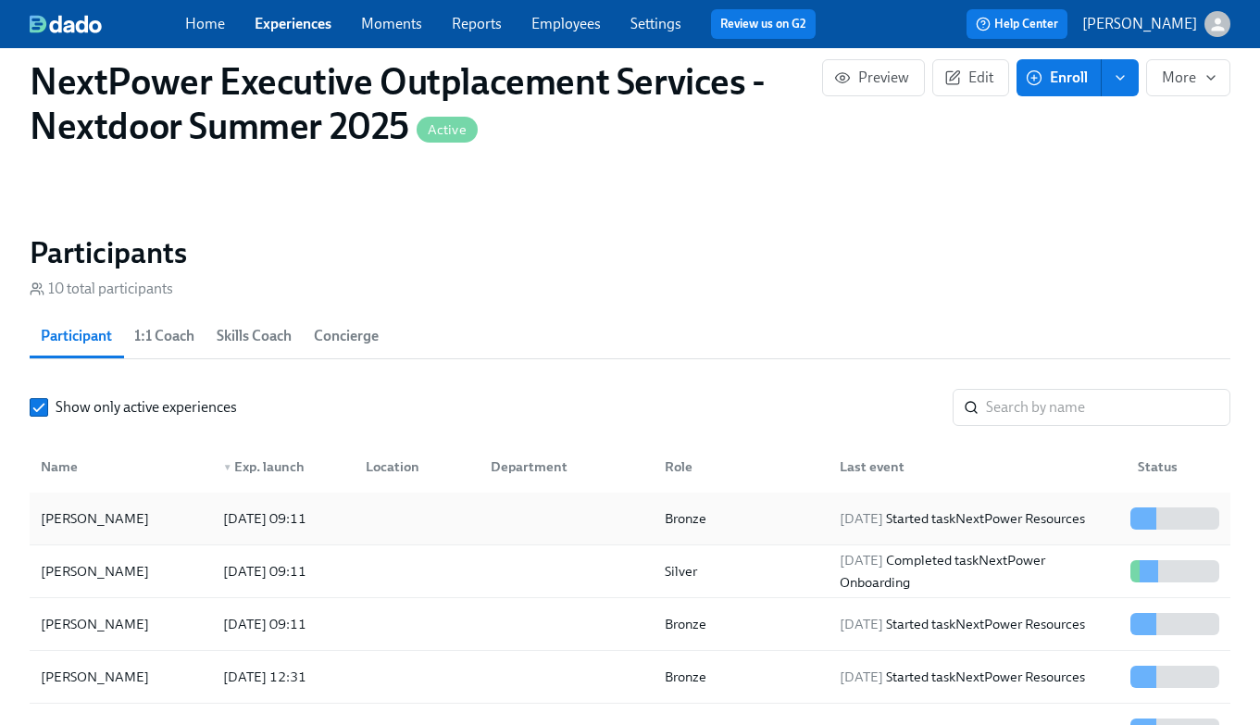
click at [247, 515] on div "[DATE] 09:11" at bounding box center [265, 518] width 98 height 22
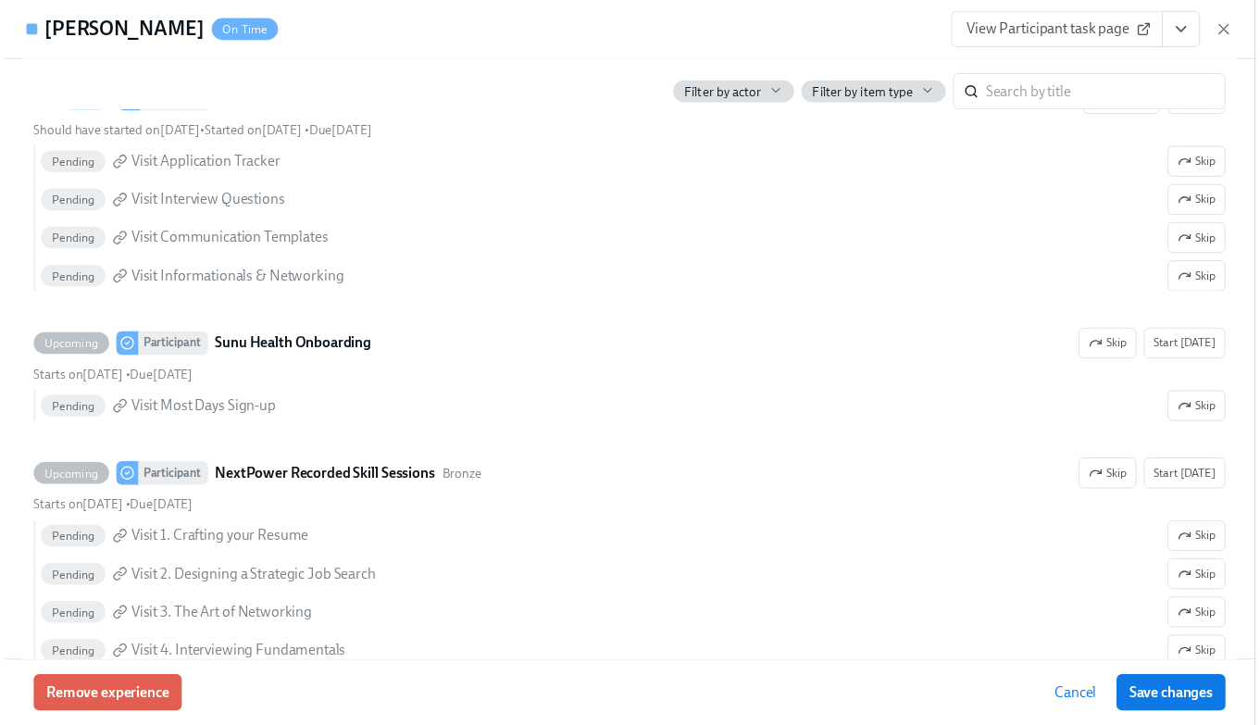
scroll to position [1081, 0]
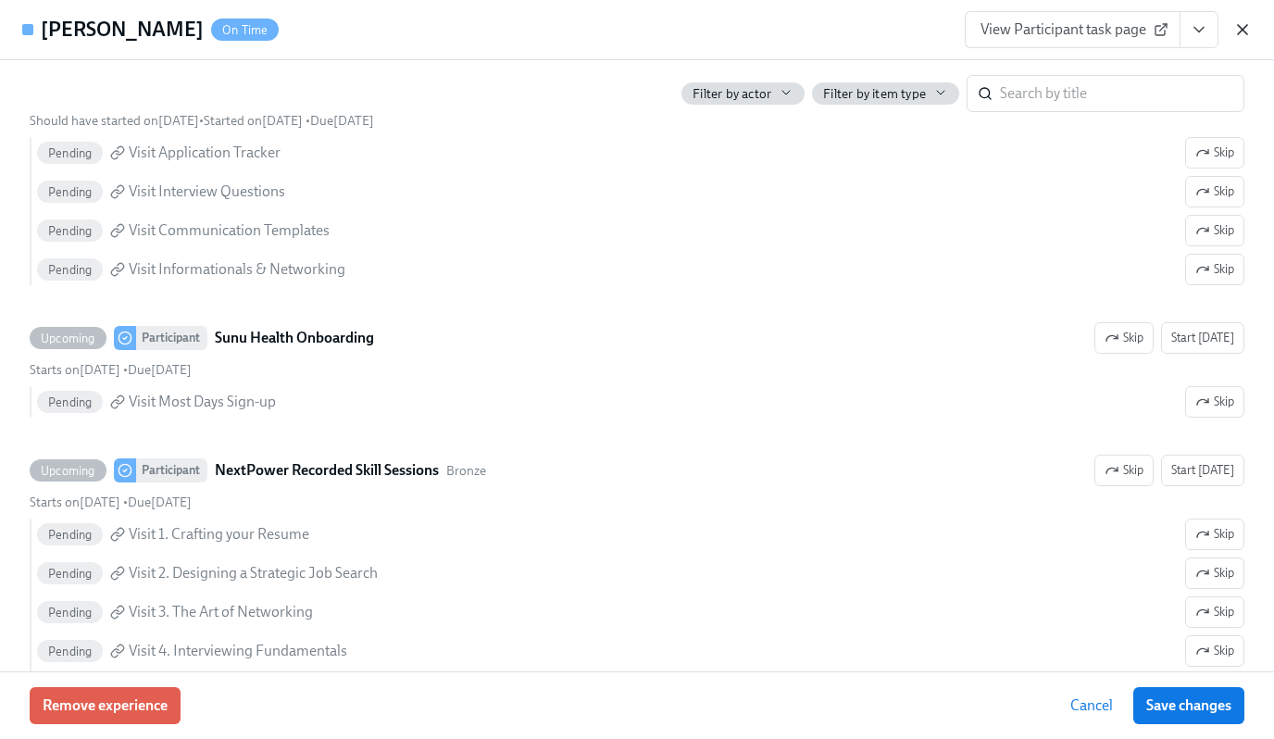
click at [1233, 24] on icon "button" at bounding box center [1242, 29] width 19 height 19
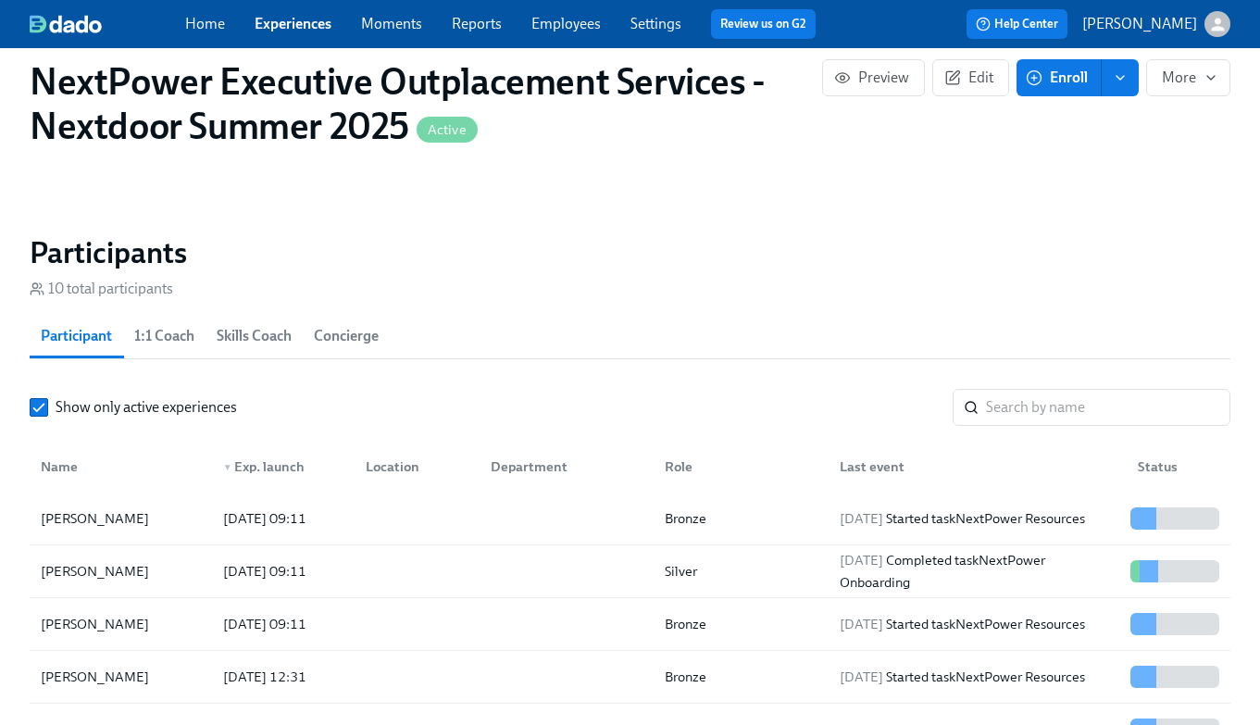
click at [298, 32] on span "Experiences" at bounding box center [293, 24] width 77 height 20
click at [293, 25] on link "Experiences" at bounding box center [293, 24] width 77 height 18
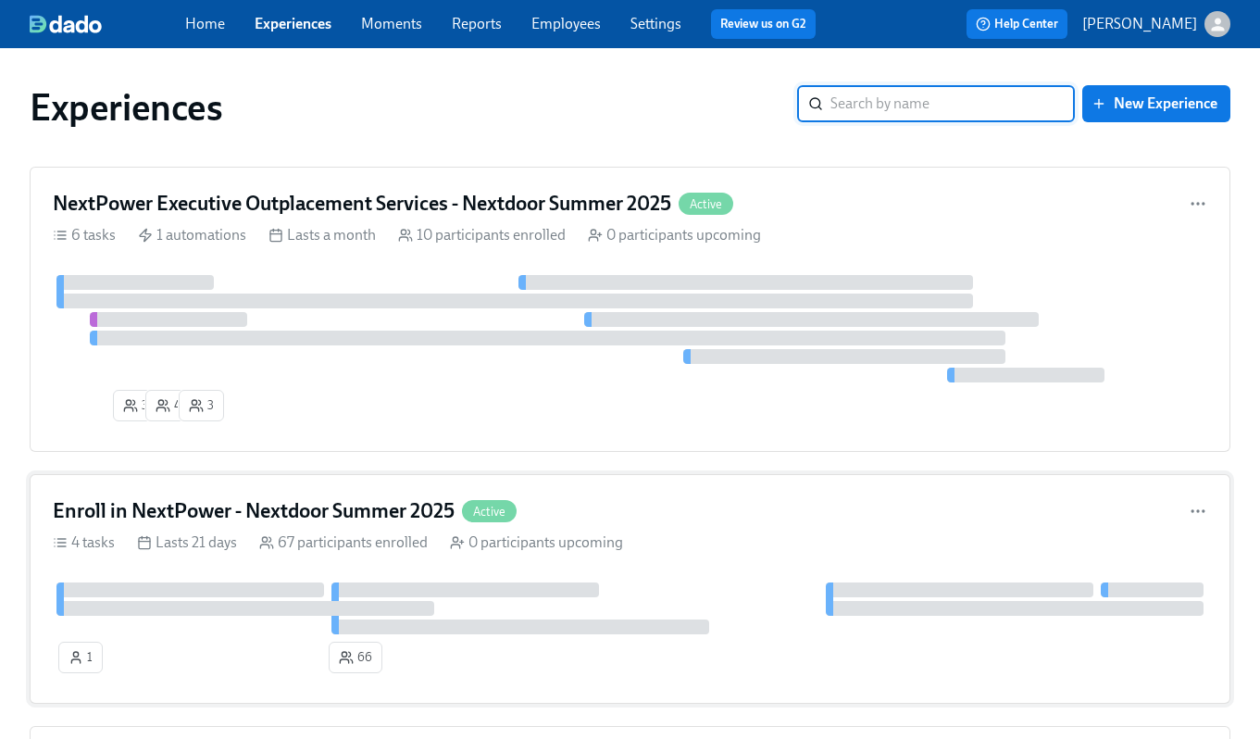
click at [321, 507] on h4 "Enroll in NextPower - Nextdoor Summer 2025" at bounding box center [254, 511] width 402 height 28
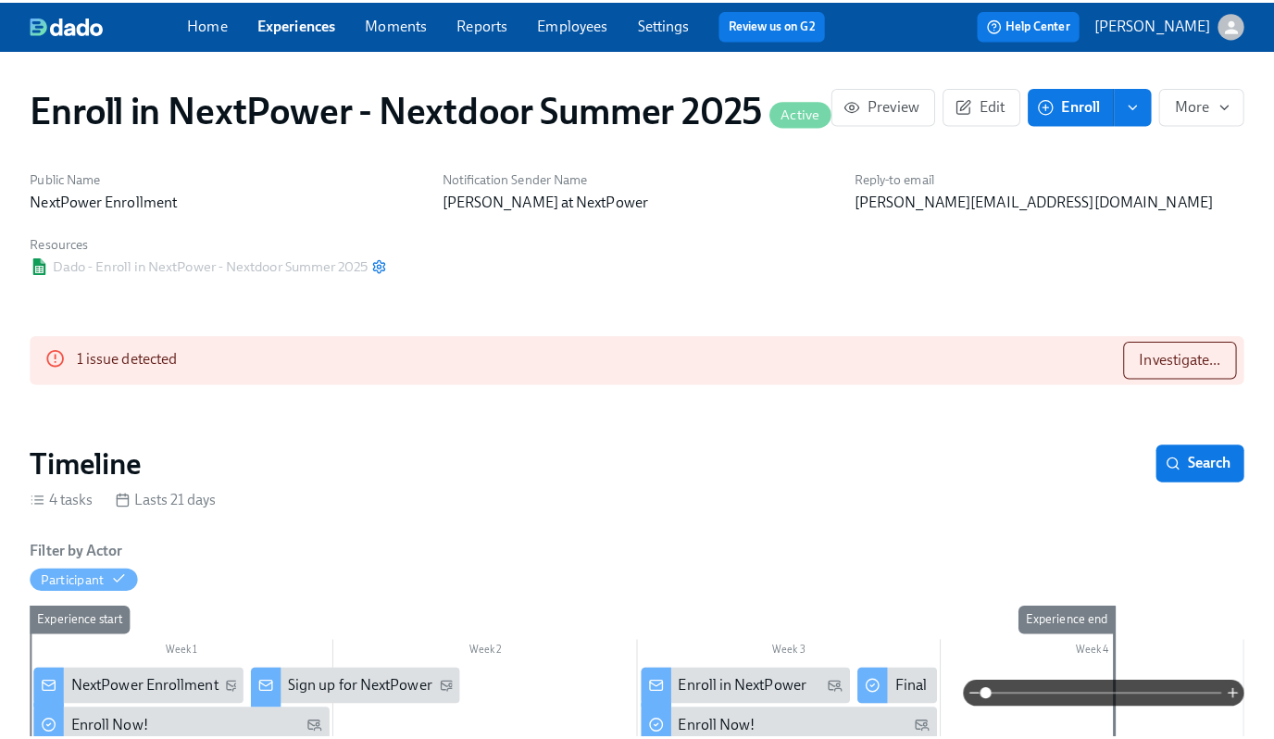
scroll to position [0, 285]
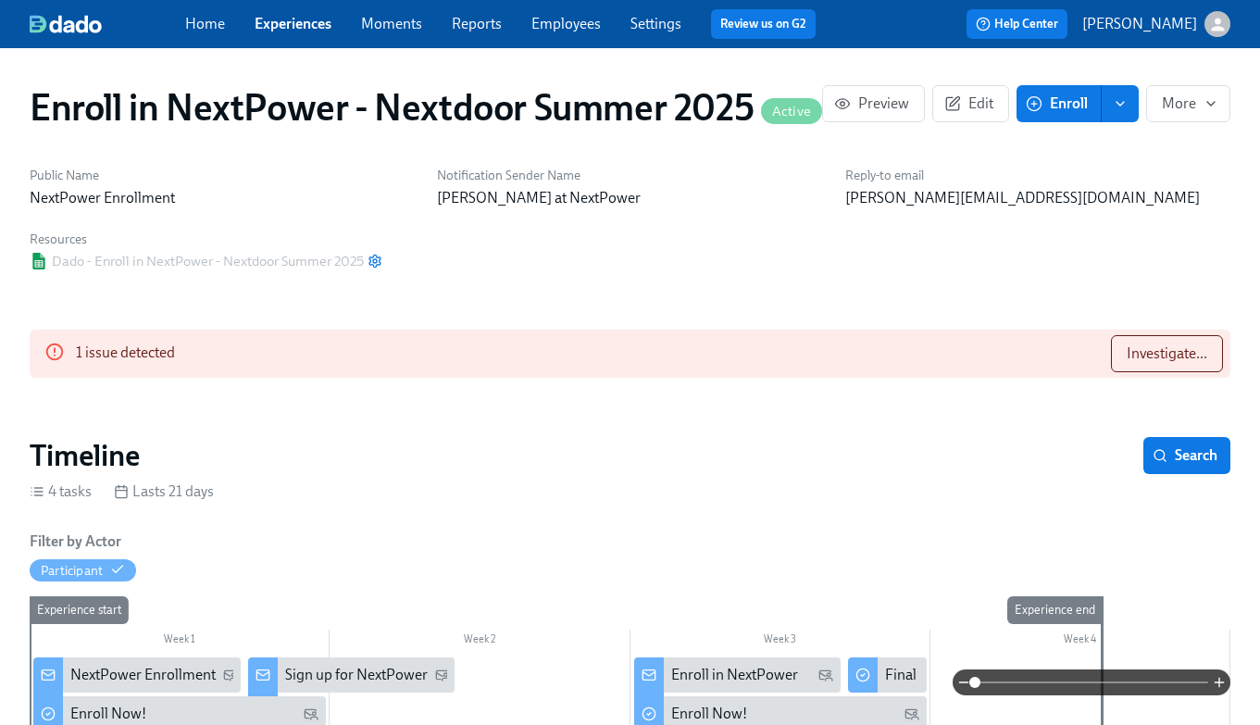
click at [314, 347] on div "1 issue detected Investigate..." at bounding box center [630, 354] width 1201 height 48
click at [1166, 351] on span "Investigate..." at bounding box center [1167, 353] width 81 height 19
